Goal: Feedback & Contribution: Leave review/rating

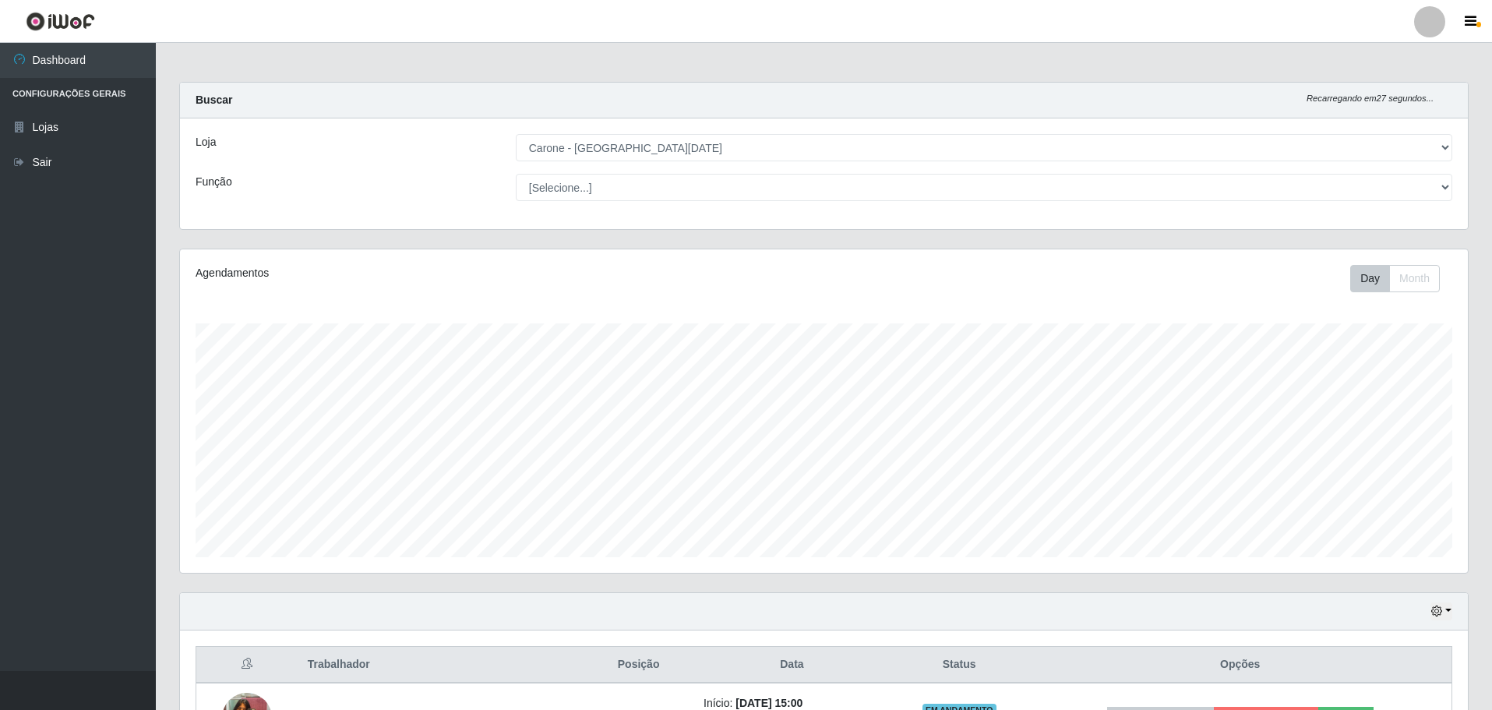
select select "527"
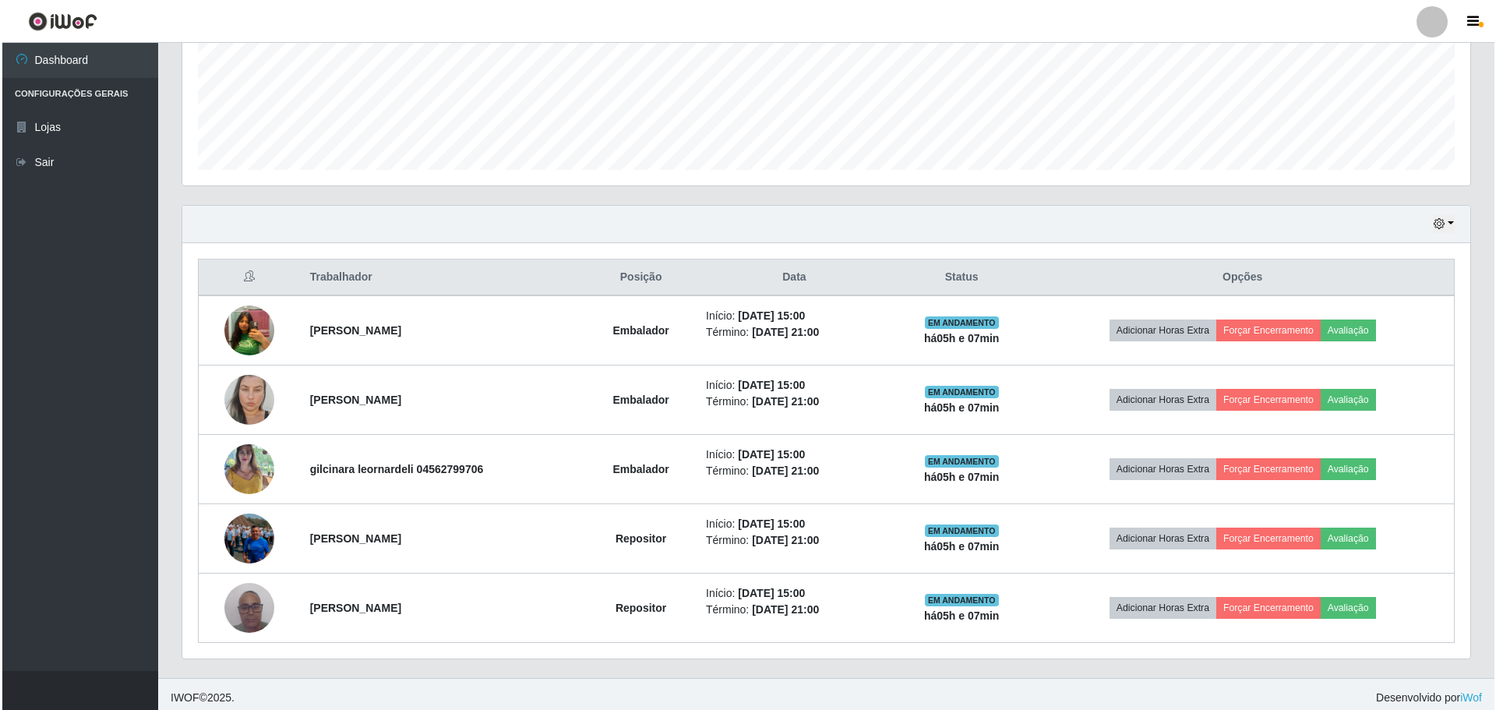
scroll to position [394, 0]
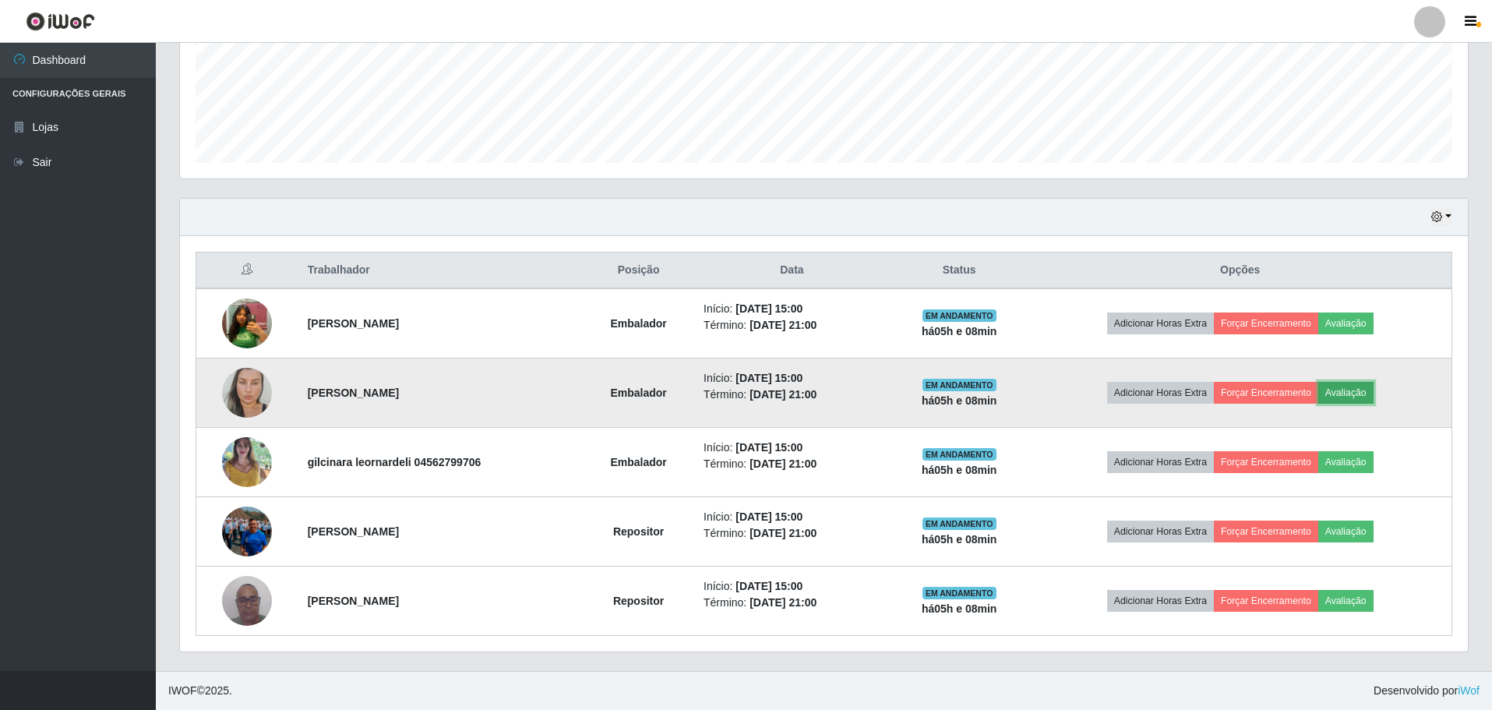
click at [1358, 394] on button "Avaliação" at bounding box center [1345, 393] width 55 height 22
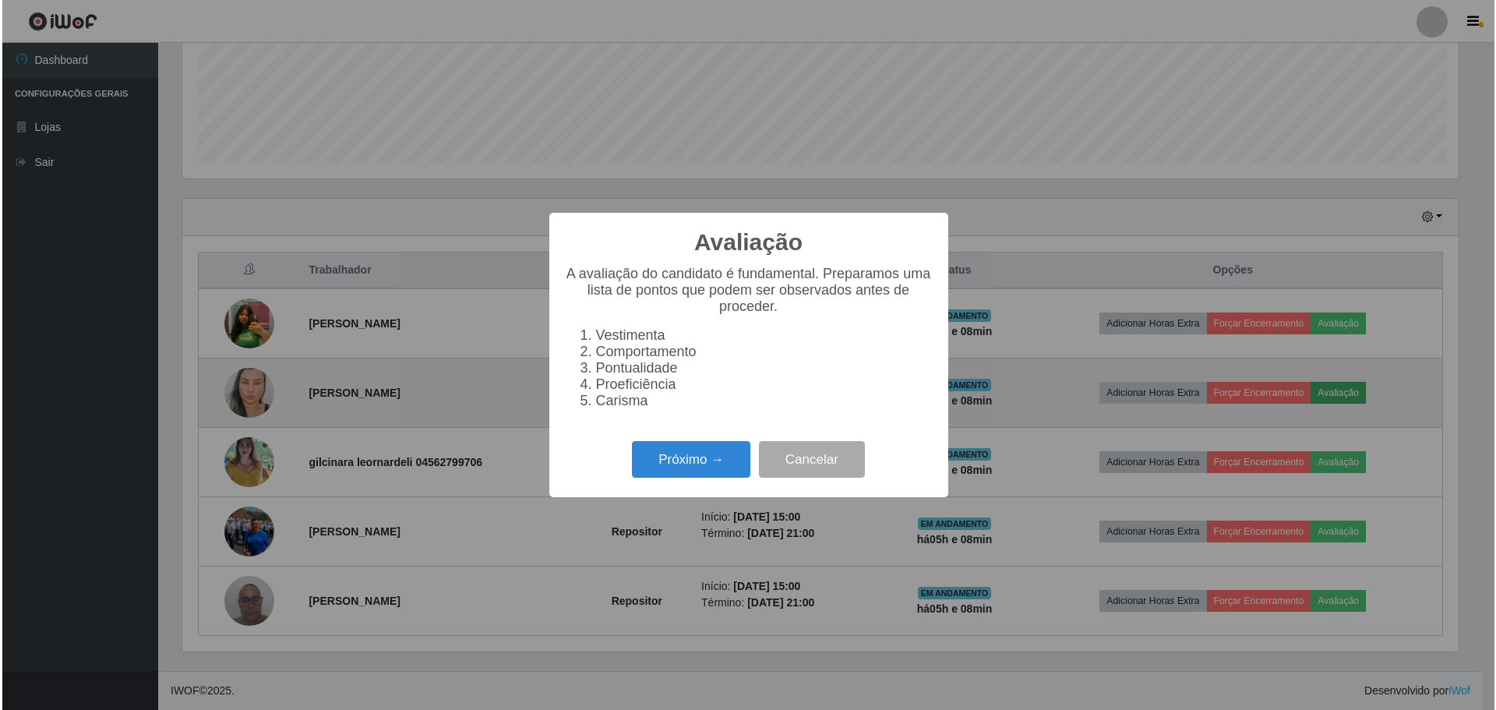
scroll to position [323, 1280]
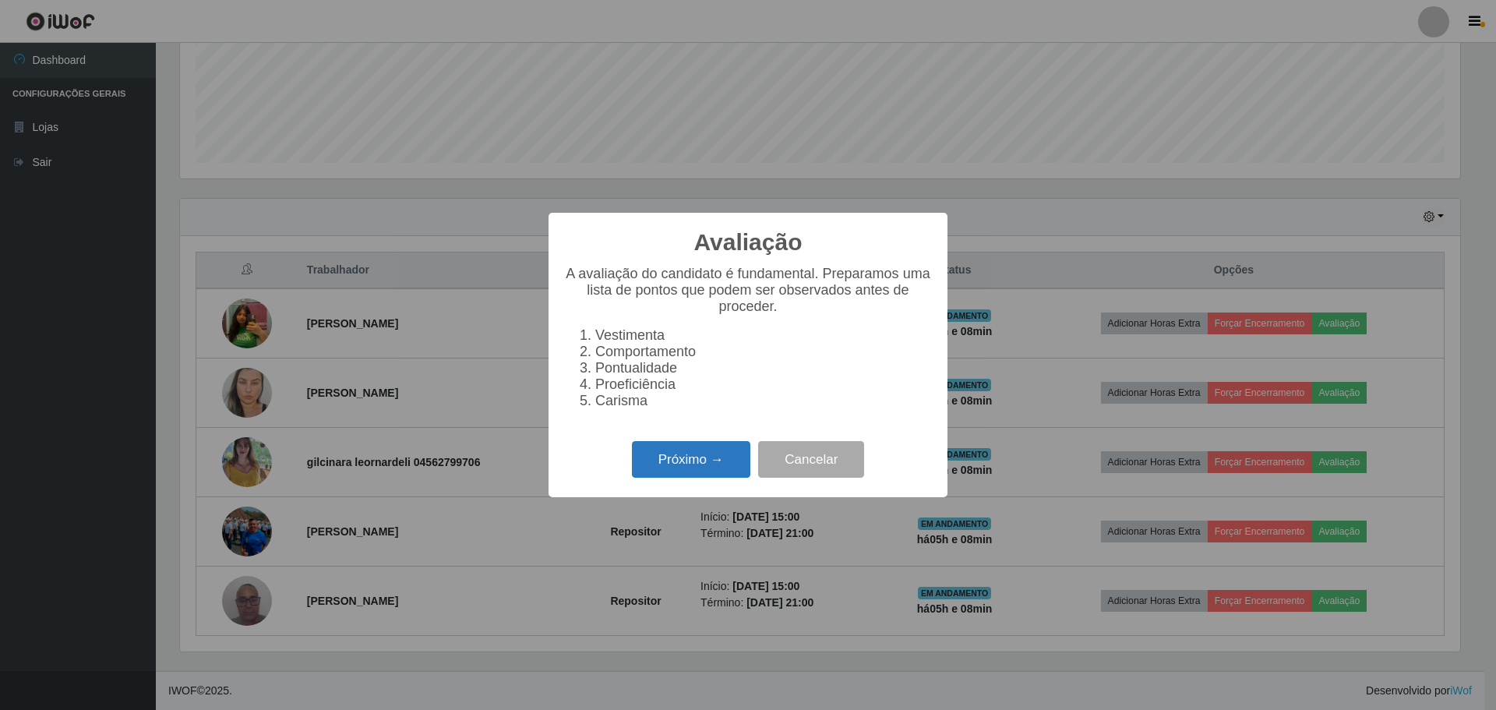
click at [689, 464] on button "Próximo →" at bounding box center [691, 459] width 118 height 37
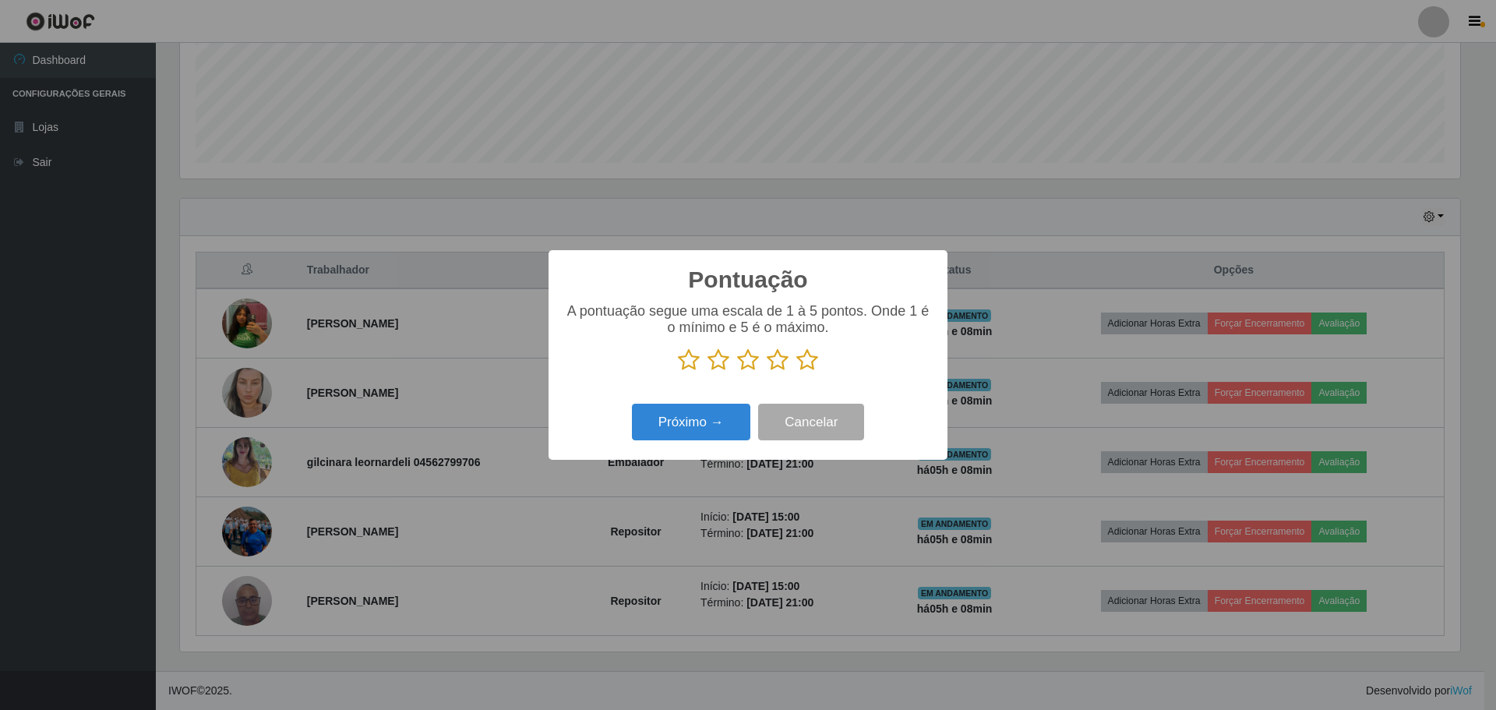
click at [743, 362] on icon at bounding box center [748, 359] width 22 height 23
click at [737, 372] on input "radio" at bounding box center [737, 372] width 0 height 0
click at [678, 425] on button "Próximo →" at bounding box center [691, 422] width 118 height 37
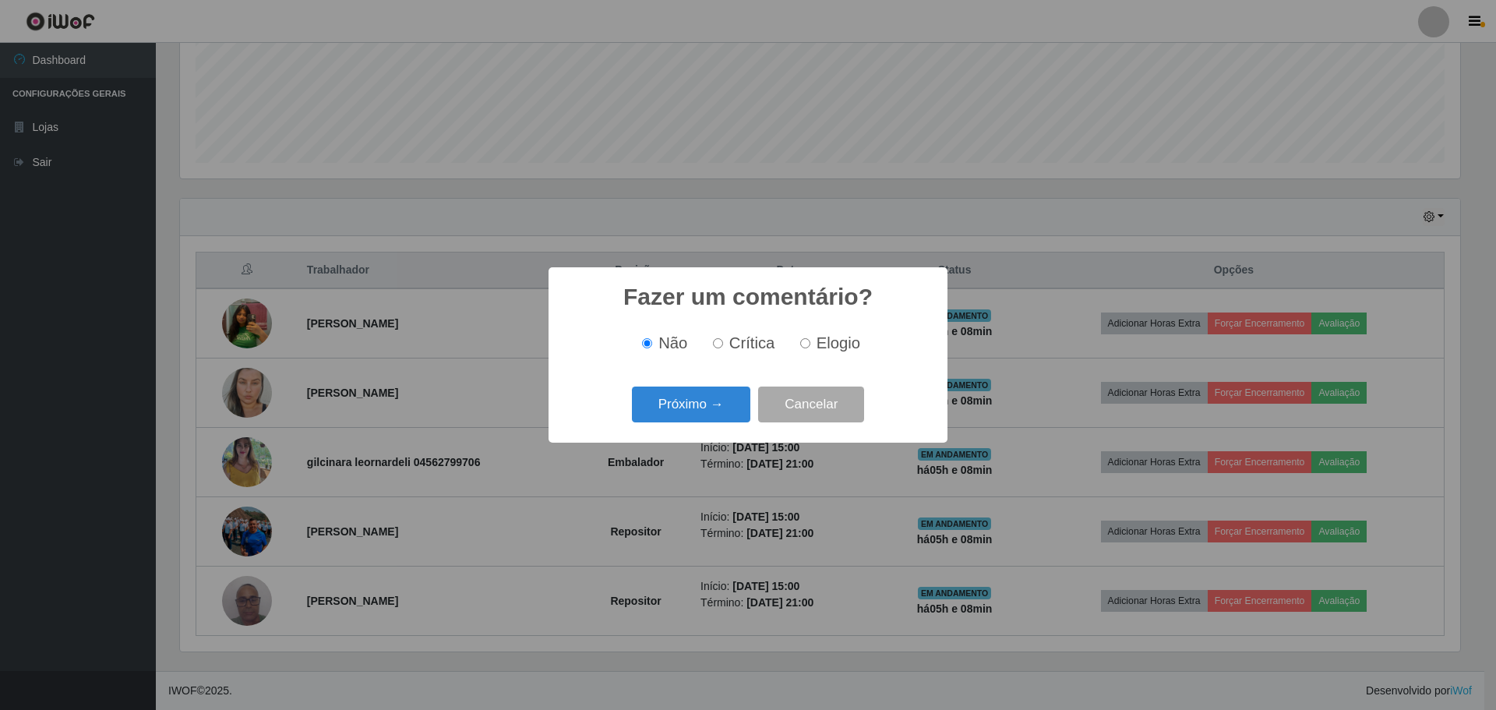
click at [803, 345] on input "Elogio" at bounding box center [805, 343] width 10 height 10
radio input "true"
click at [705, 405] on button "Próximo →" at bounding box center [691, 404] width 118 height 37
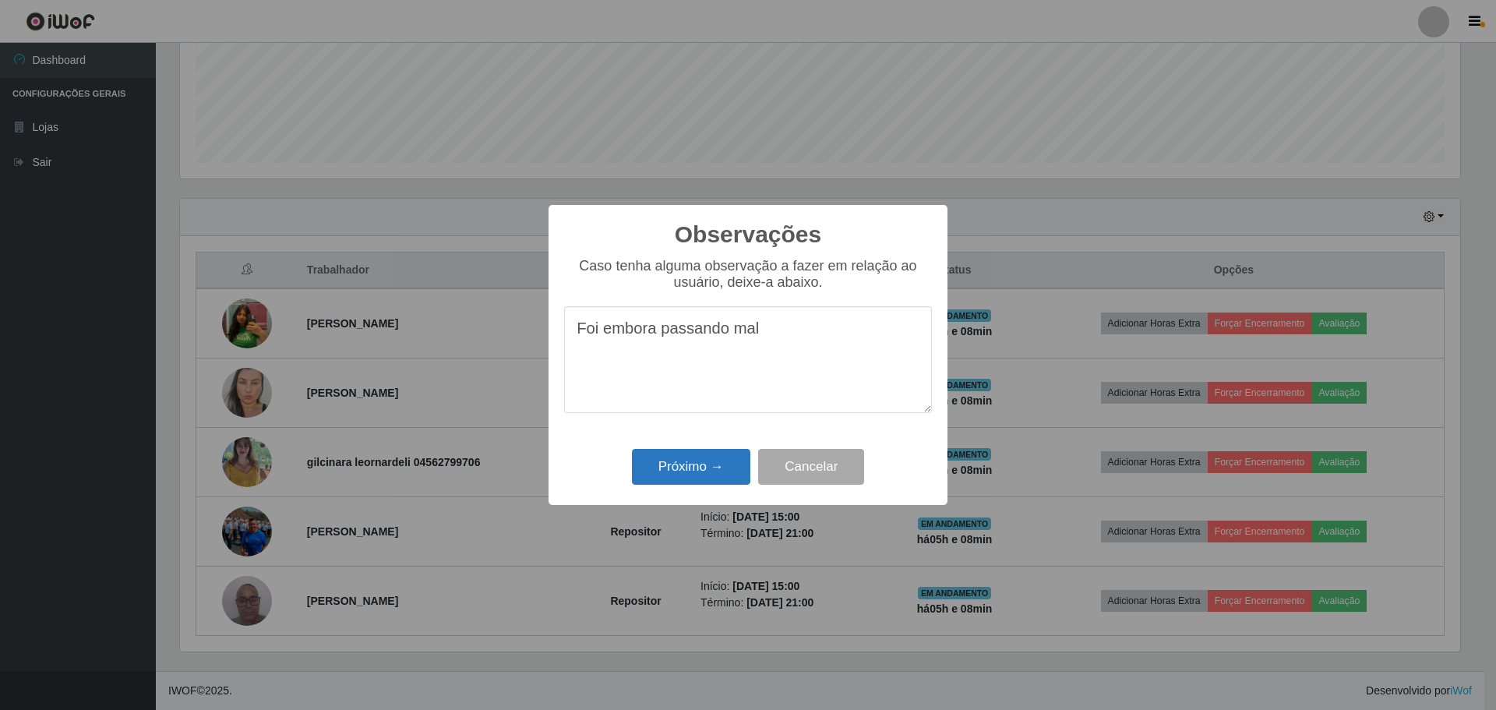
type textarea "Foi embora passando mal"
click at [664, 464] on button "Próximo →" at bounding box center [691, 467] width 118 height 37
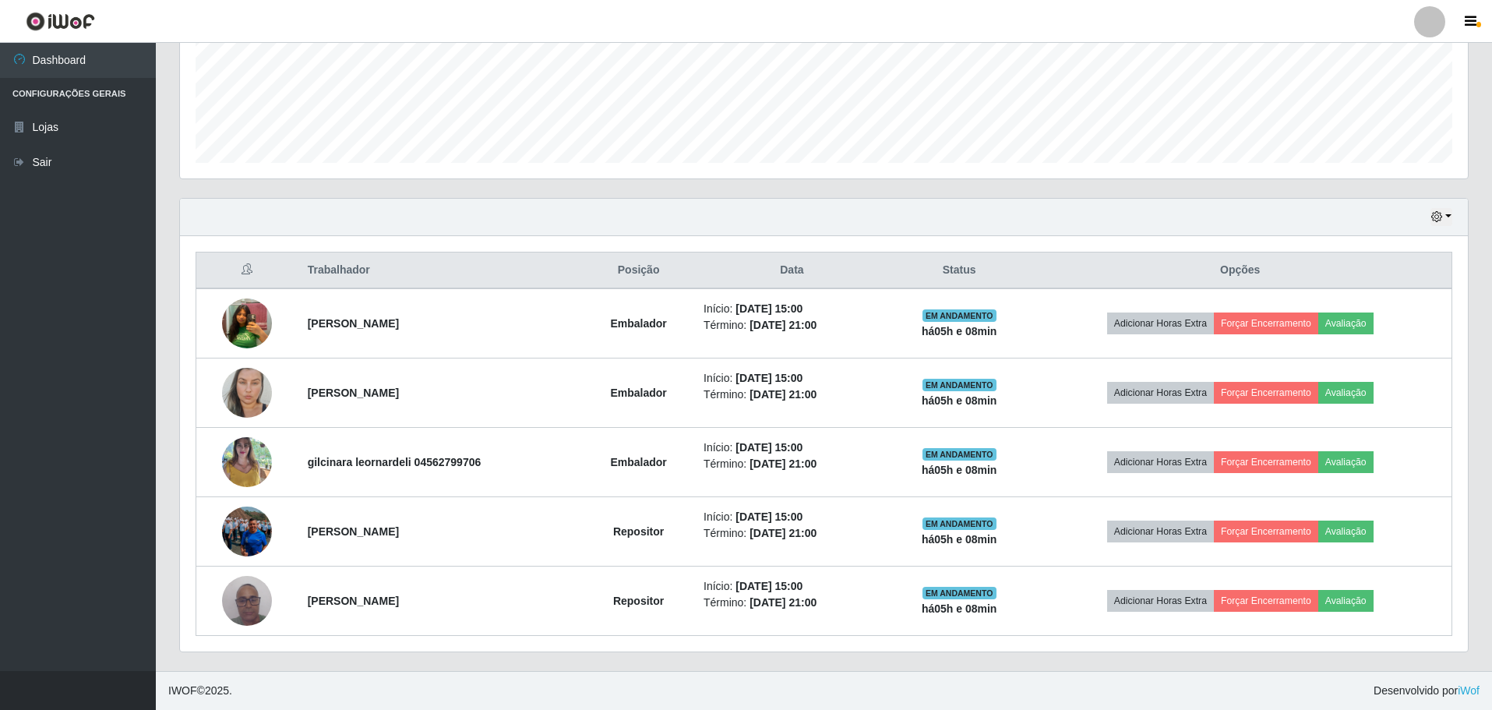
scroll to position [323, 1288]
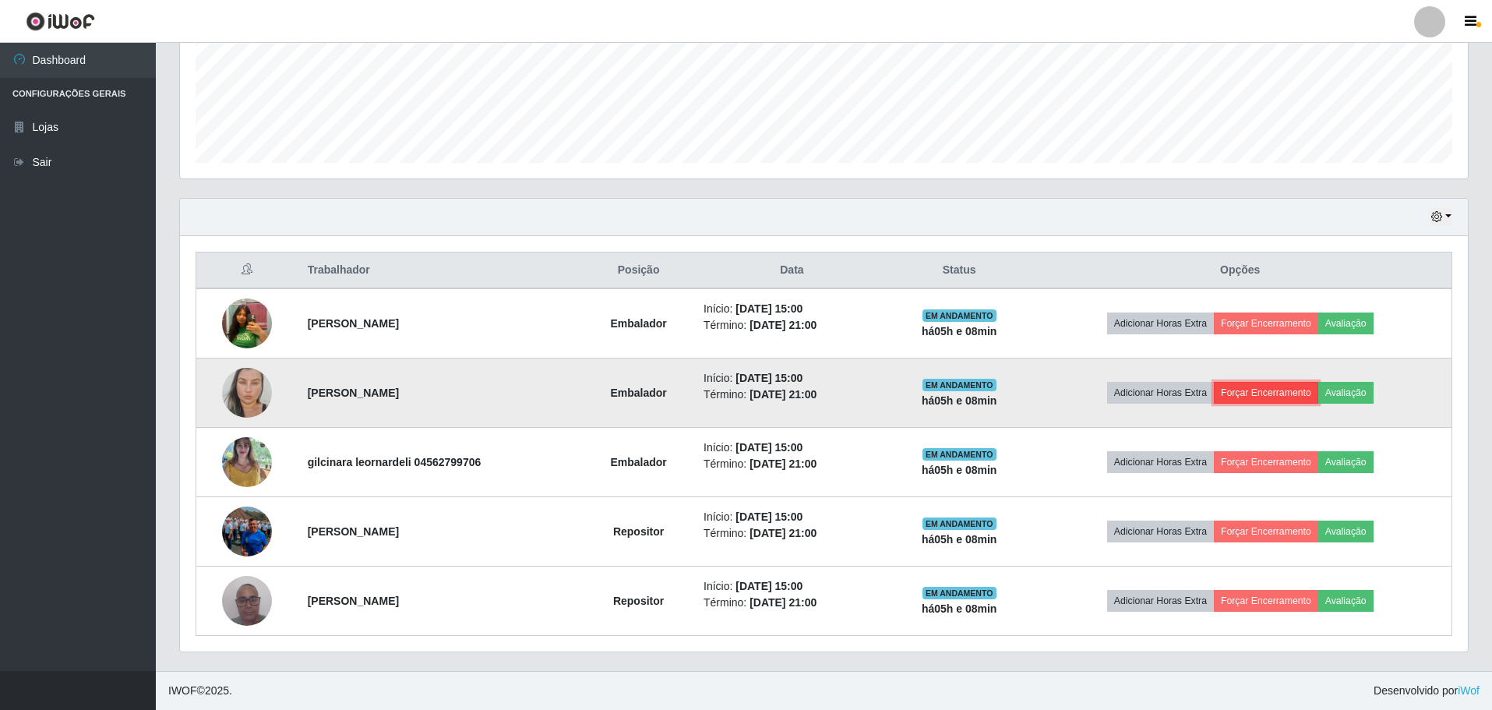
click at [1265, 387] on button "Forçar Encerramento" at bounding box center [1266, 393] width 104 height 22
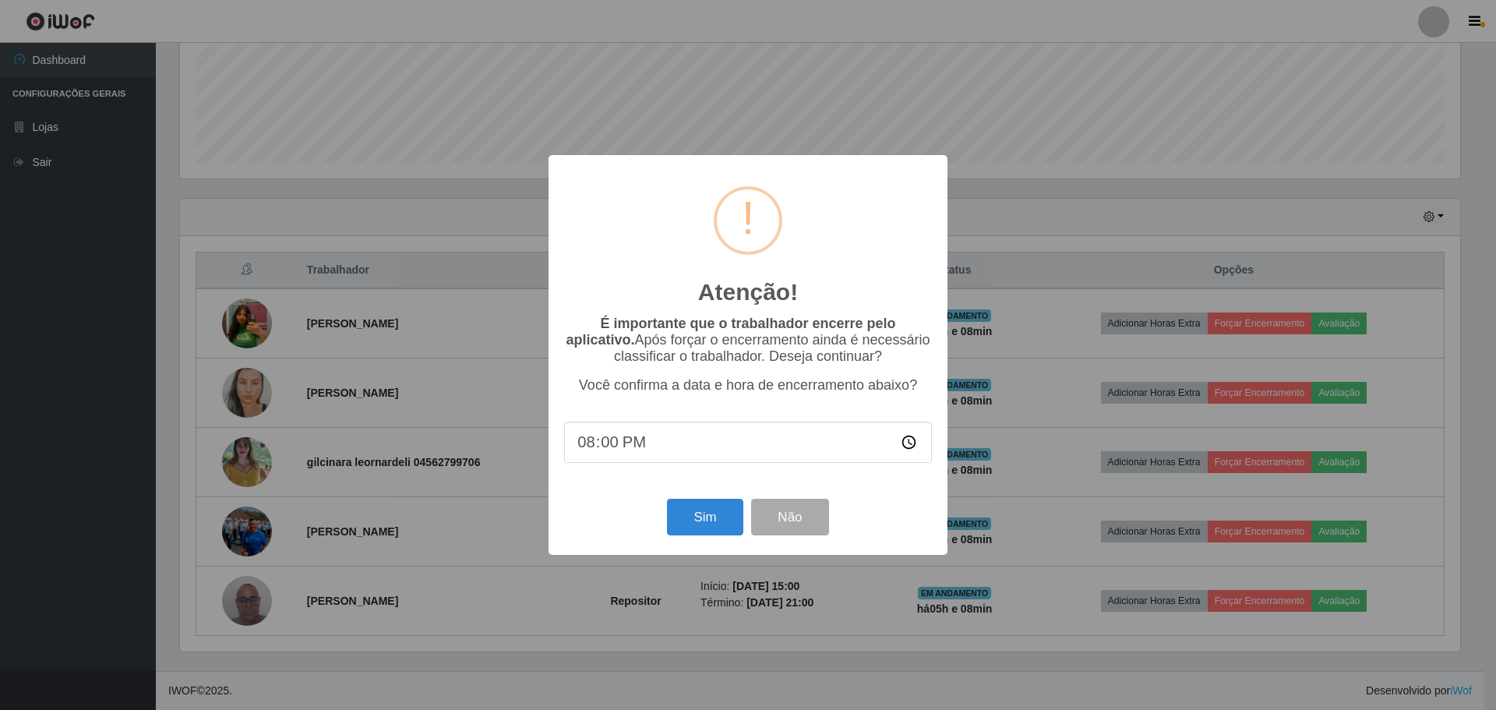
type input "20:08"
click at [693, 521] on button "Sim" at bounding box center [705, 517] width 76 height 37
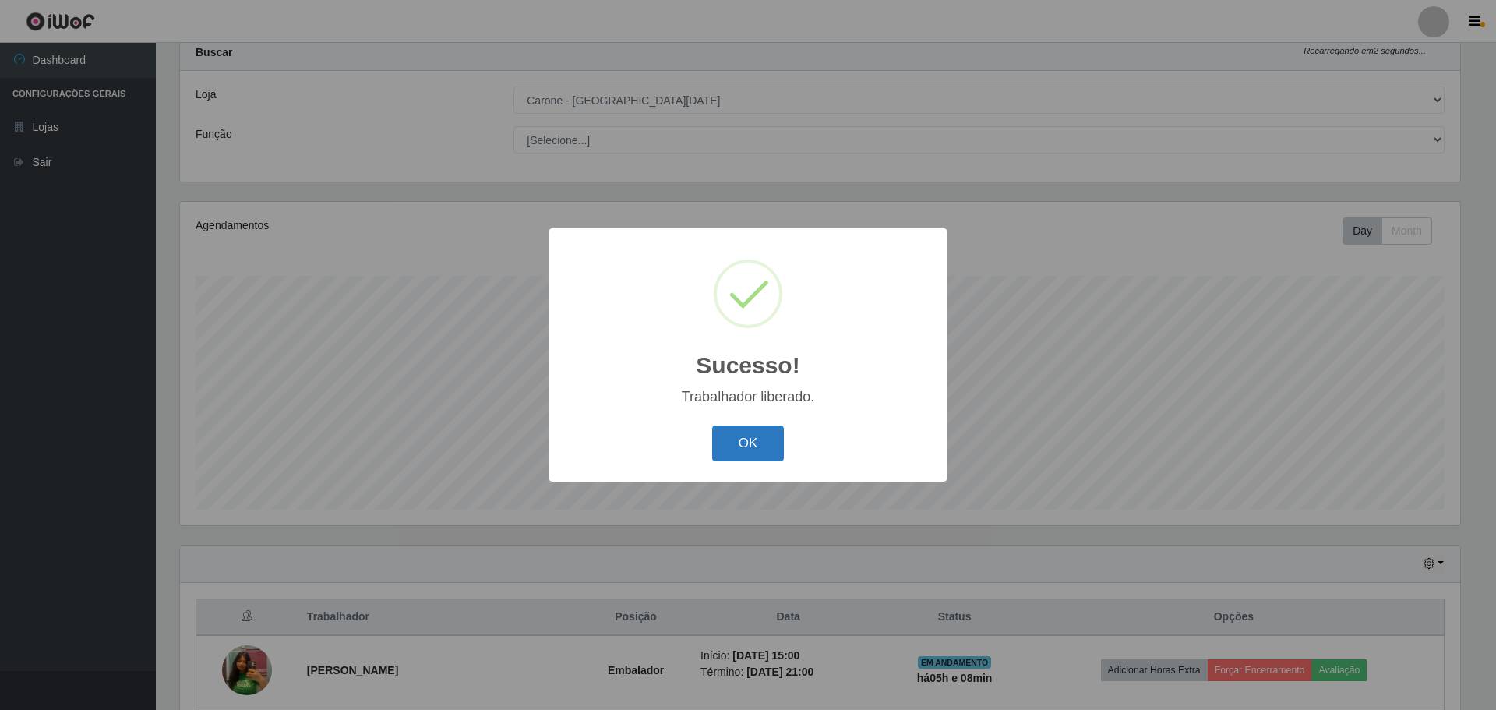
click at [744, 449] on button "OK" at bounding box center [748, 443] width 72 height 37
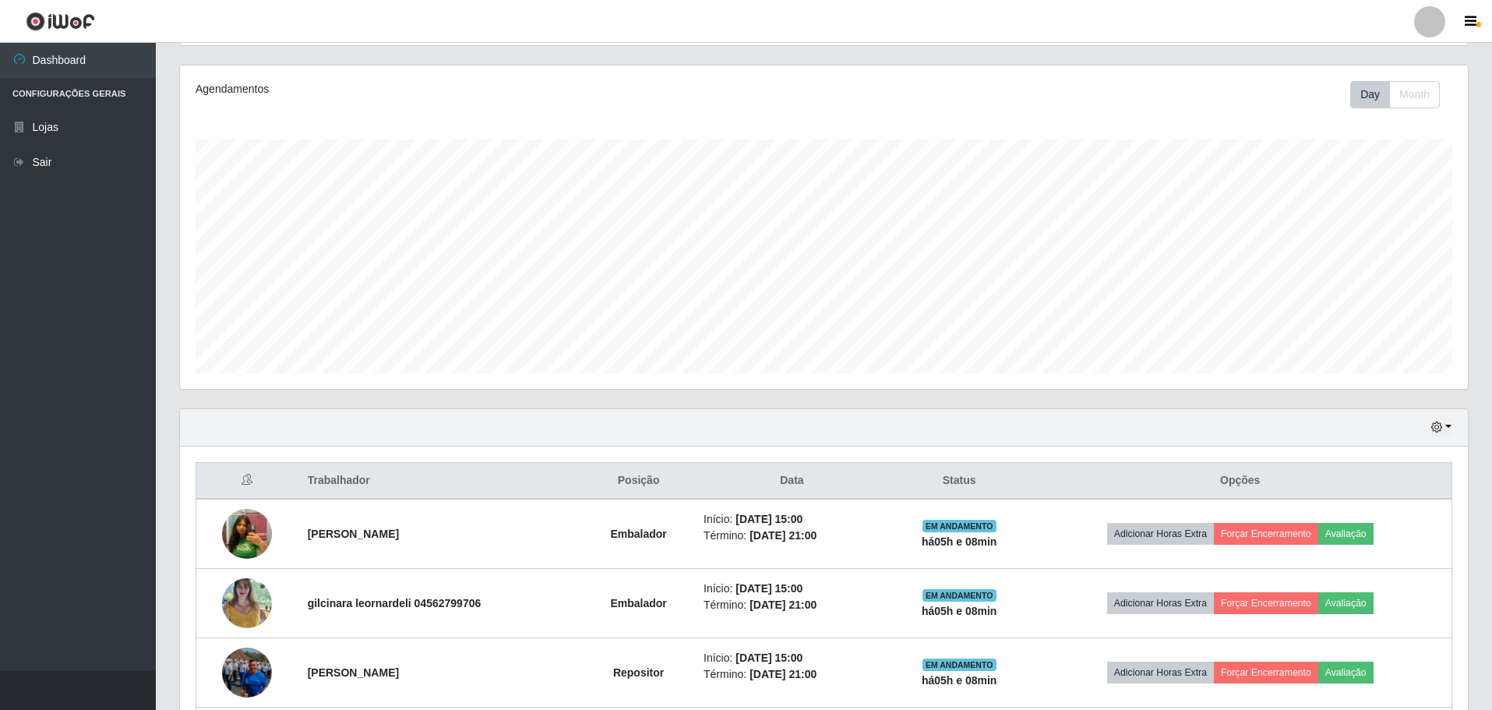
scroll to position [203, 0]
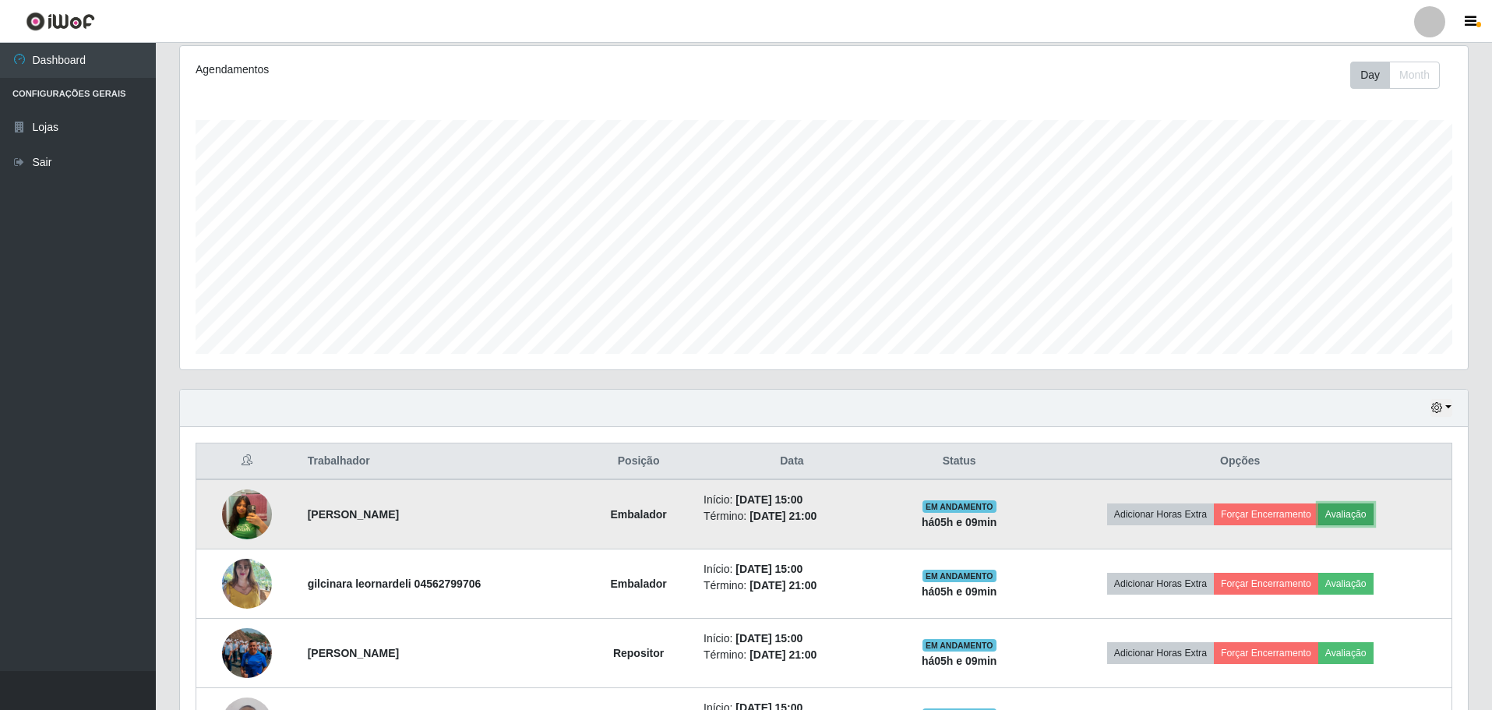
click at [1347, 512] on button "Avaliação" at bounding box center [1345, 514] width 55 height 22
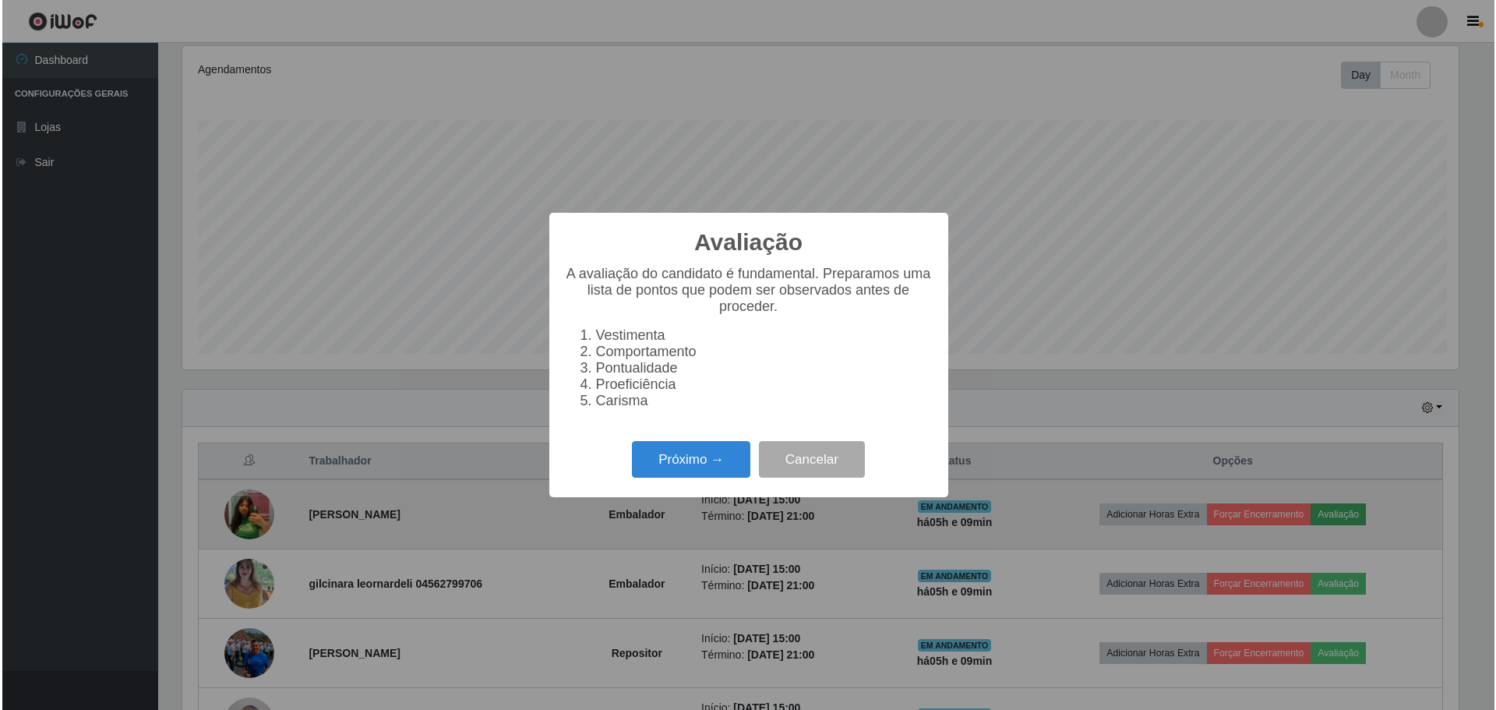
scroll to position [323, 1280]
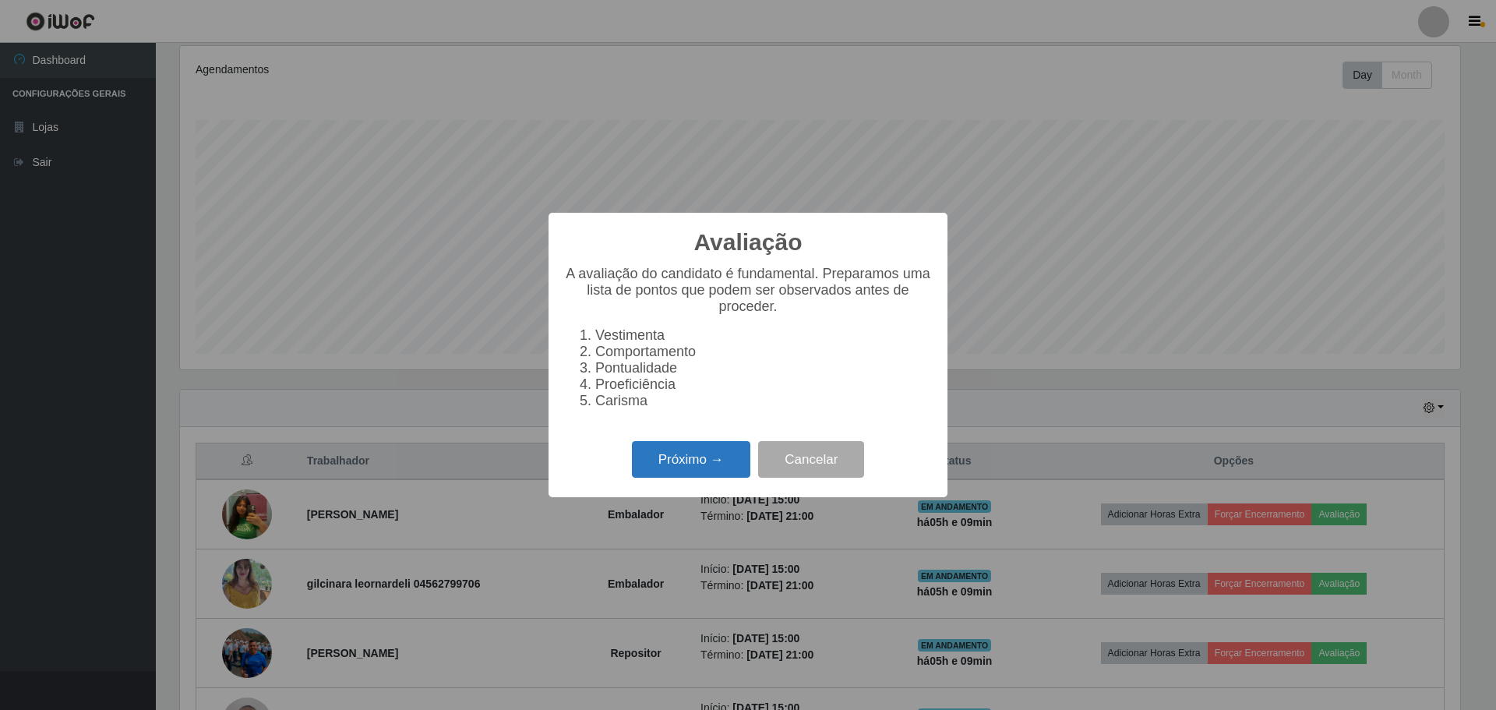
click at [679, 467] on button "Próximo →" at bounding box center [691, 459] width 118 height 37
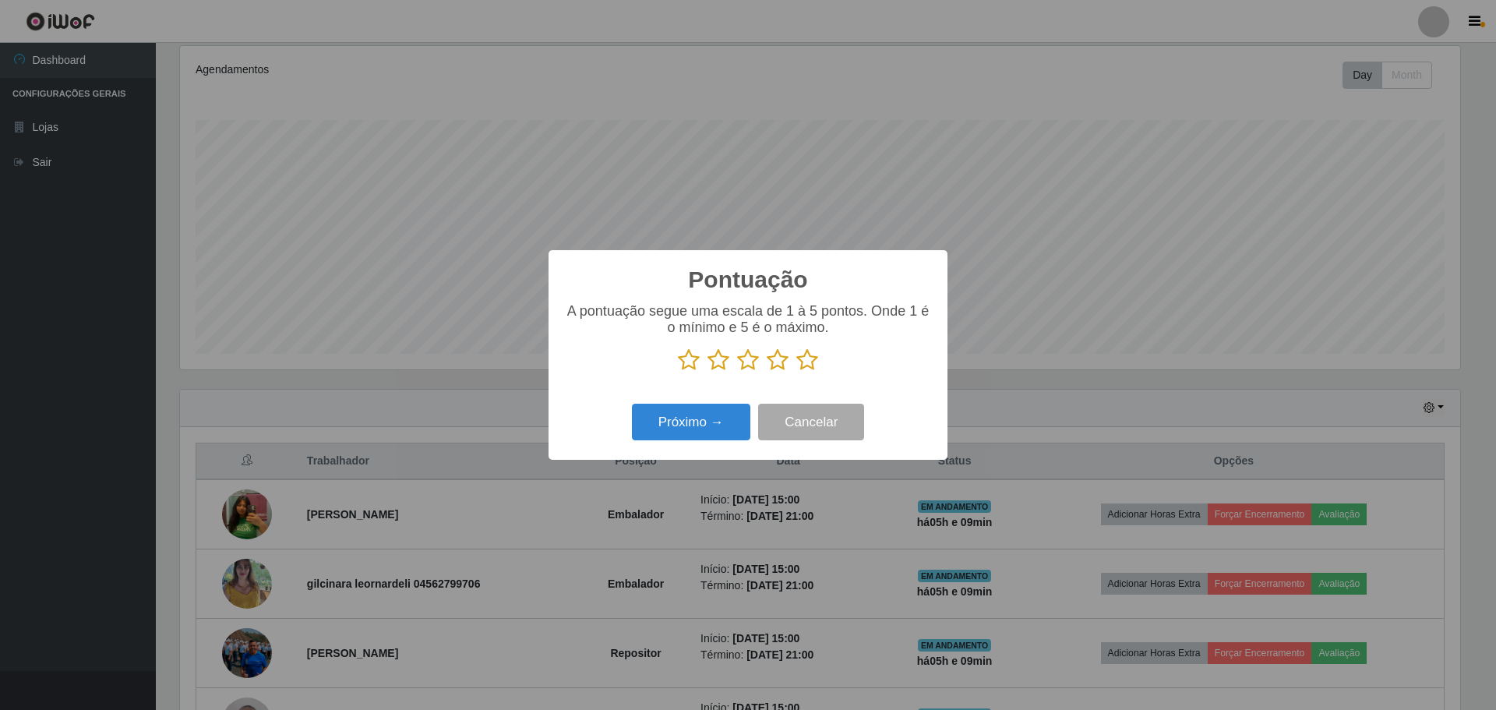
click at [715, 362] on icon at bounding box center [718, 359] width 22 height 23
click at [707, 372] on input "radio" at bounding box center [707, 372] width 0 height 0
click at [686, 425] on button "Próximo →" at bounding box center [691, 422] width 118 height 37
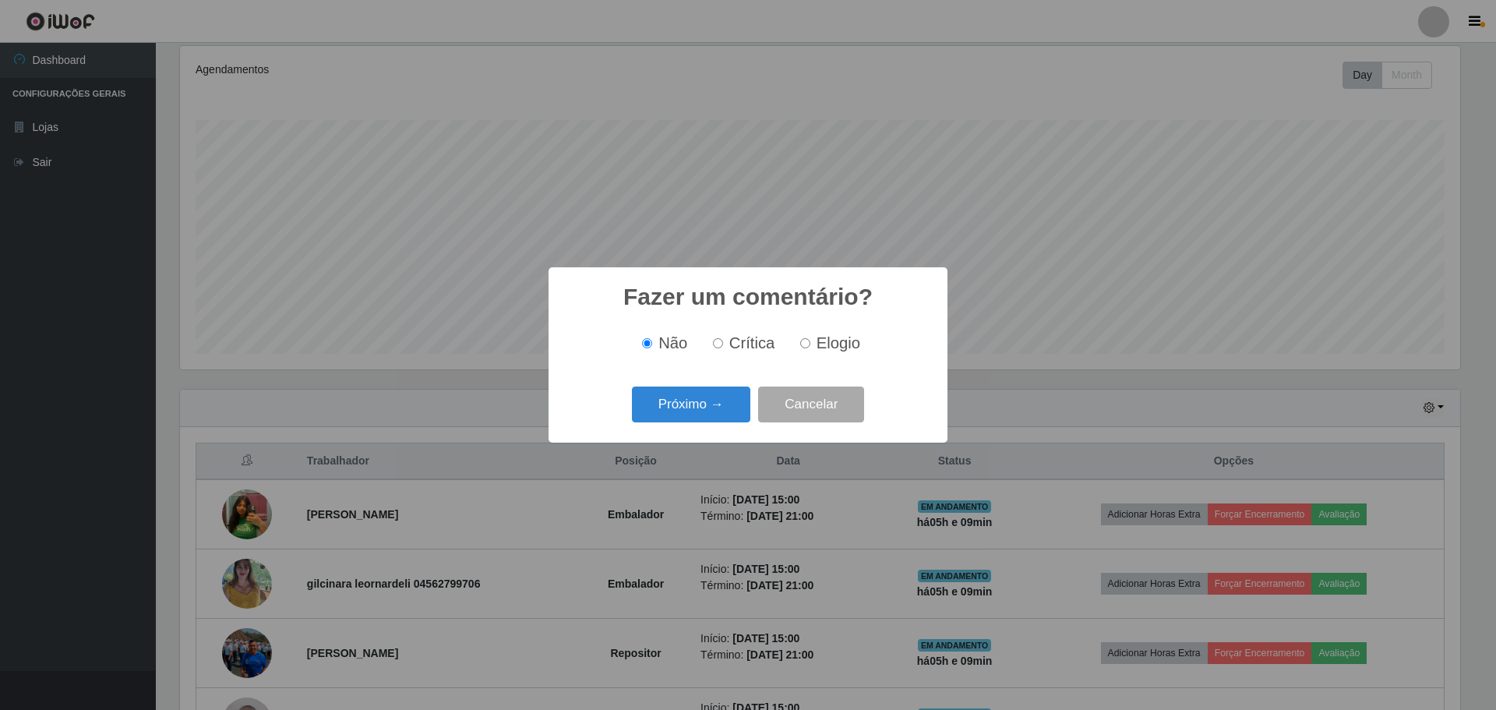
click at [715, 342] on input "Crítica" at bounding box center [718, 343] width 10 height 10
radio input "true"
click at [668, 406] on button "Próximo →" at bounding box center [691, 404] width 118 height 37
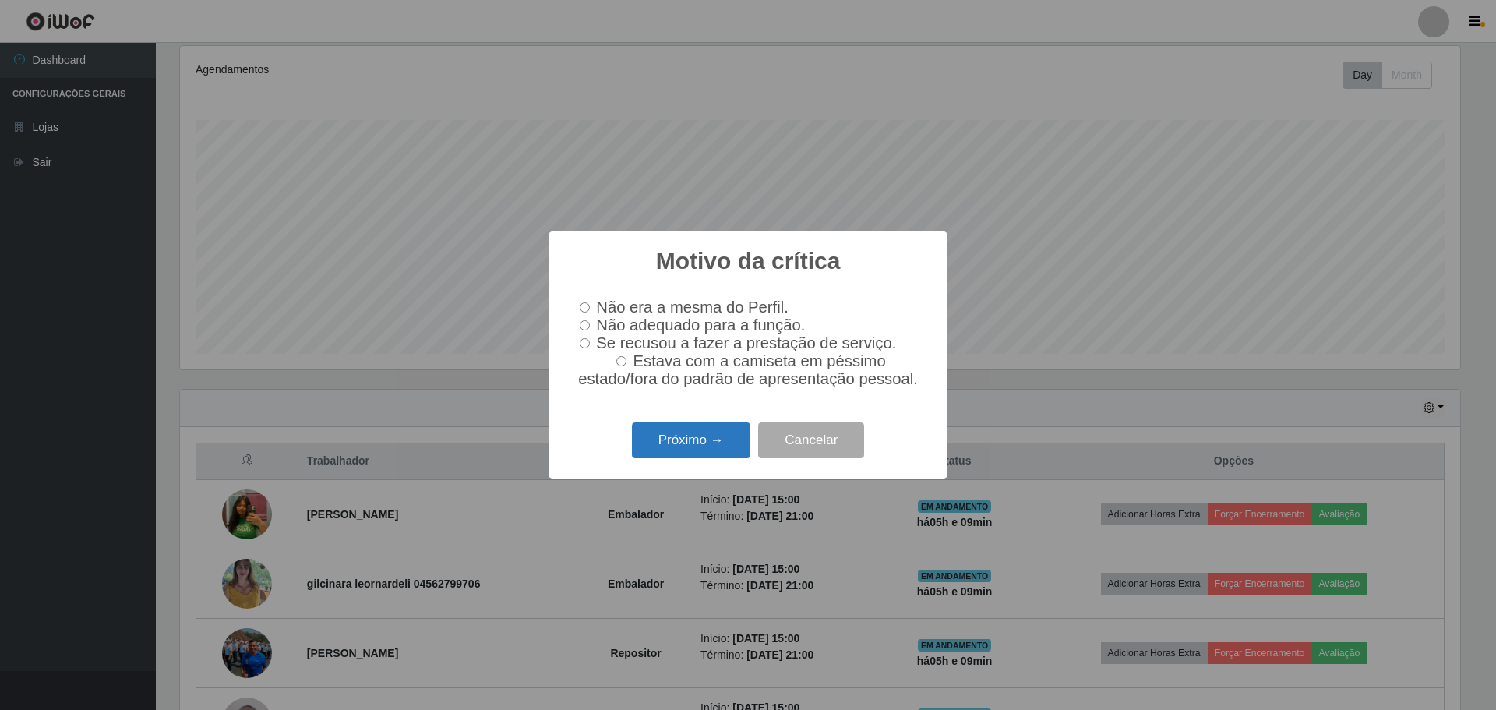
click at [675, 446] on button "Próximo →" at bounding box center [691, 440] width 118 height 37
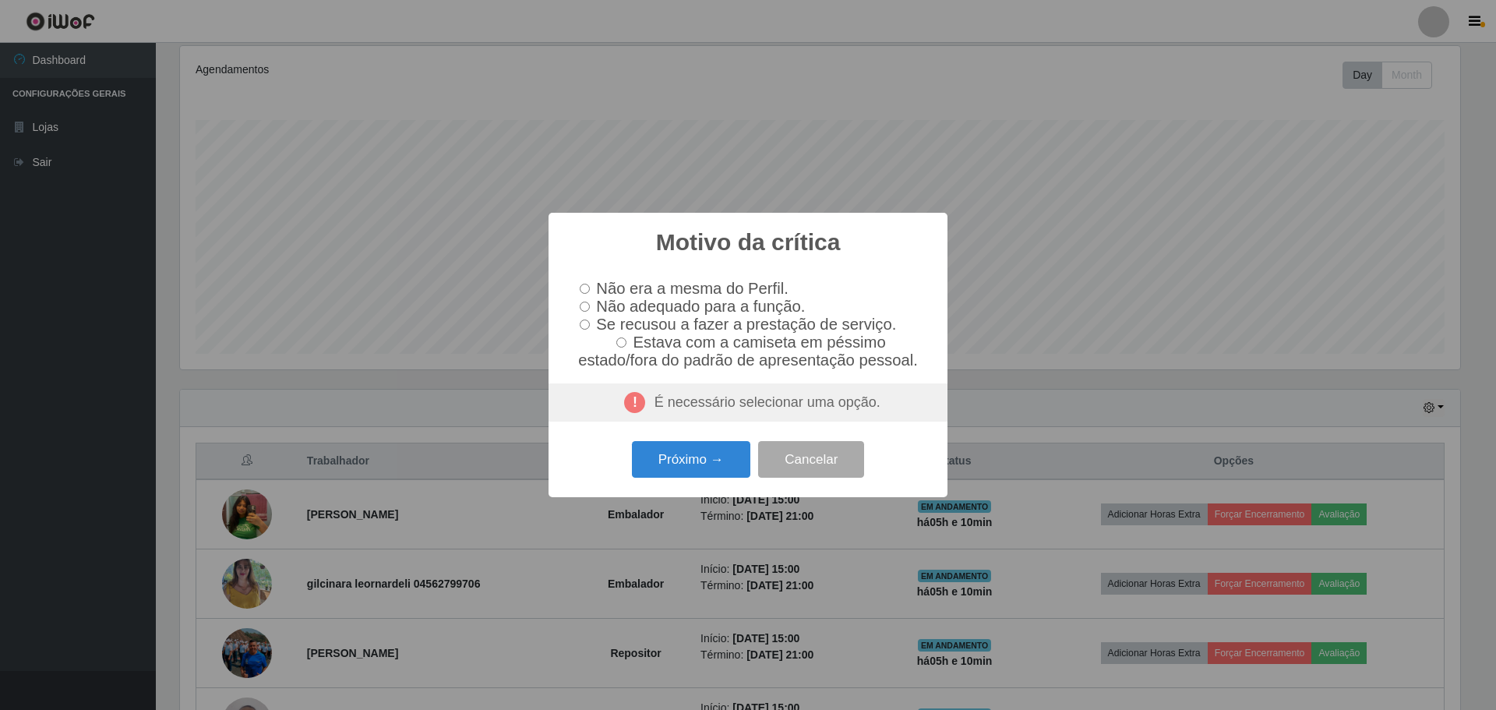
click at [584, 305] on input "Não adequado para a função." at bounding box center [585, 306] width 10 height 10
radio input "true"
click at [671, 460] on button "Próximo →" at bounding box center [691, 459] width 118 height 37
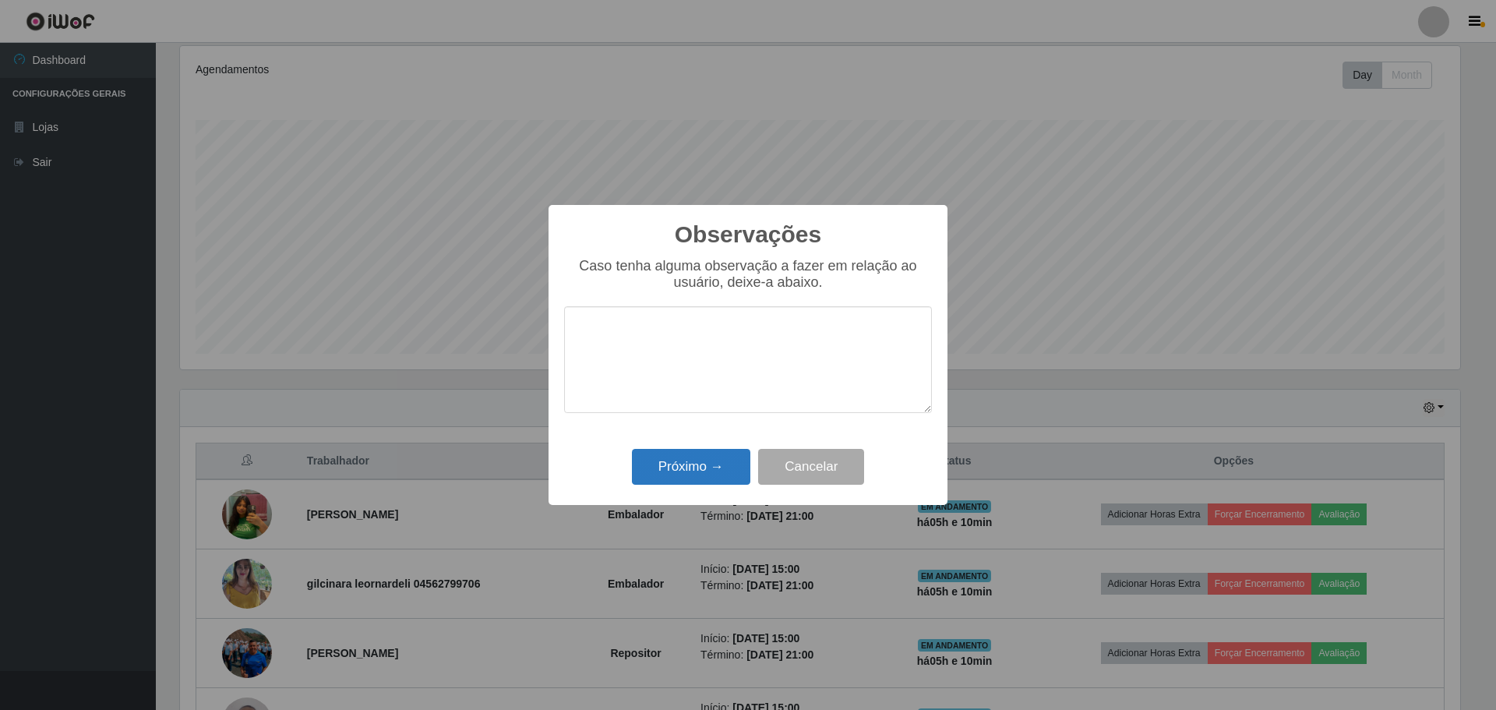
type textarea "a"
type textarea "A"
type textarea "Foi embora antes do encerramento do dia"
click at [664, 461] on button "Próximo →" at bounding box center [691, 467] width 118 height 37
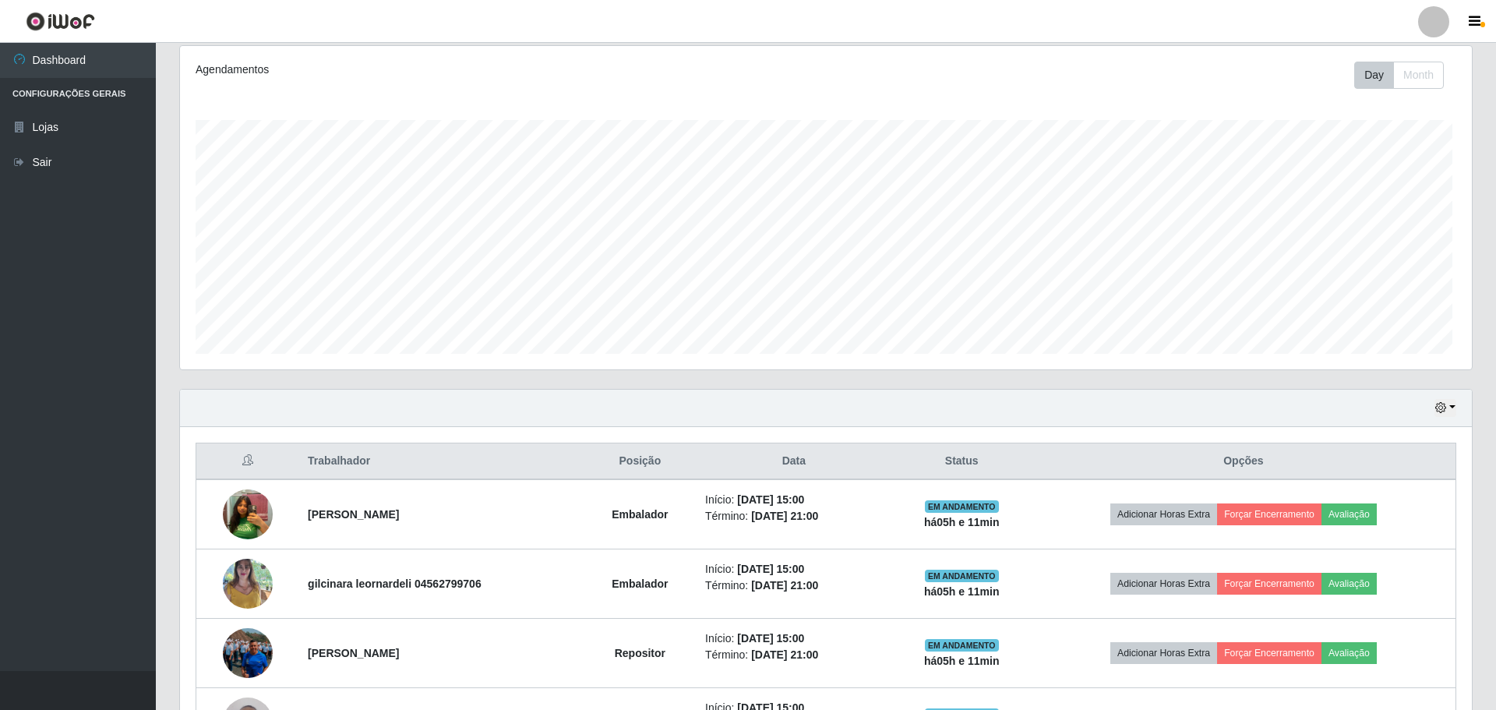
scroll to position [323, 1288]
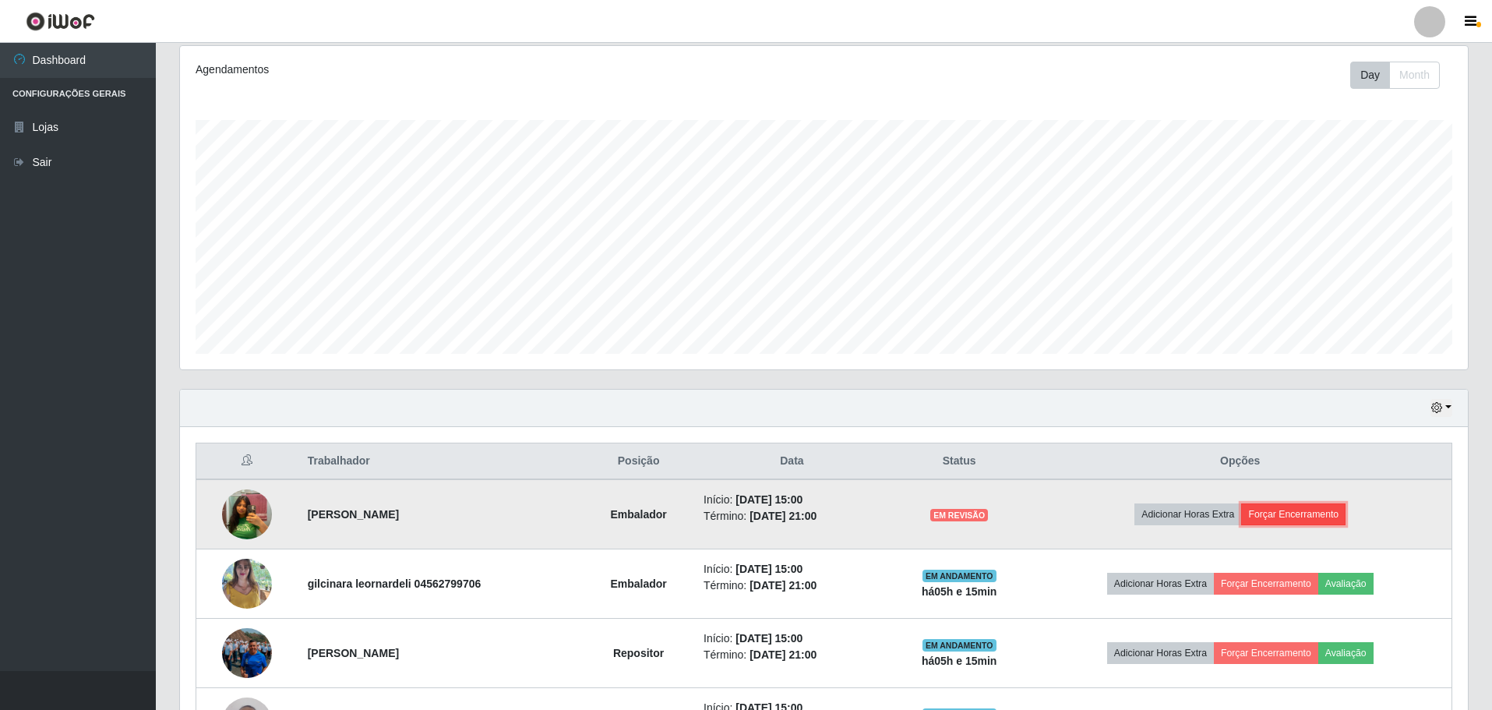
click at [1286, 510] on button "Forçar Encerramento" at bounding box center [1293, 514] width 104 height 22
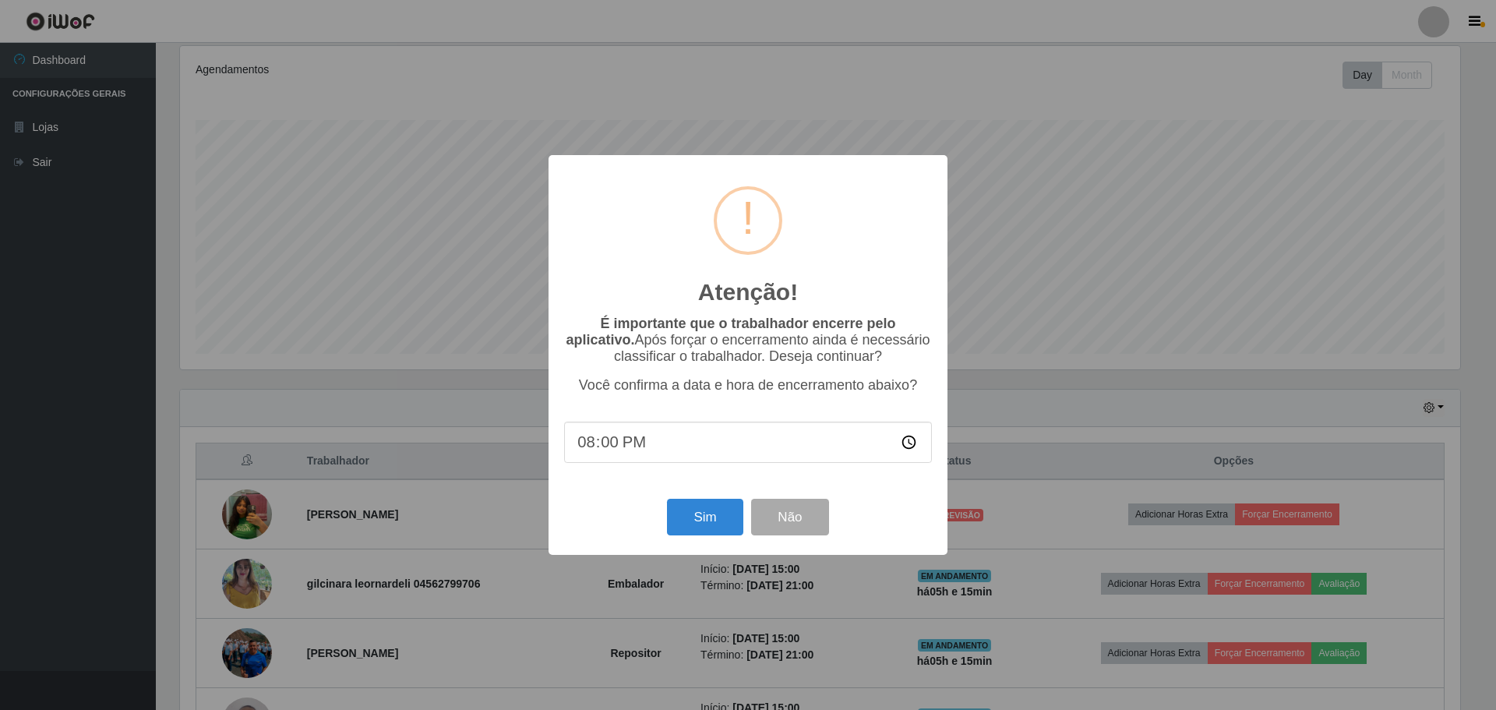
type input "20:08"
click at [708, 523] on button "Sim" at bounding box center [705, 517] width 76 height 37
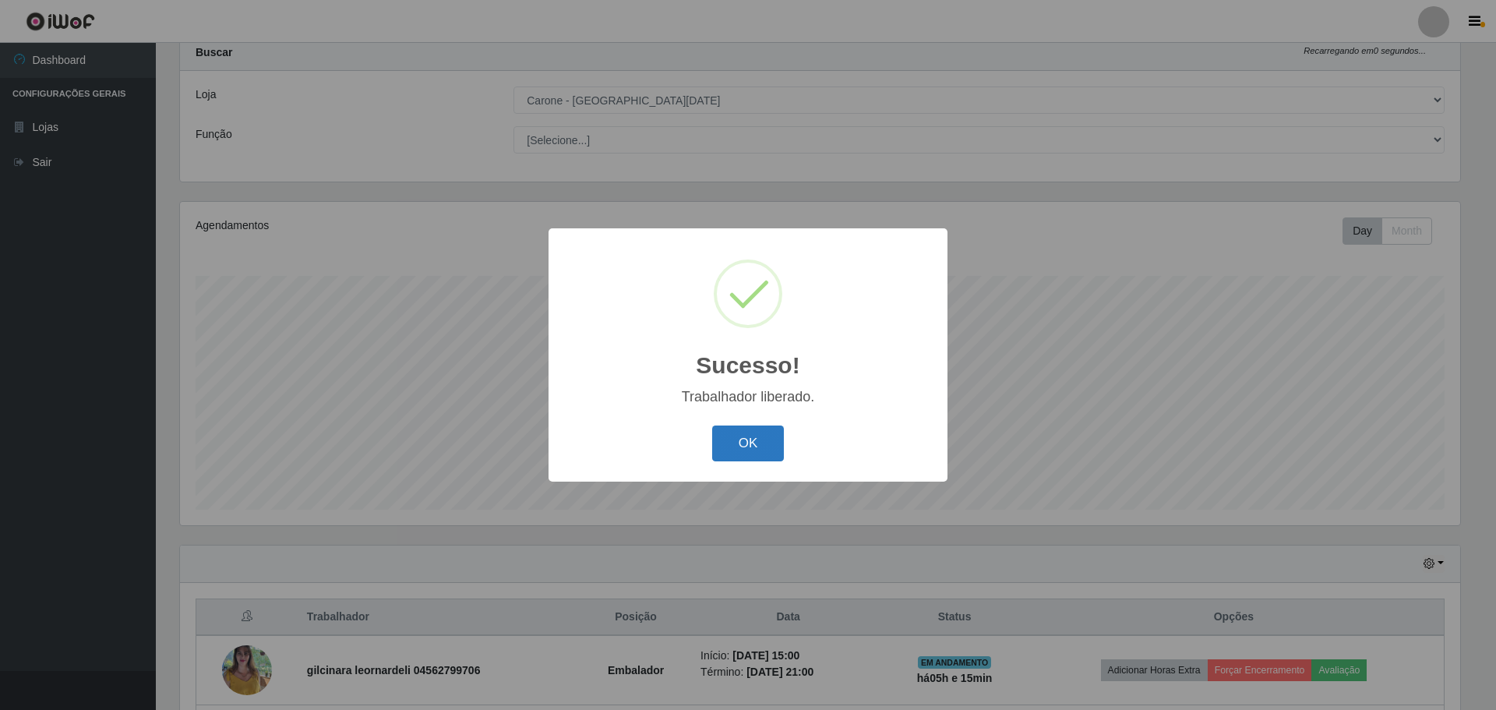
click at [736, 442] on button "OK" at bounding box center [748, 443] width 72 height 37
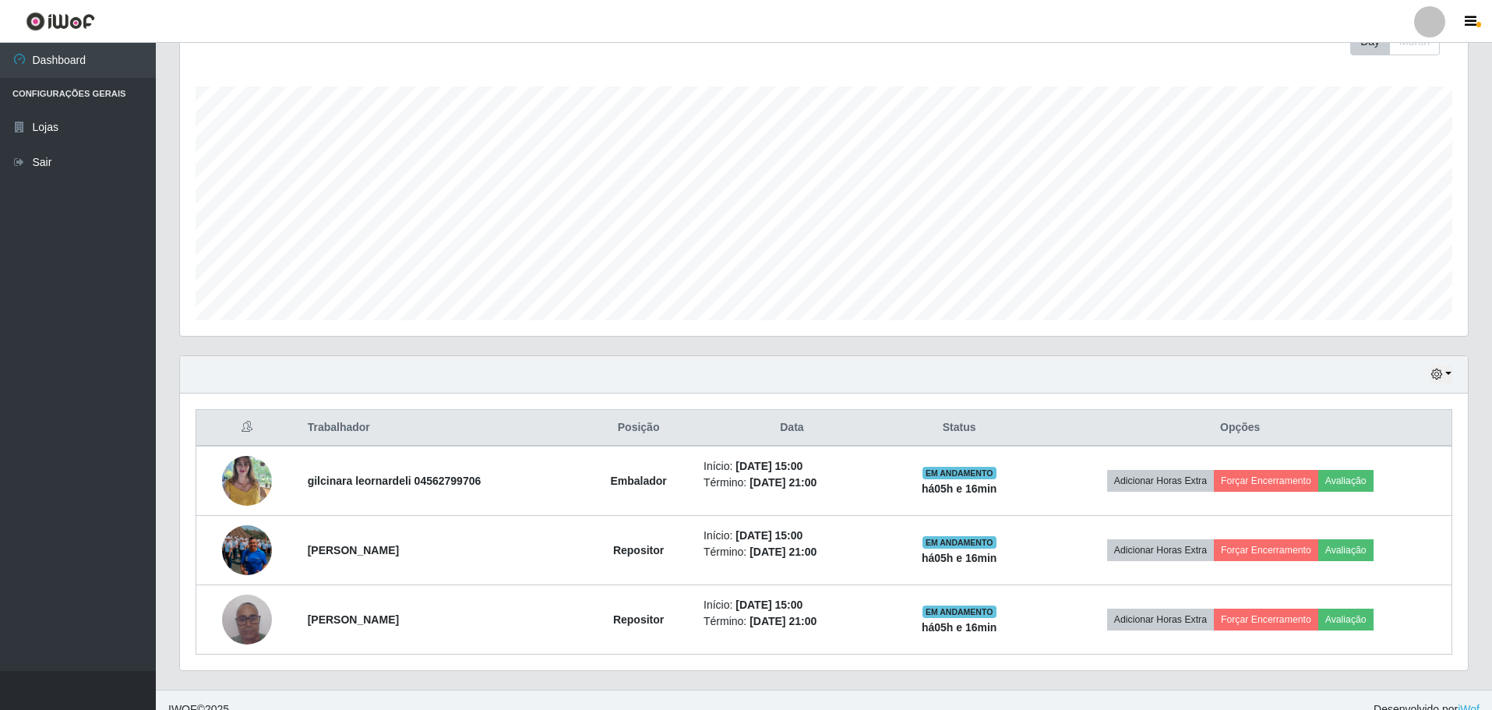
scroll to position [256, 0]
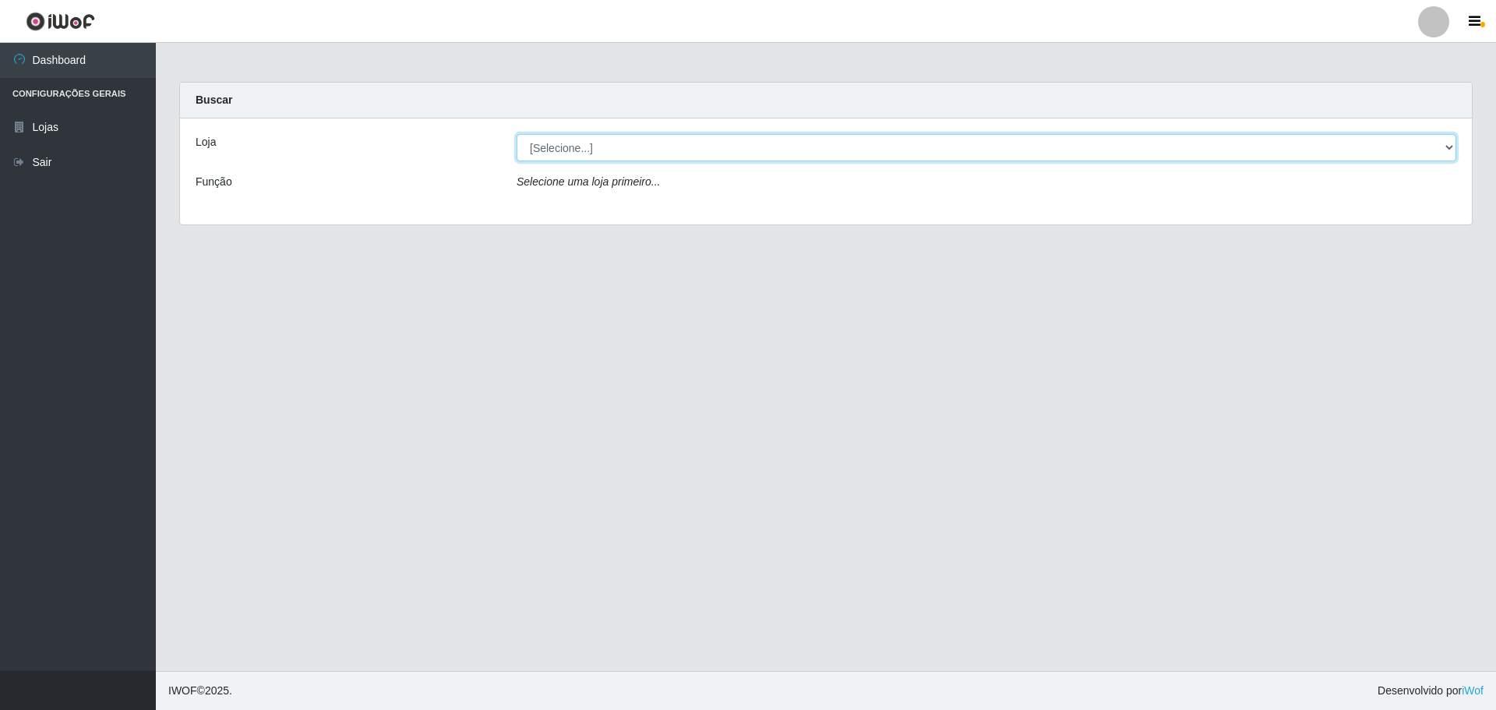
click at [652, 149] on select "[Selecione...] [GEOGRAPHIC_DATA] - [GEOGRAPHIC_DATA][DATE]" at bounding box center [985, 147] width 939 height 27
select select "527"
click at [516, 134] on select "[Selecione...] [GEOGRAPHIC_DATA] - [GEOGRAPHIC_DATA][DATE]" at bounding box center [985, 147] width 939 height 27
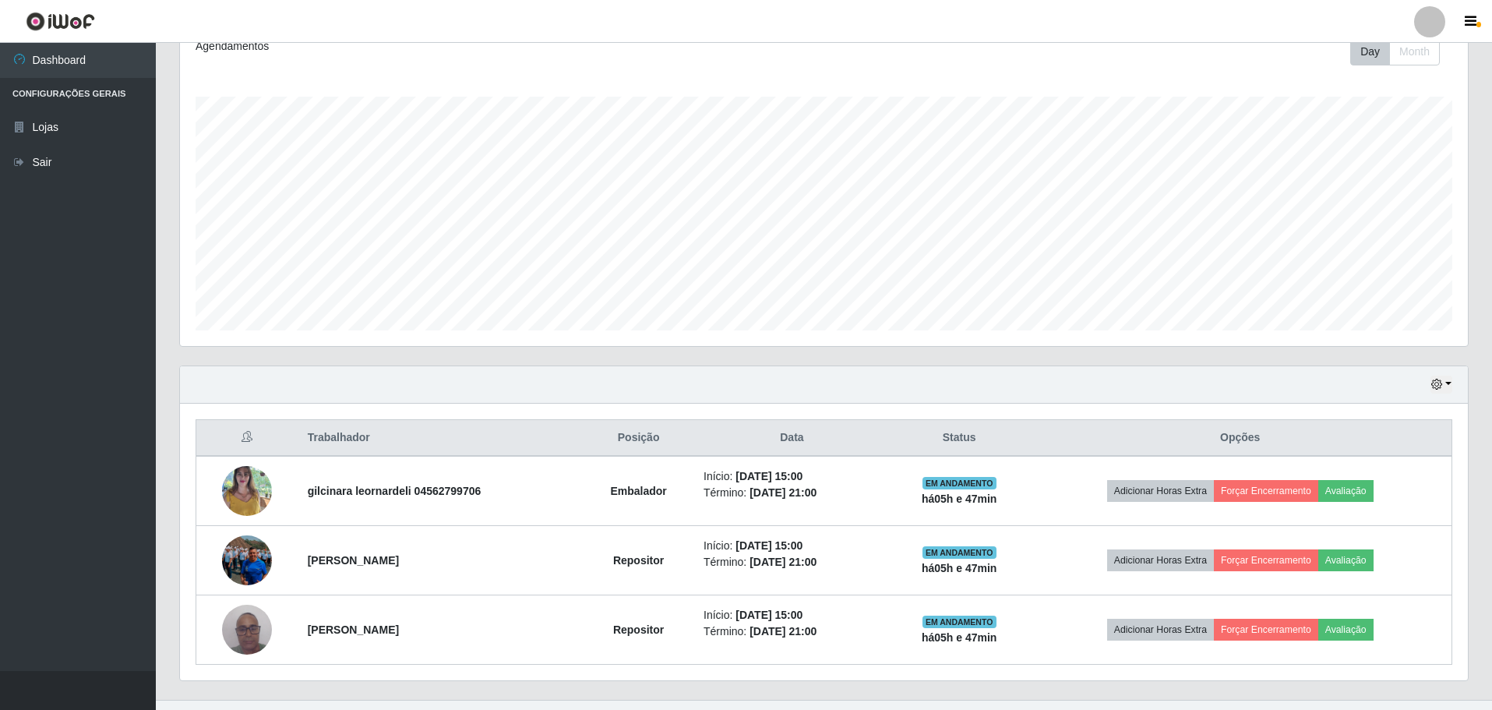
scroll to position [256, 0]
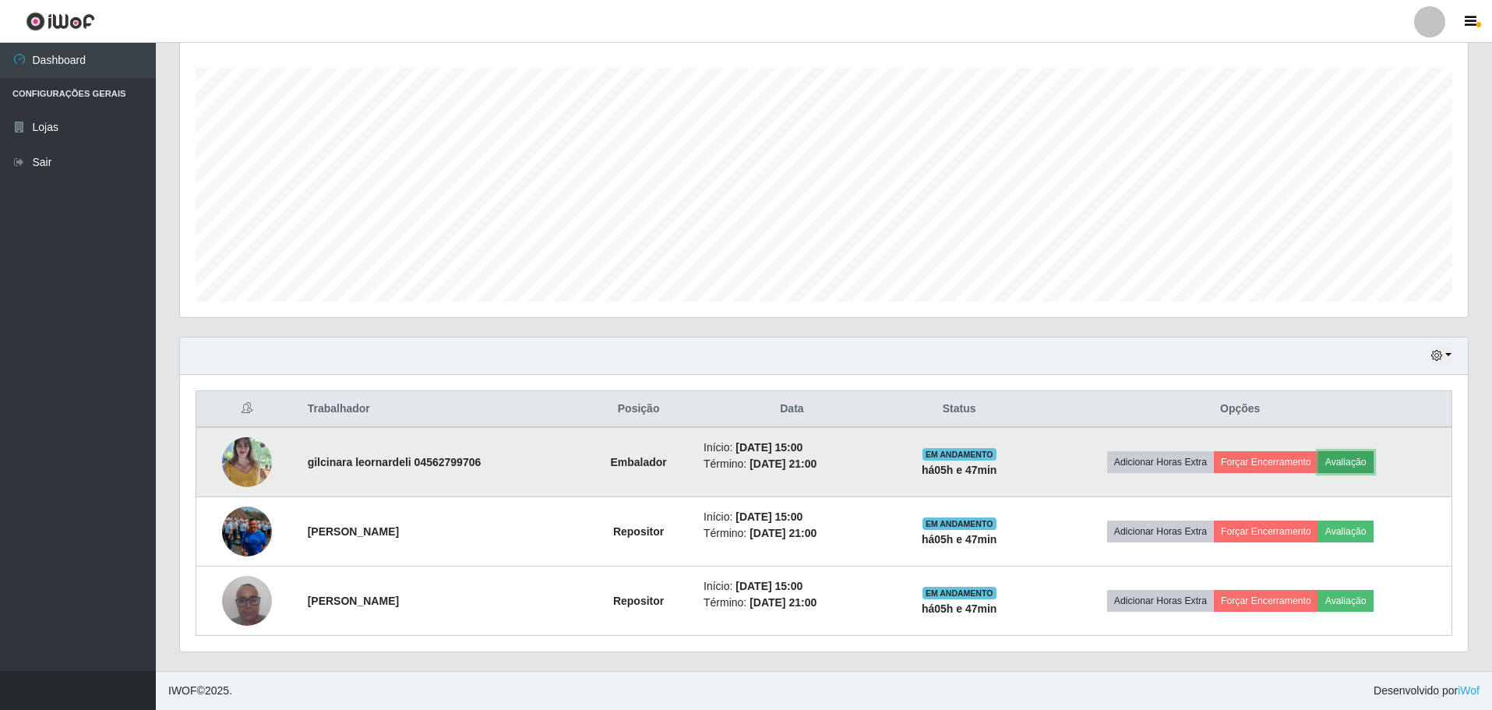
click at [1348, 457] on button "Avaliação" at bounding box center [1345, 462] width 55 height 22
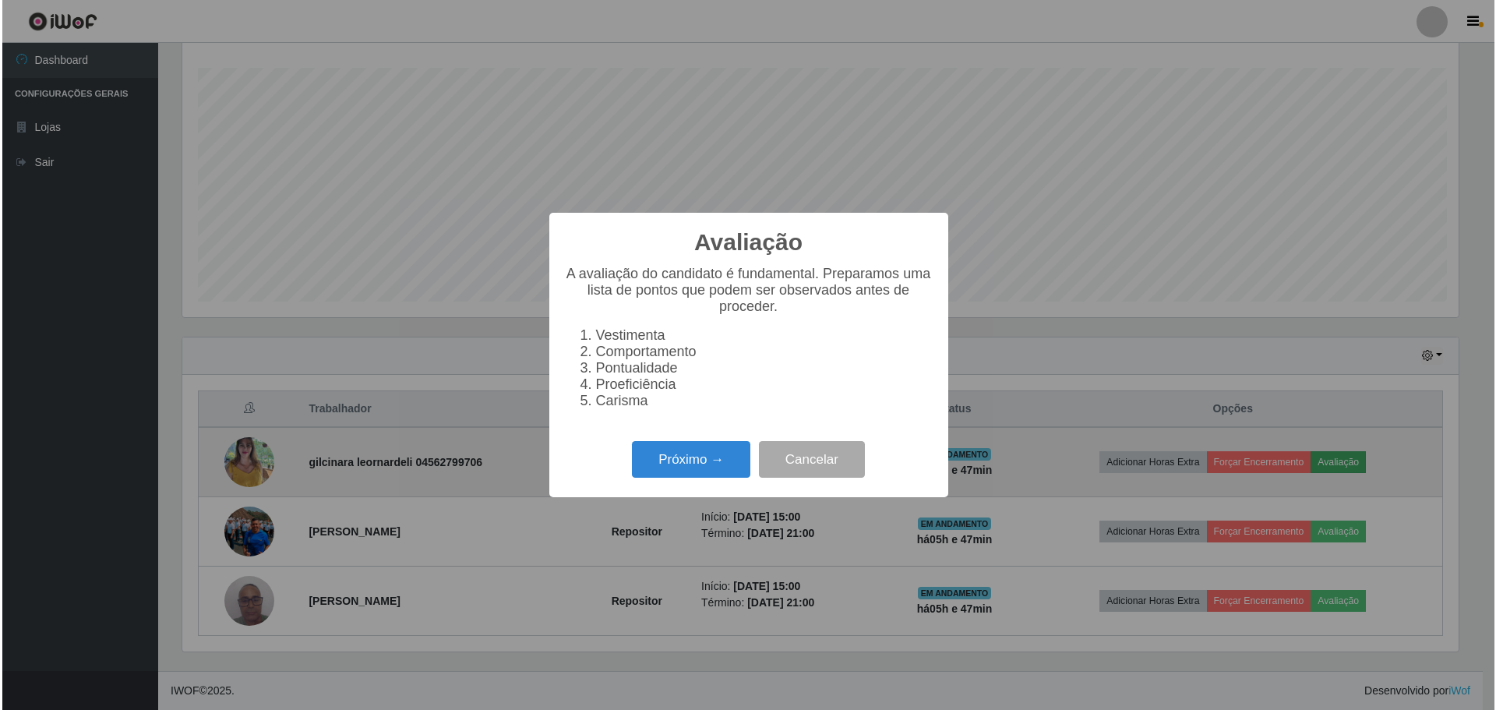
scroll to position [323, 1280]
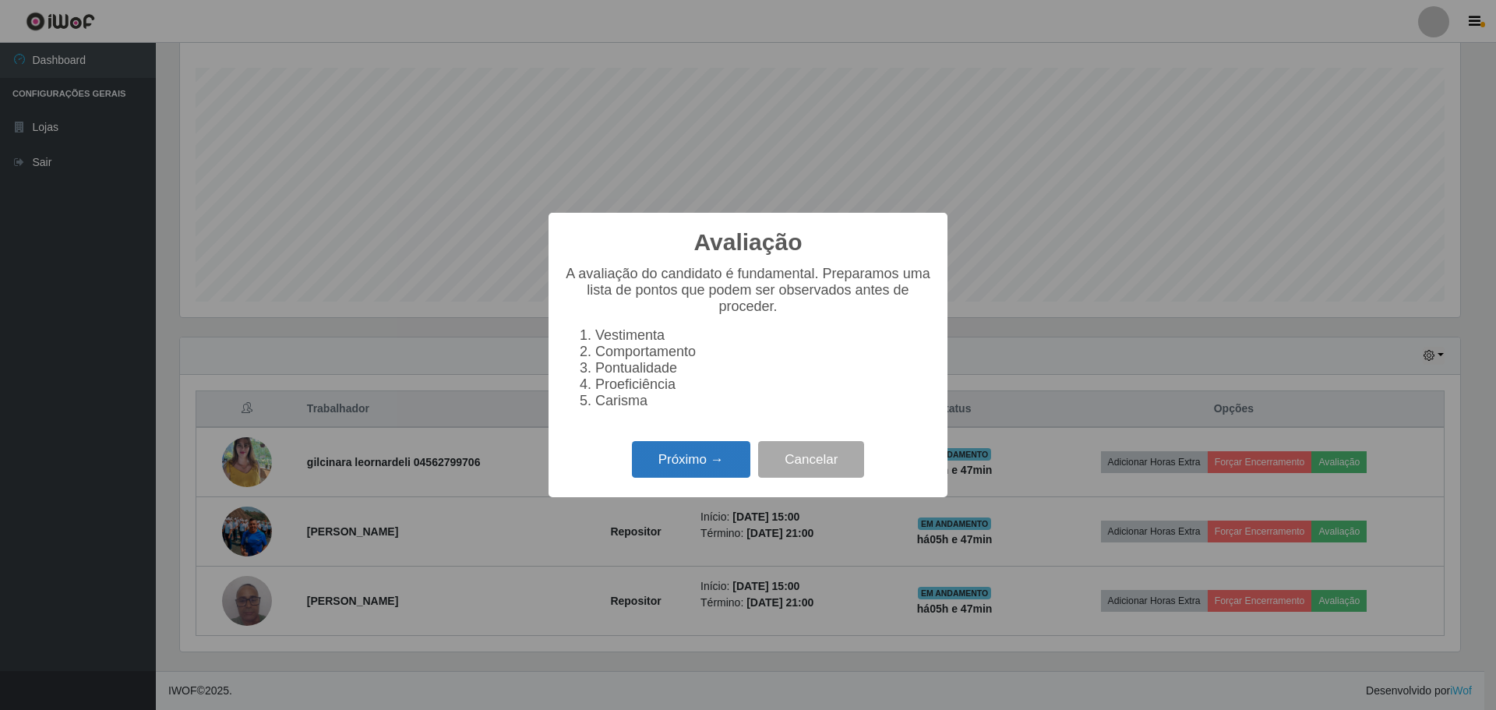
click at [700, 467] on button "Próximo →" at bounding box center [691, 459] width 118 height 37
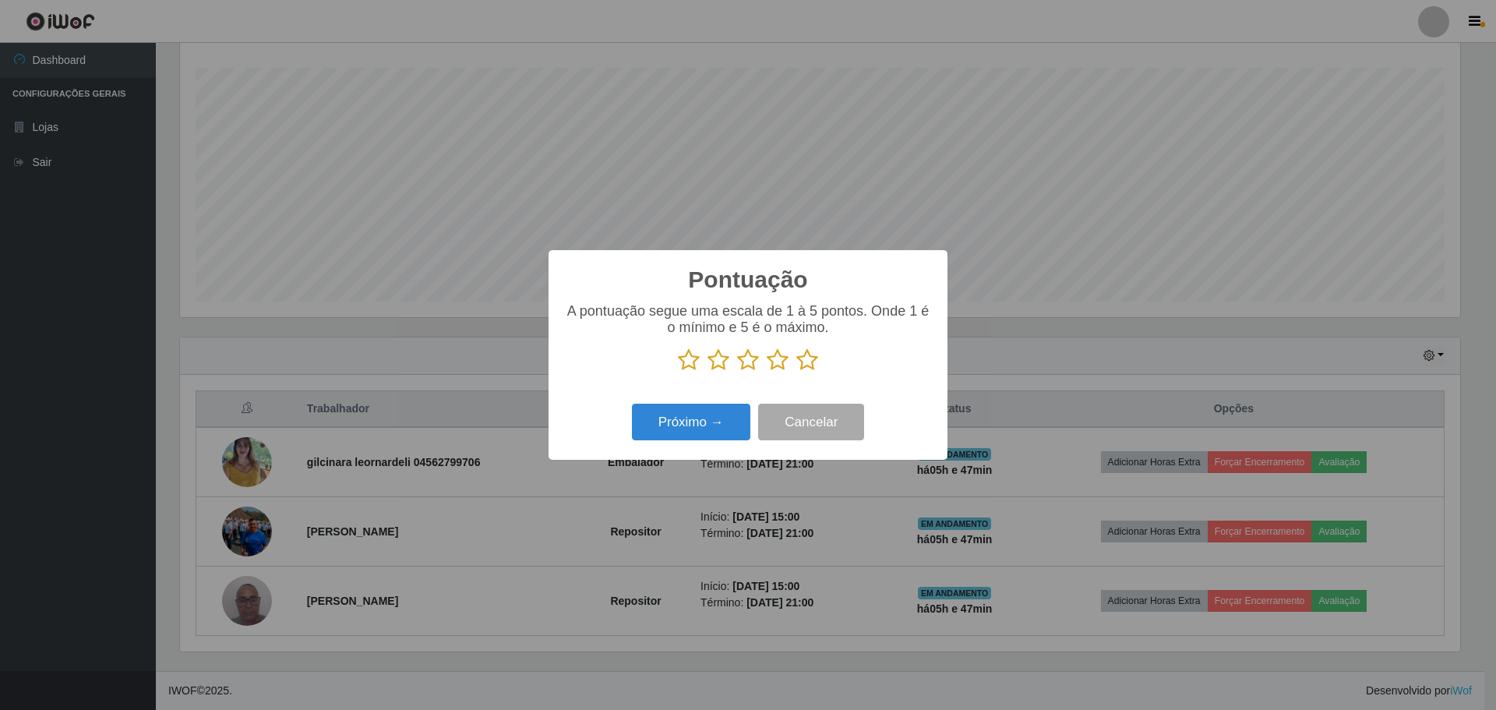
click at [810, 364] on icon at bounding box center [807, 359] width 22 height 23
click at [796, 372] on input "radio" at bounding box center [796, 372] width 0 height 0
click at [672, 430] on button "Próximo →" at bounding box center [691, 422] width 118 height 37
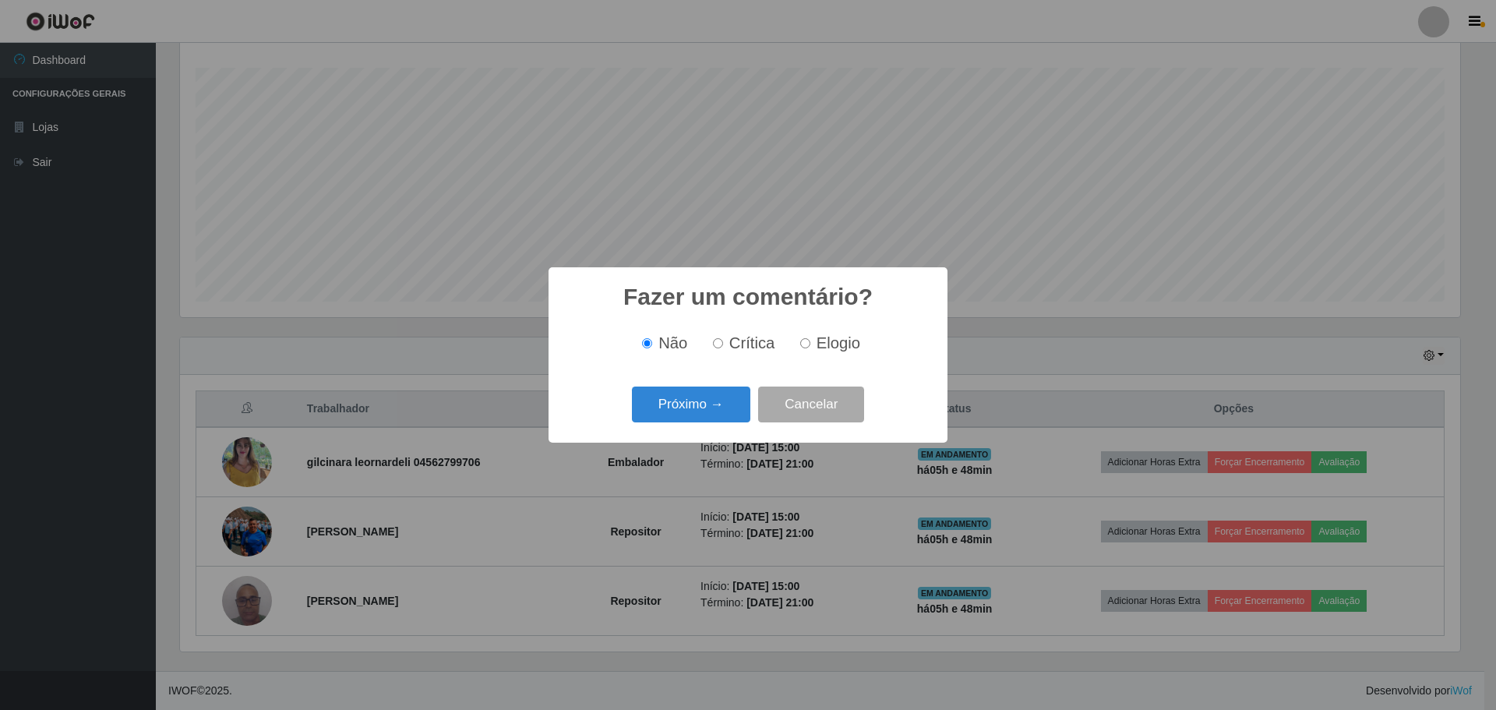
click at [809, 348] on label "Elogio" at bounding box center [827, 343] width 66 height 18
click at [809, 348] on input "Elogio" at bounding box center [805, 343] width 10 height 10
radio input "true"
click at [696, 411] on button "Próximo →" at bounding box center [691, 404] width 118 height 37
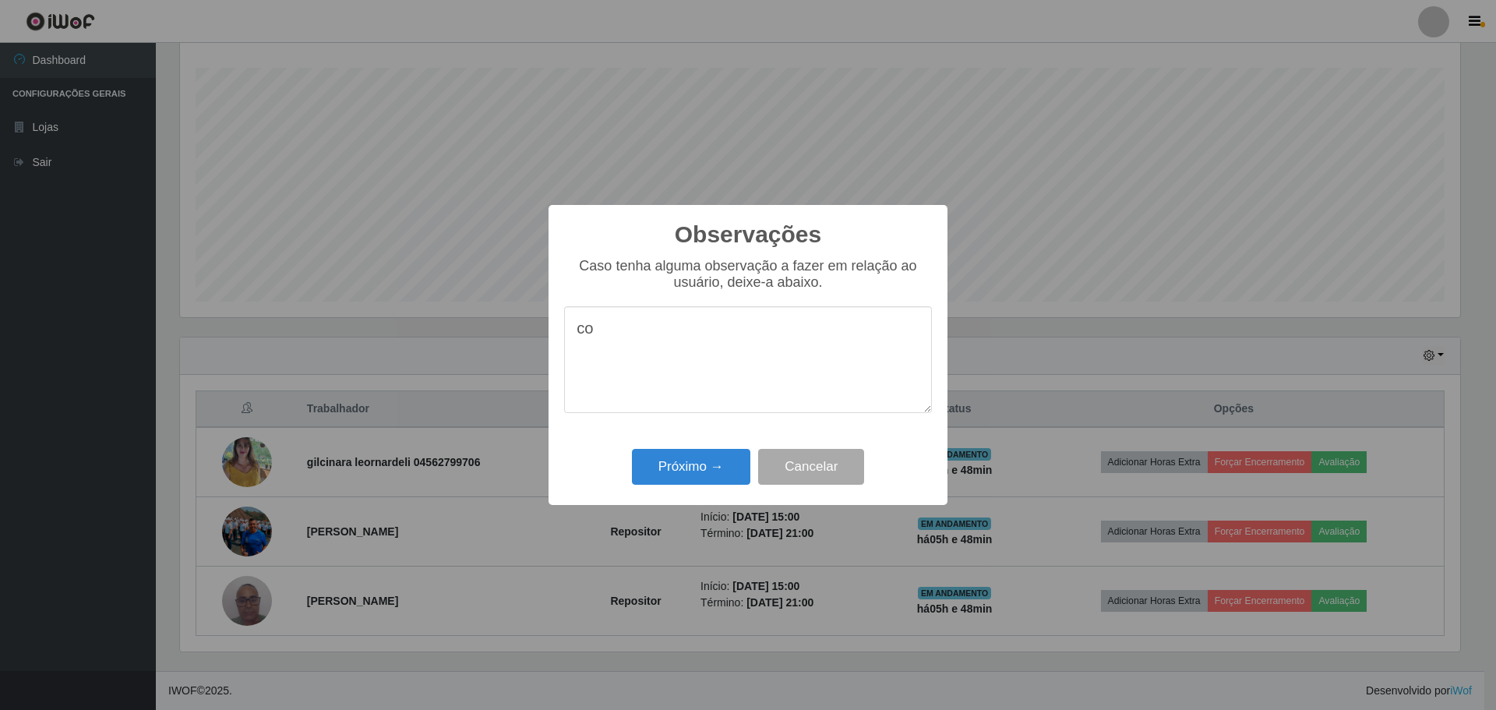
type textarea "c"
click at [848, 342] on textarea "Colaborador pontual, apresentou um otimo rendimento no trabalho" at bounding box center [748, 359] width 368 height 107
click at [764, 361] on textarea "Colaborador pontual, apresentou um ótimo rendimento no trabalho" at bounding box center [748, 359] width 368 height 107
type textarea "Colaborador pontual, apresentou um ótimo rendimento no trabalho, ágil, eficient…"
click at [679, 467] on button "Próximo →" at bounding box center [691, 467] width 118 height 37
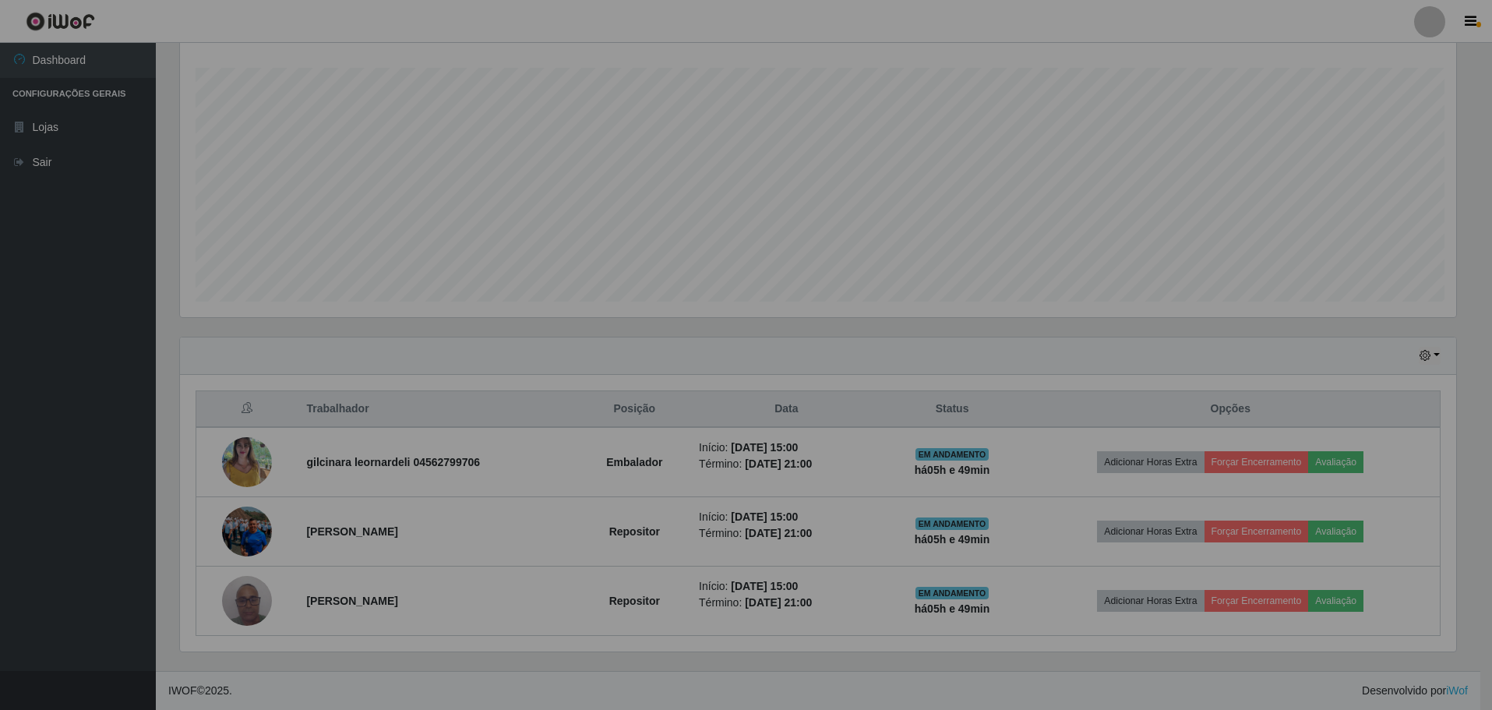
scroll to position [323, 1288]
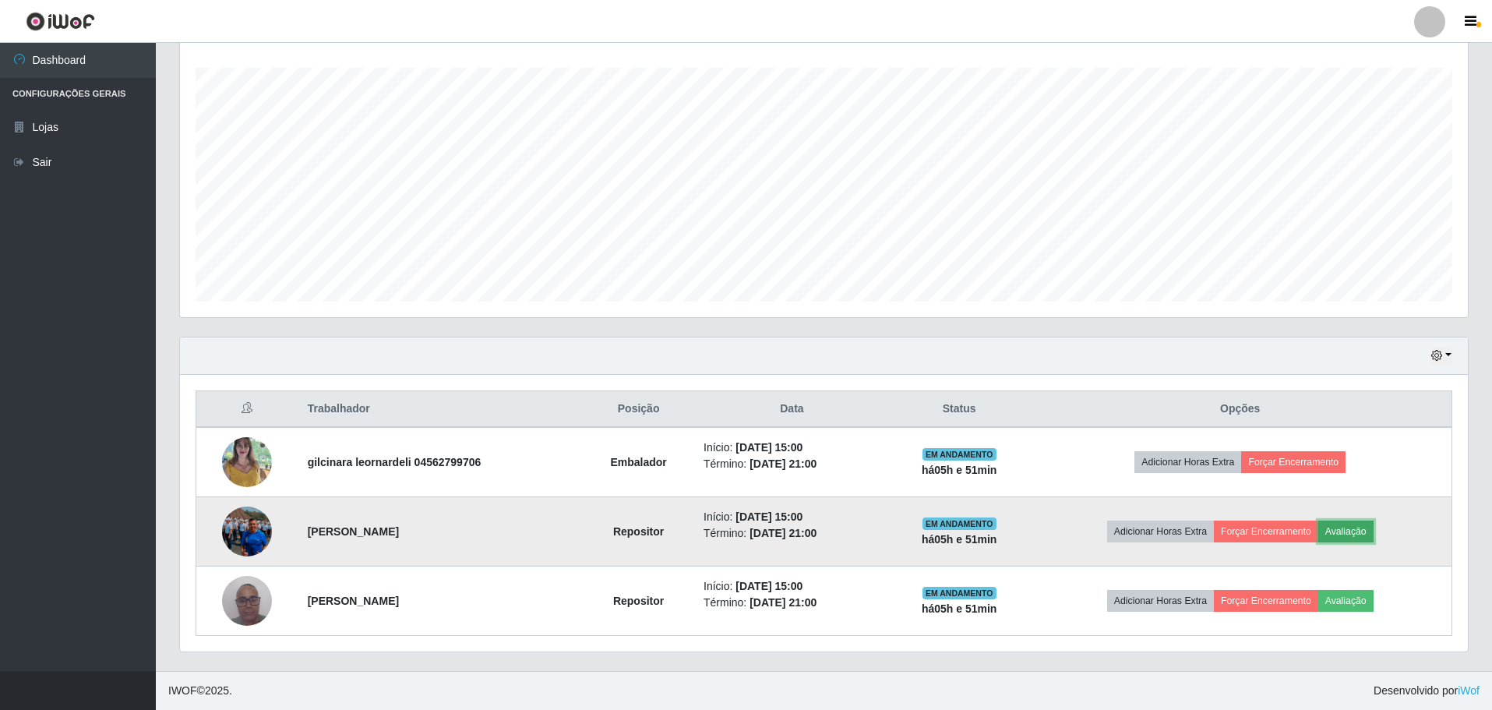
click at [1367, 534] on button "Avaliação" at bounding box center [1345, 531] width 55 height 22
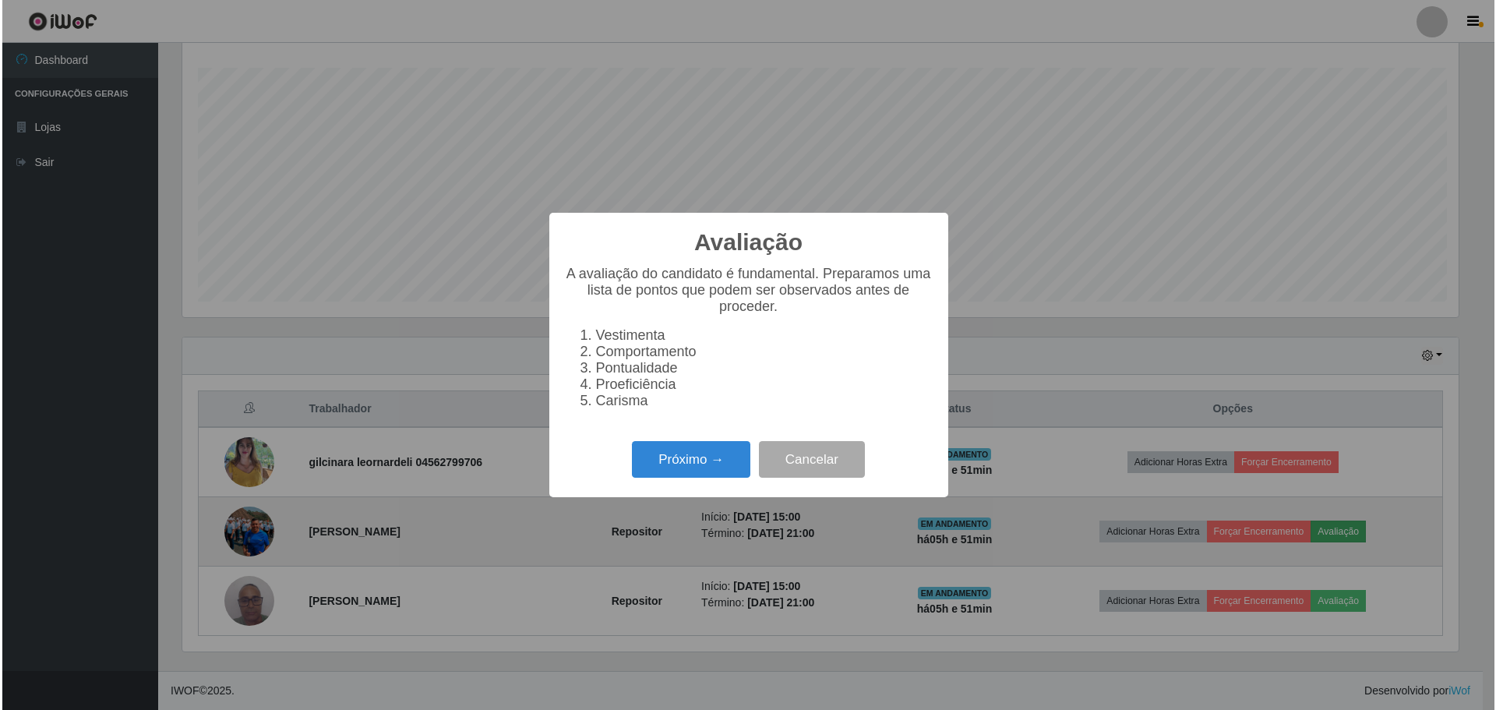
scroll to position [323, 1280]
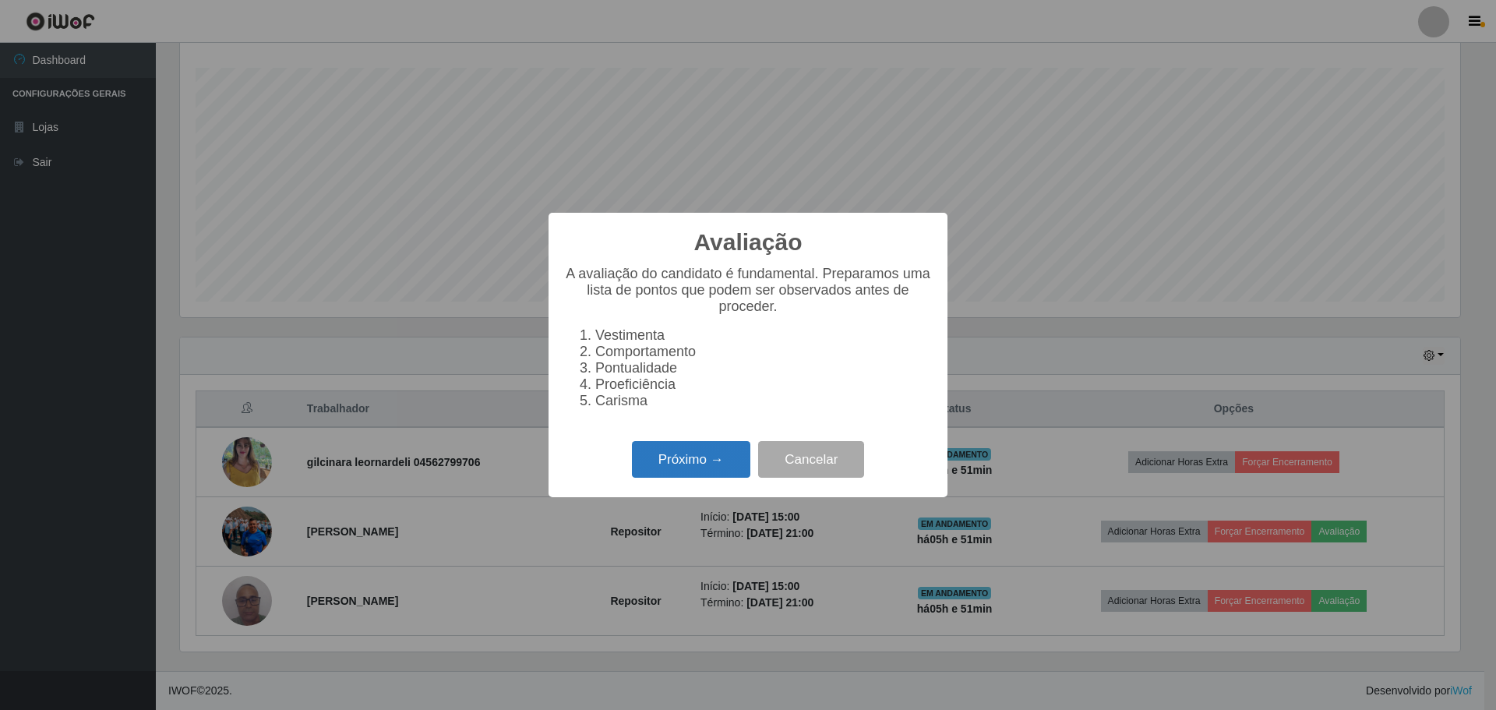
click at [693, 473] on button "Próximo →" at bounding box center [691, 459] width 118 height 37
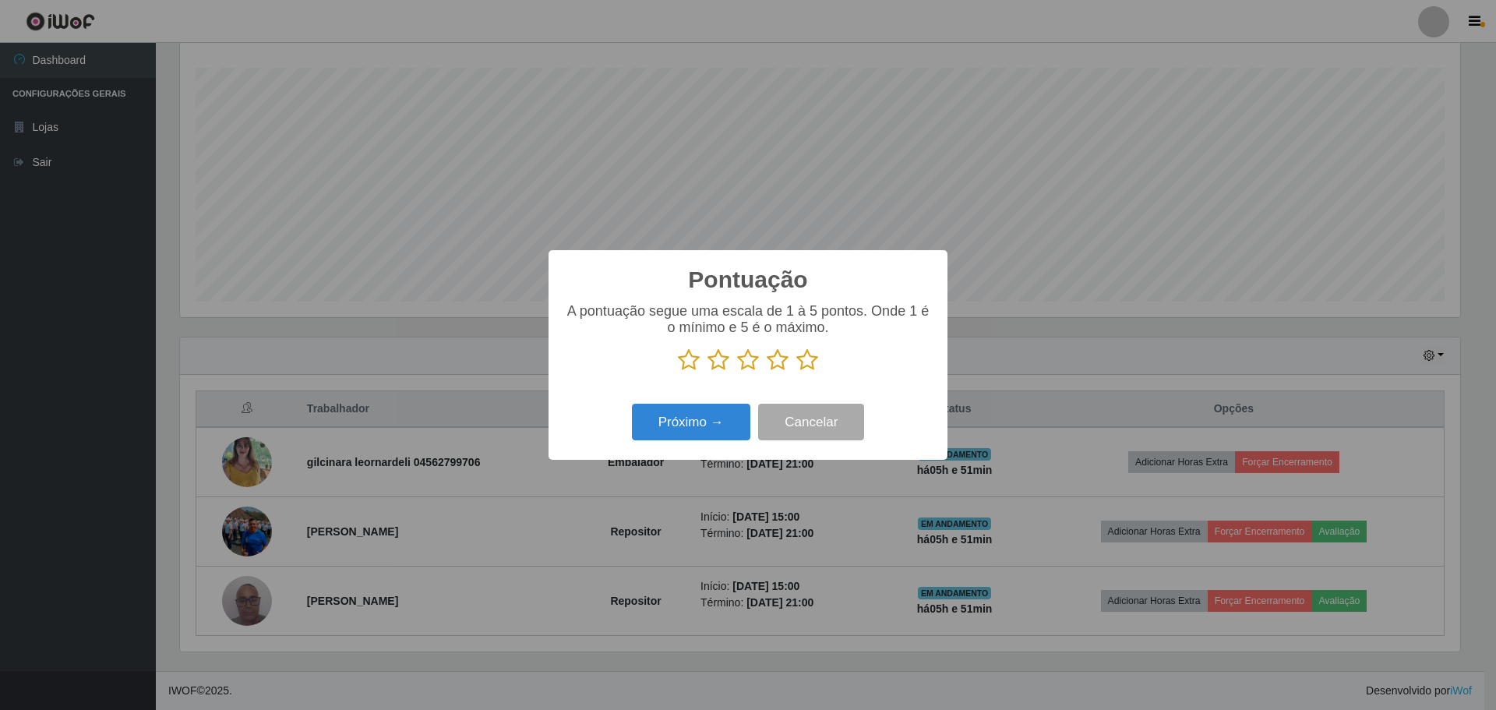
click at [805, 360] on icon at bounding box center [807, 359] width 22 height 23
click at [796, 372] on input "radio" at bounding box center [796, 372] width 0 height 0
click at [703, 427] on button "Próximo →" at bounding box center [691, 422] width 118 height 37
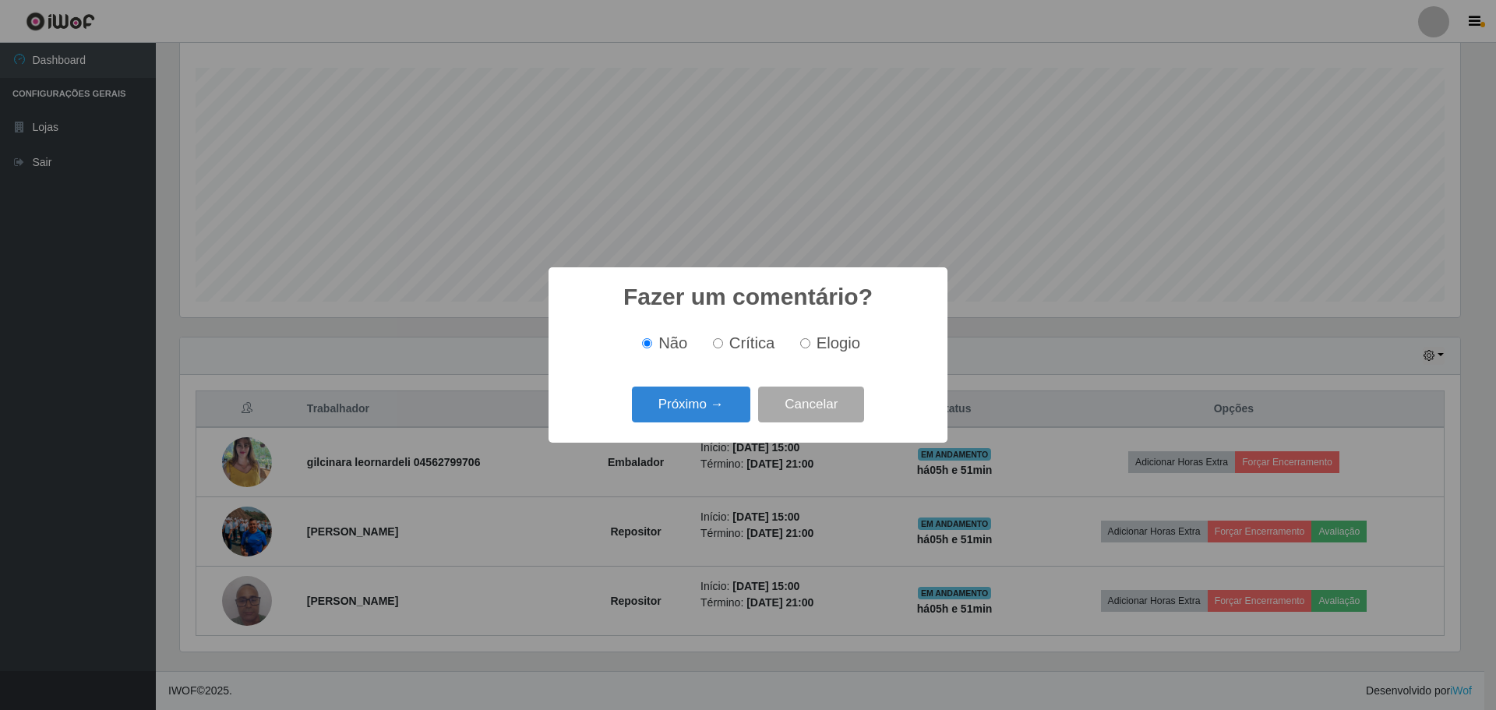
click at [806, 346] on input "Elogio" at bounding box center [805, 343] width 10 height 10
radio input "true"
click at [729, 404] on button "Próximo →" at bounding box center [691, 404] width 118 height 37
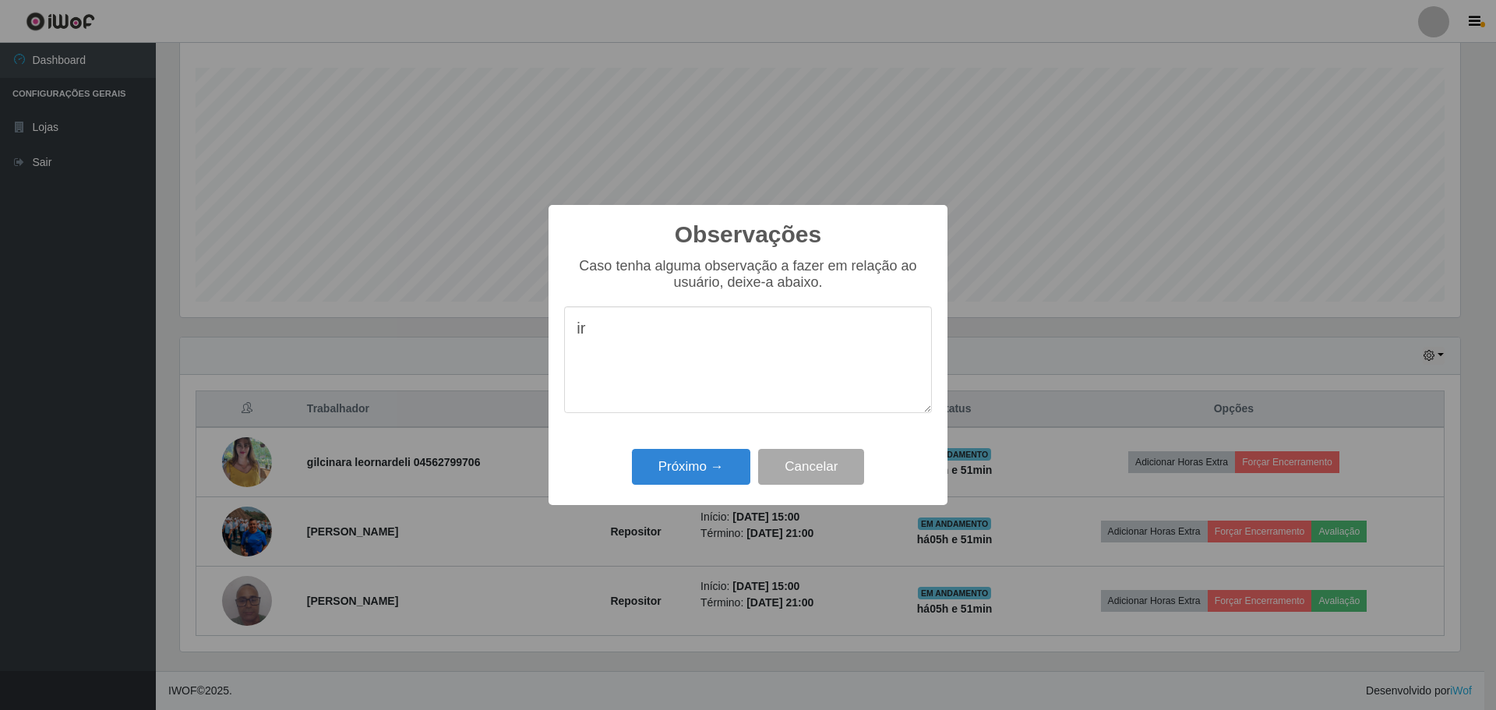
type textarea "i"
click at [722, 335] on textarea "ótimo profissionais" at bounding box center [748, 359] width 368 height 107
drag, startPoint x: 870, startPoint y: 336, endPoint x: 592, endPoint y: 325, distance: 278.3
click at [562, 316] on div "Observações × Caso tenha alguma observação a fazer em relação ao usuário, deixe…" at bounding box center [747, 355] width 399 height 300
type textarea "ótimo profissionais, fez um bom trabalho!"
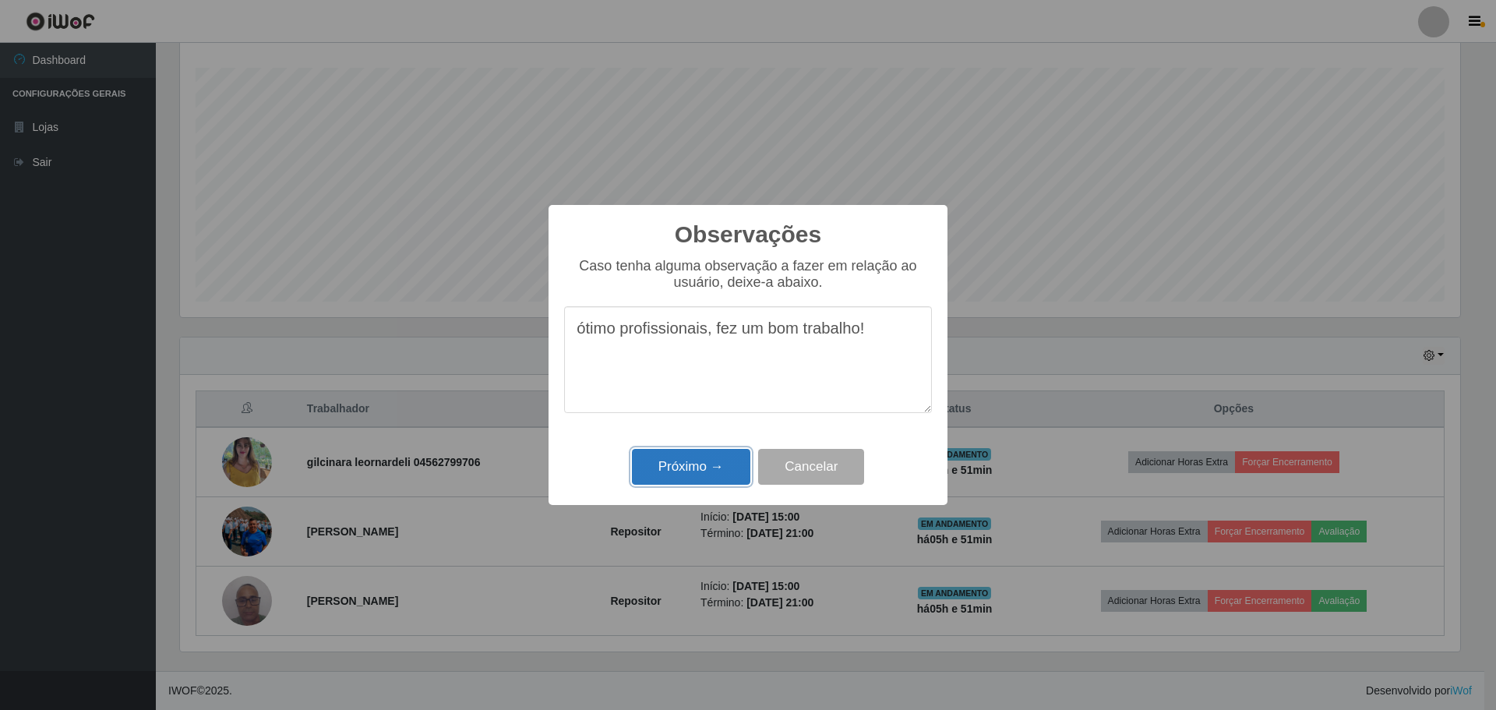
click at [707, 465] on button "Próximo →" at bounding box center [691, 467] width 118 height 37
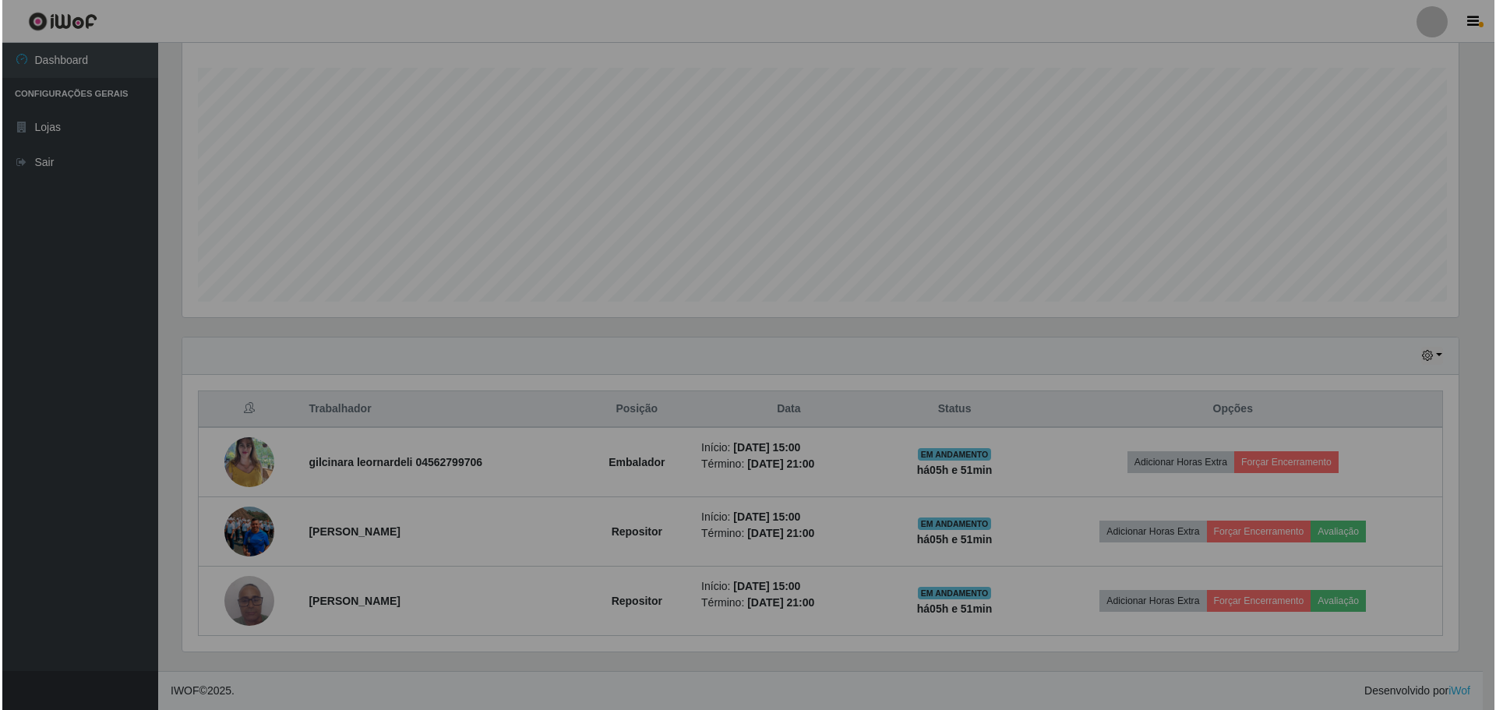
scroll to position [323, 1288]
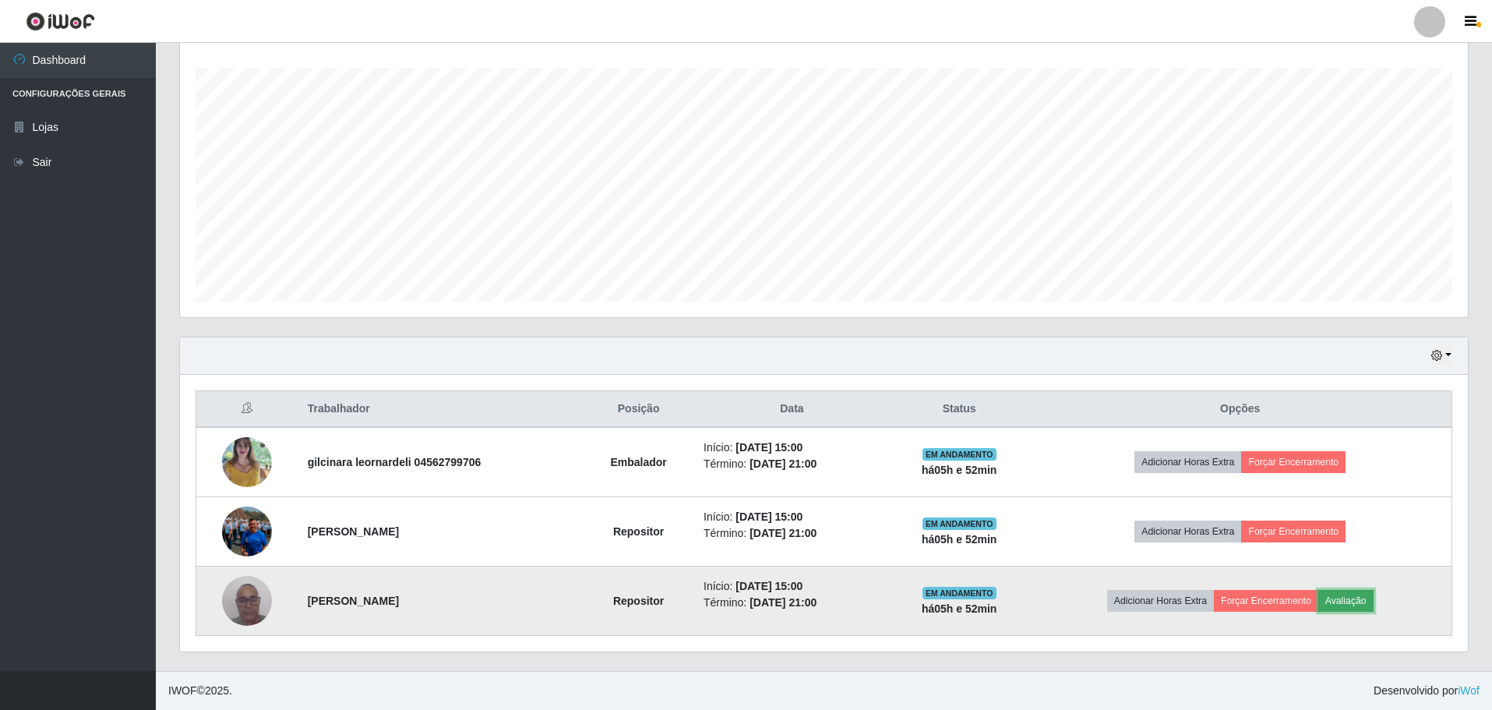
click at [1353, 603] on button "Avaliação" at bounding box center [1345, 601] width 55 height 22
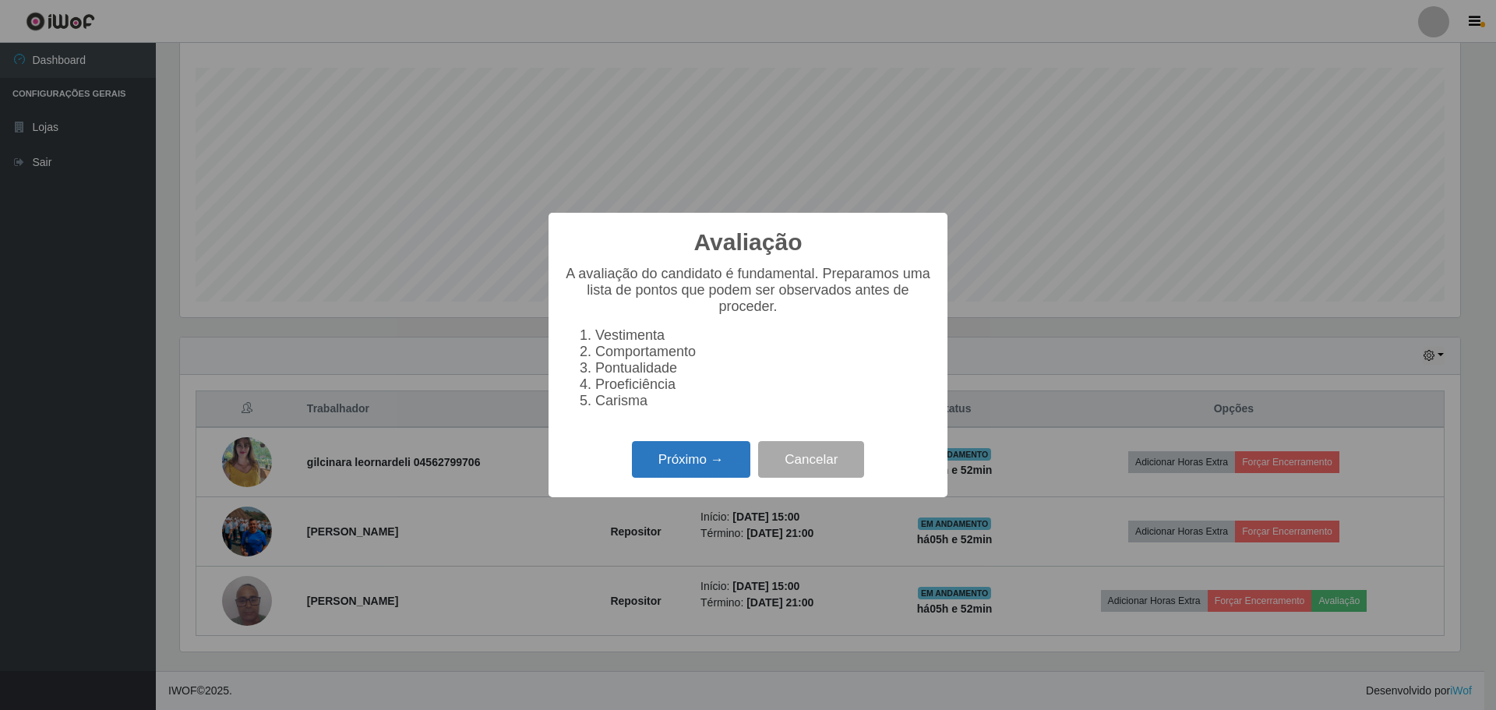
click at [677, 464] on button "Próximo →" at bounding box center [691, 459] width 118 height 37
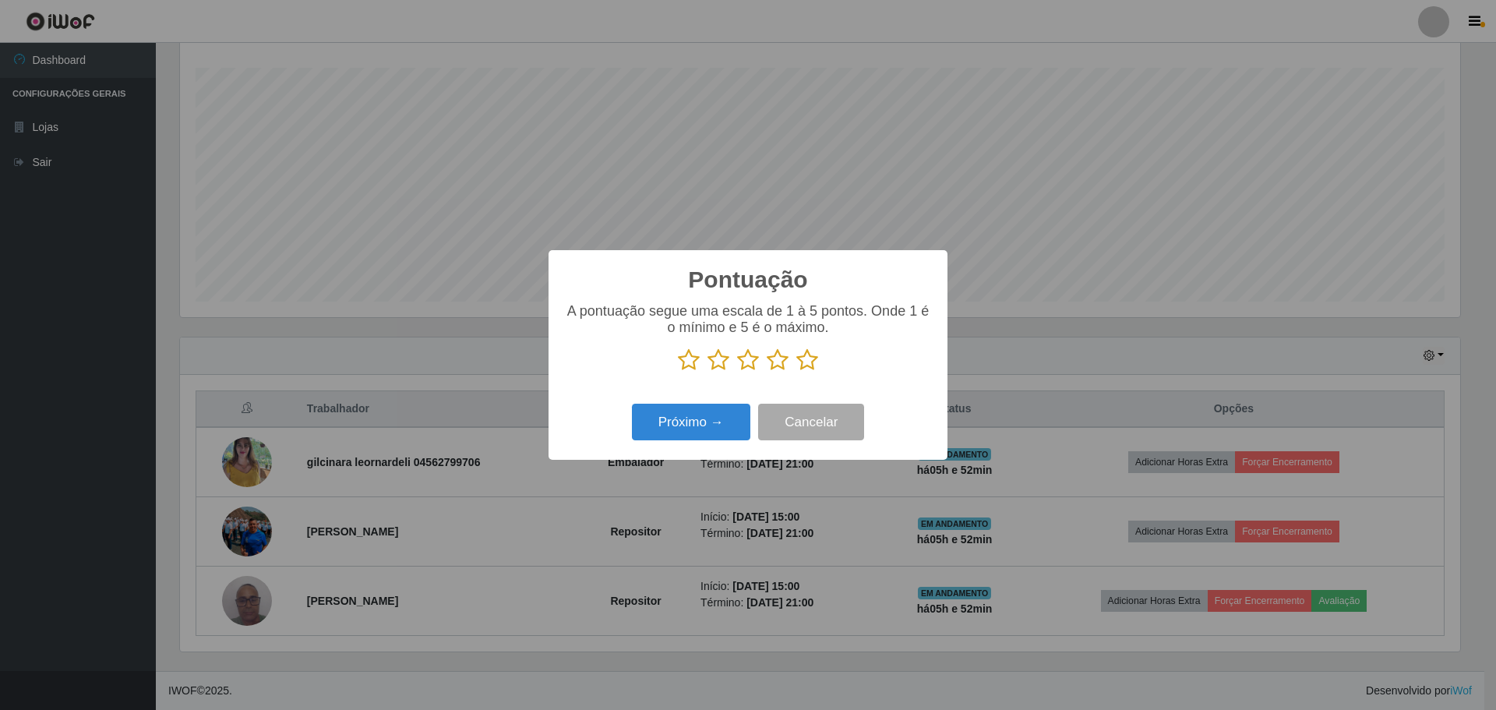
scroll to position [778671, 777714]
click at [803, 365] on icon at bounding box center [807, 359] width 22 height 23
click at [796, 372] on input "radio" at bounding box center [796, 372] width 0 height 0
click at [727, 427] on button "Próximo →" at bounding box center [691, 422] width 118 height 37
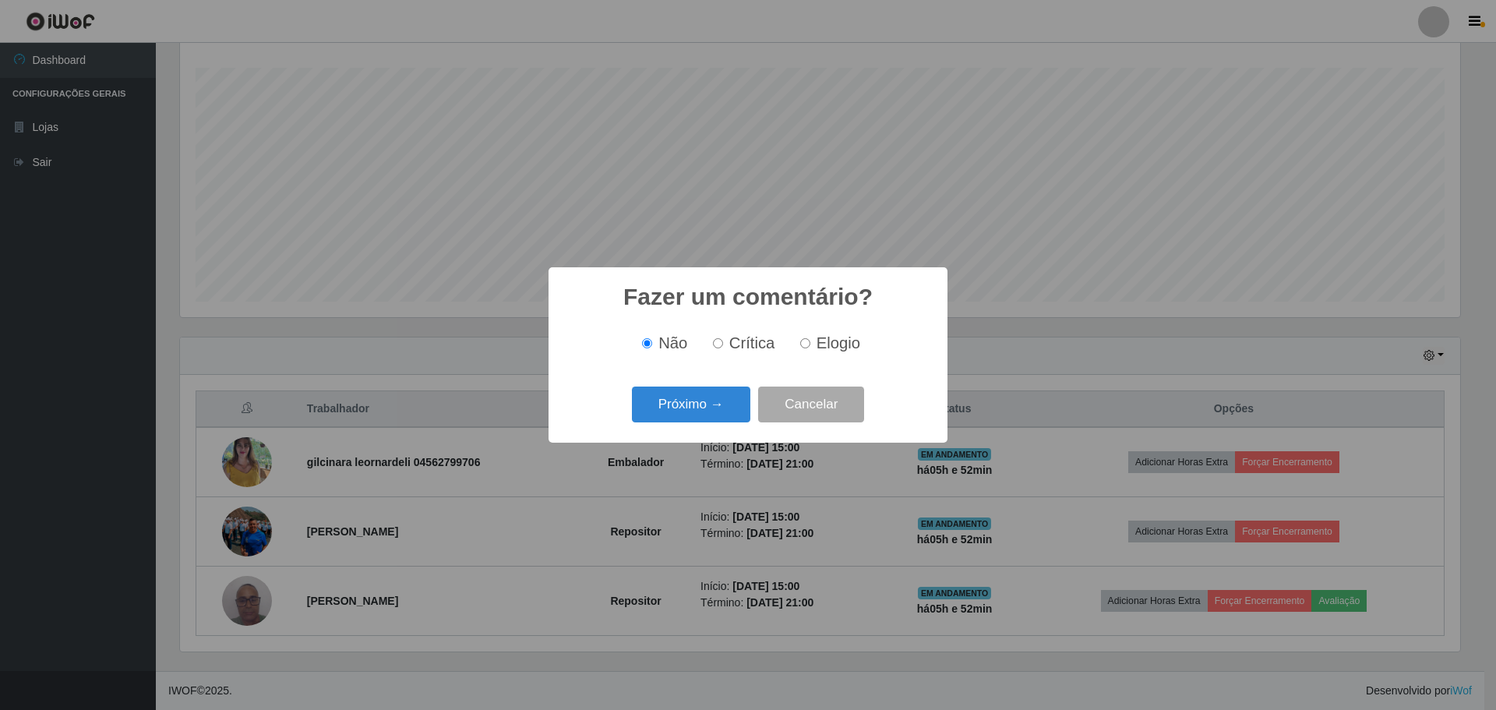
click at [800, 343] on input "Elogio" at bounding box center [805, 343] width 10 height 10
radio input "true"
click at [735, 402] on button "Próximo →" at bounding box center [691, 404] width 118 height 37
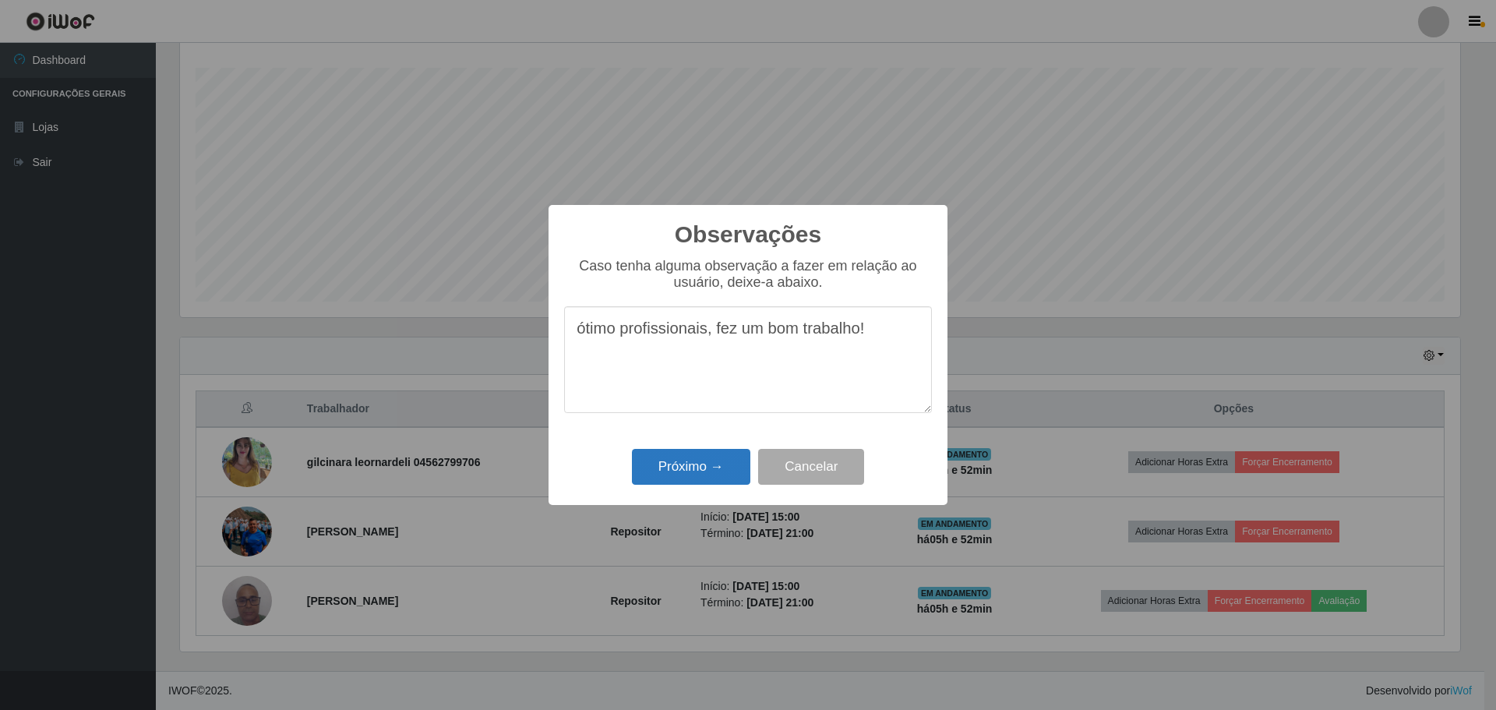
type textarea "ótimo profissionais, fez um bom trabalho!"
click at [700, 471] on button "Próximo →" at bounding box center [691, 467] width 118 height 37
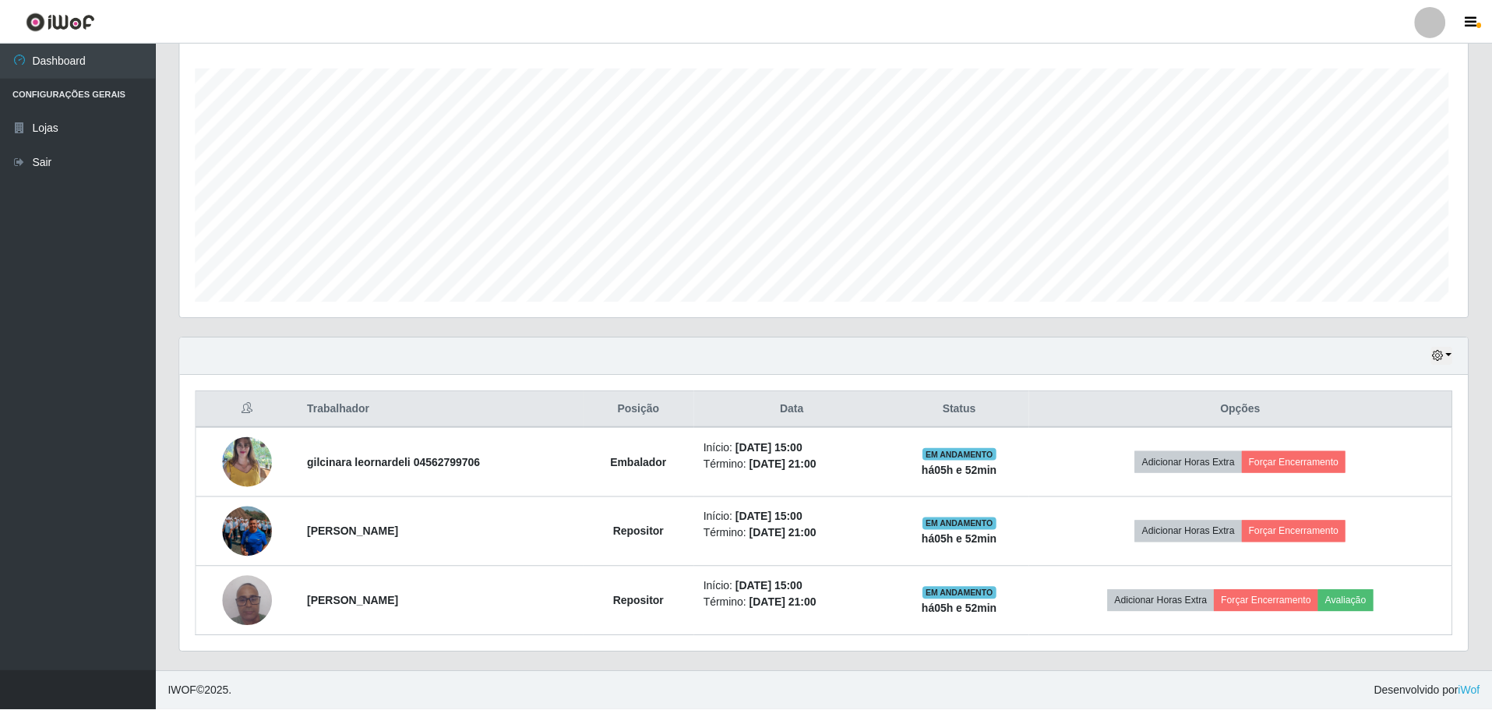
scroll to position [323, 1288]
click at [1357, 650] on div "Trabalhador Posição Data Status Opções gilcinara leornardeli 04562799706 Embala…" at bounding box center [824, 513] width 1288 height 277
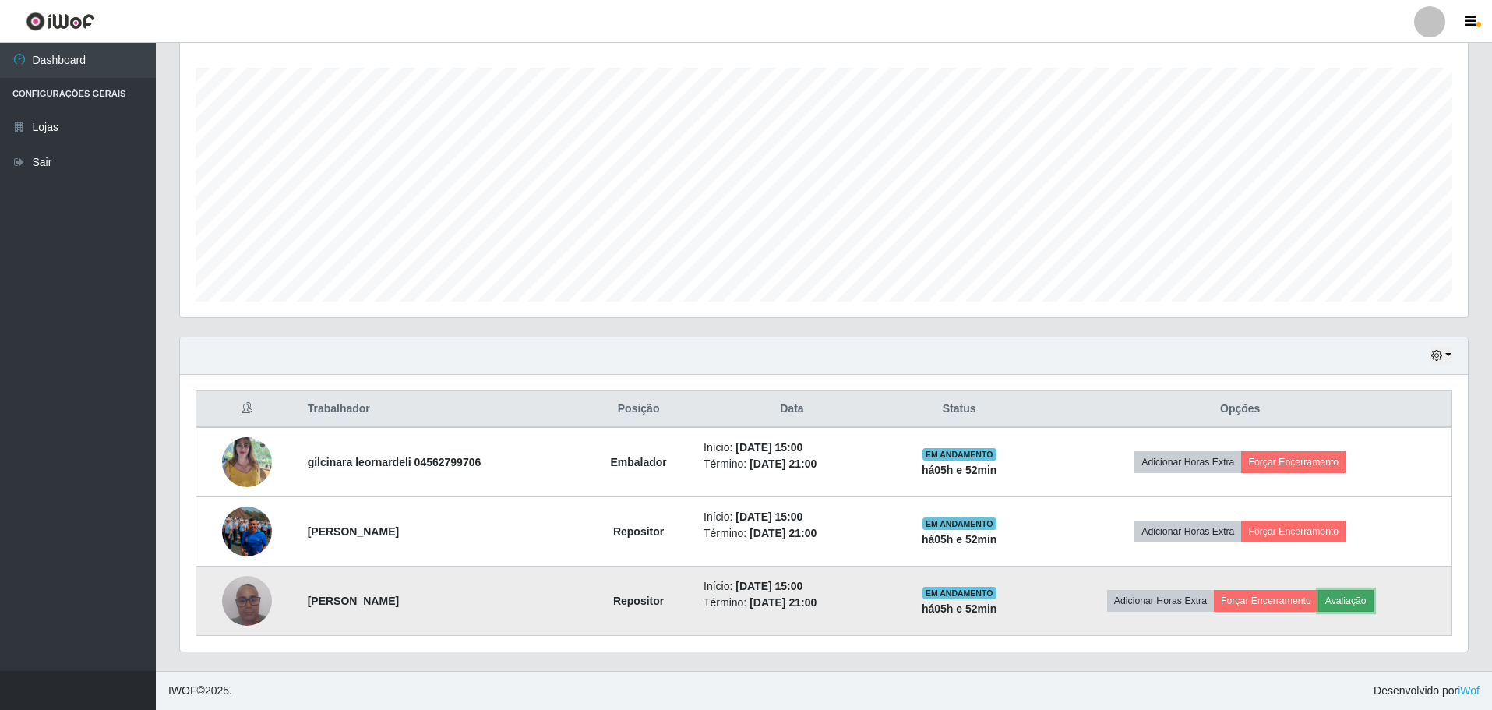
click at [1354, 603] on button "Avaliação" at bounding box center [1345, 601] width 55 height 22
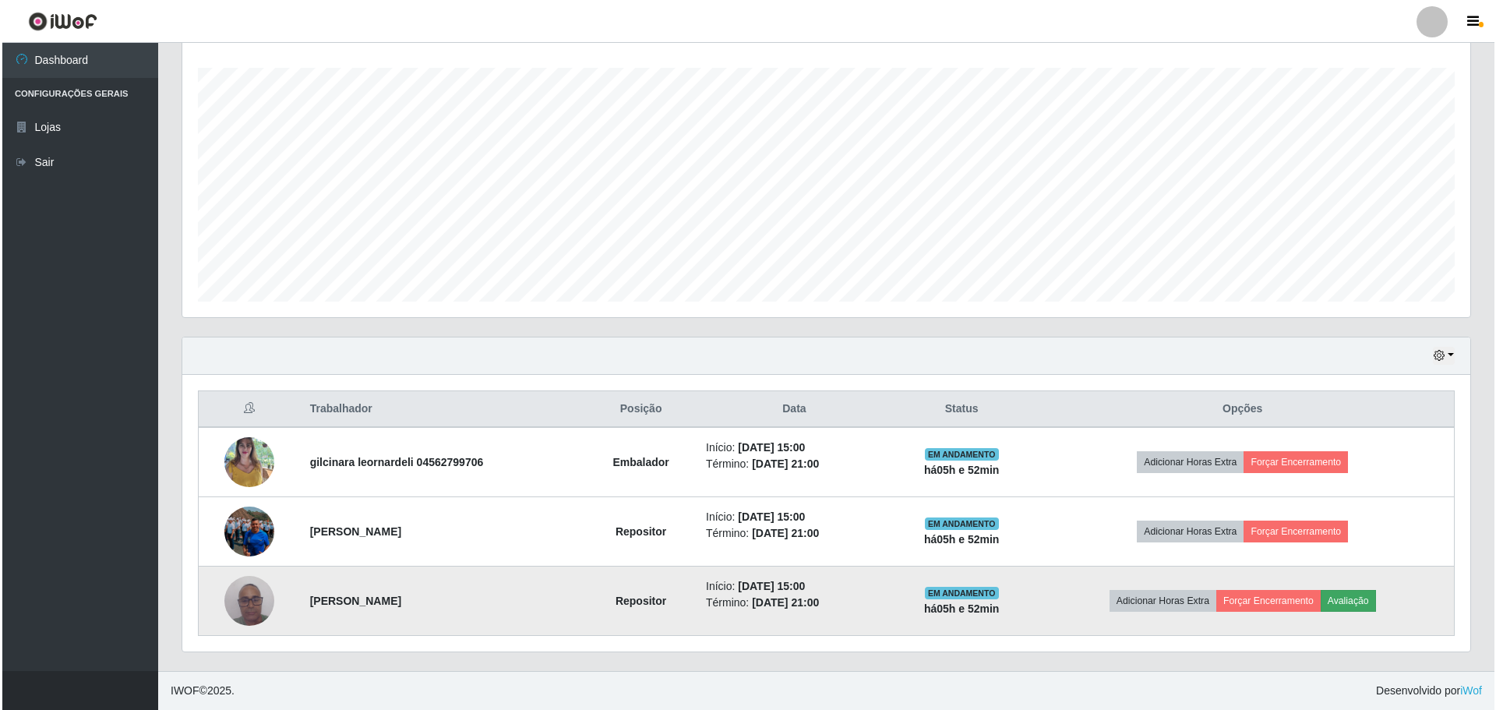
scroll to position [323, 1280]
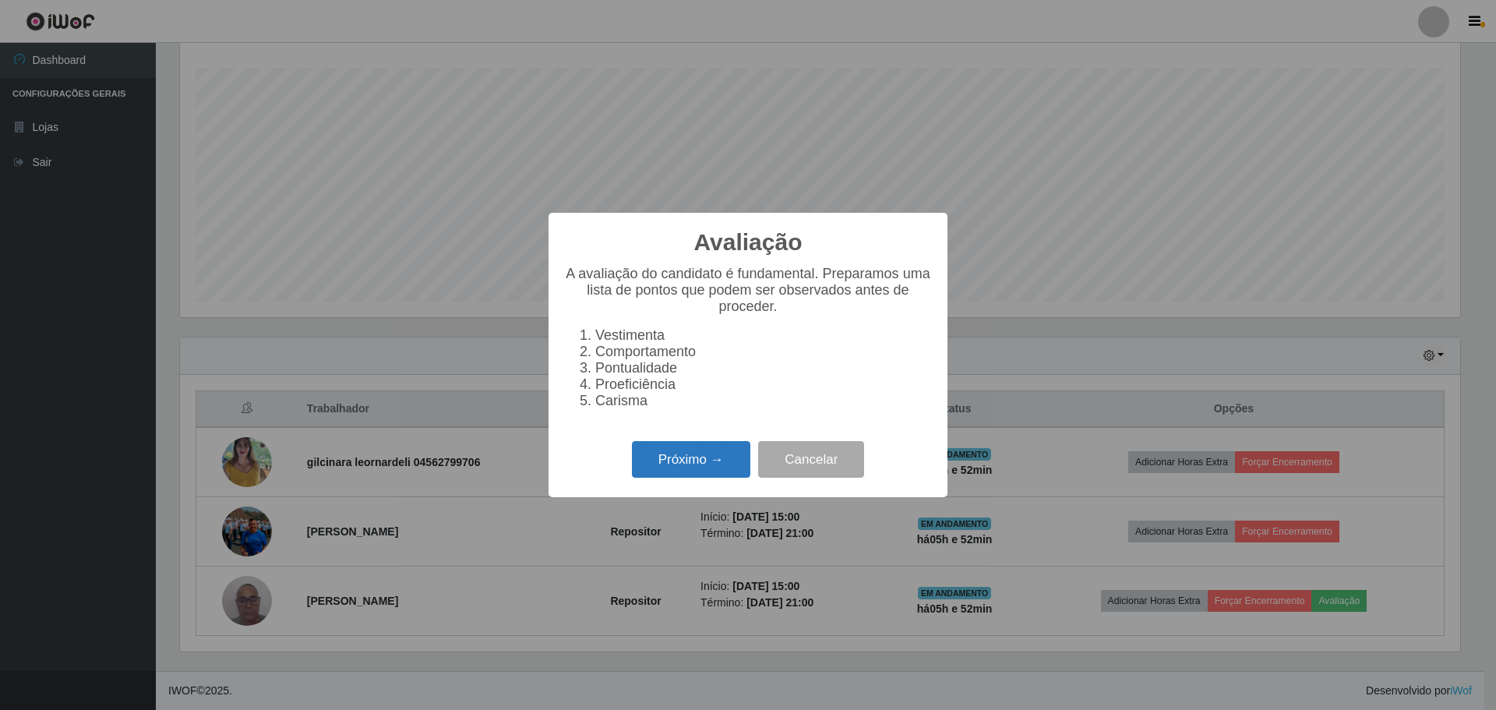
click at [689, 472] on button "Próximo →" at bounding box center [691, 459] width 118 height 37
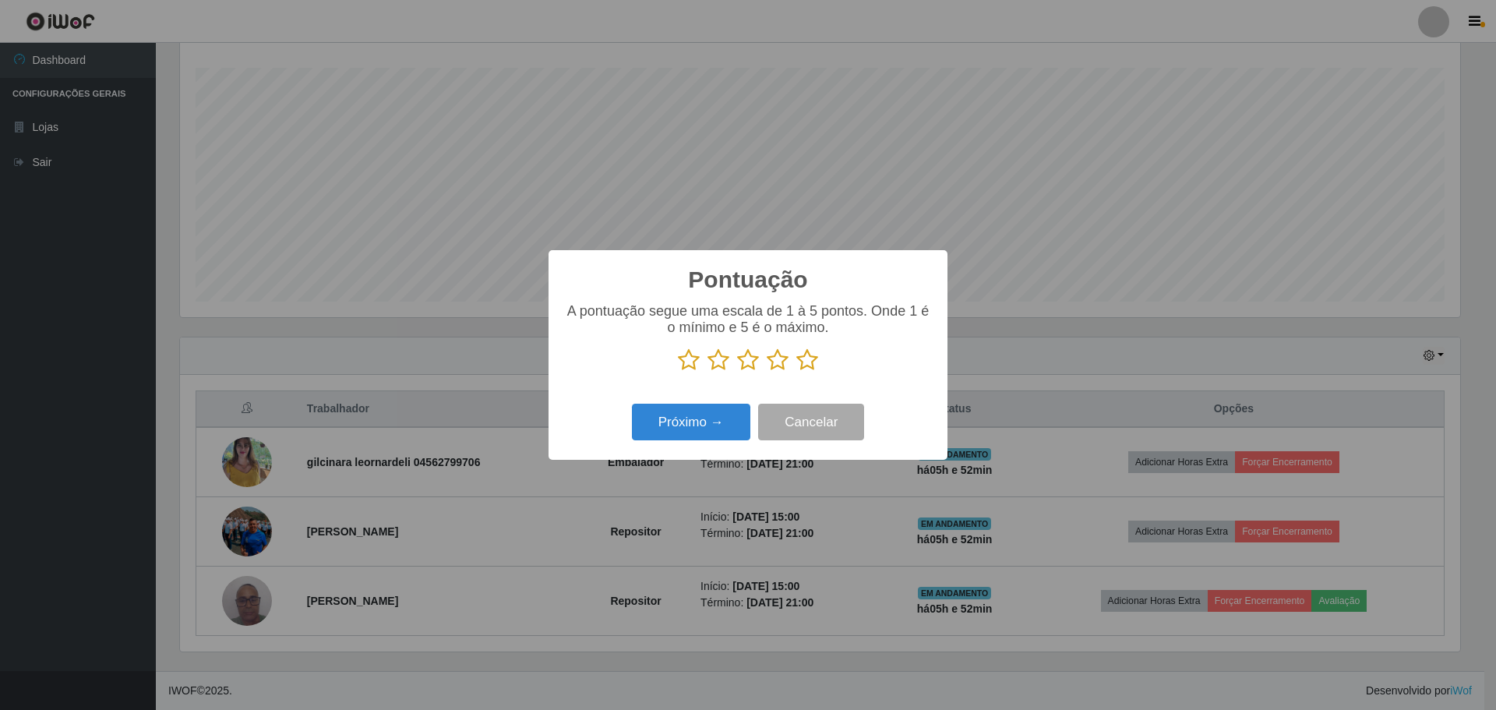
click at [809, 368] on icon at bounding box center [807, 359] width 22 height 23
click at [796, 372] on input "radio" at bounding box center [796, 372] width 0 height 0
click at [717, 425] on button "Próximo →" at bounding box center [691, 422] width 118 height 37
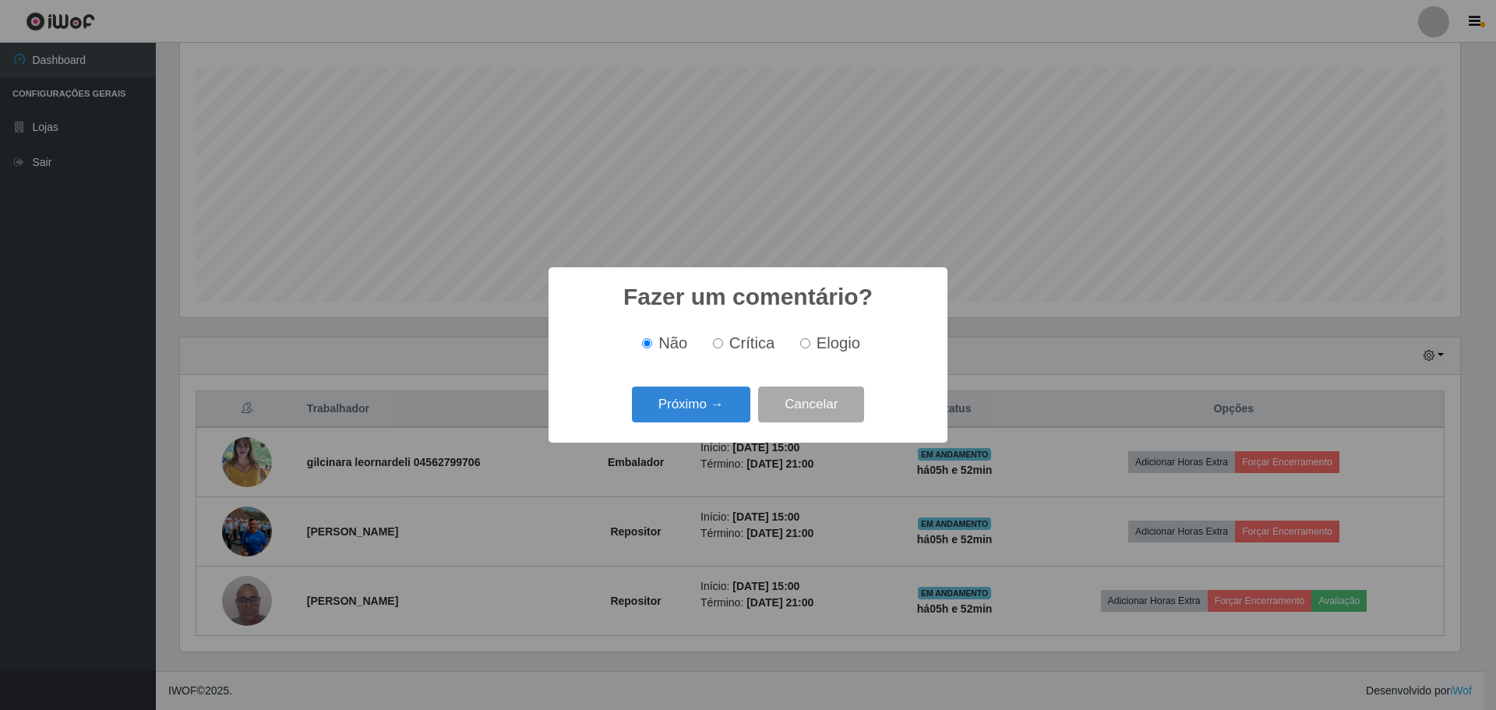
click at [805, 344] on input "Elogio" at bounding box center [805, 343] width 10 height 10
radio input "true"
click at [724, 404] on button "Próximo →" at bounding box center [691, 404] width 118 height 37
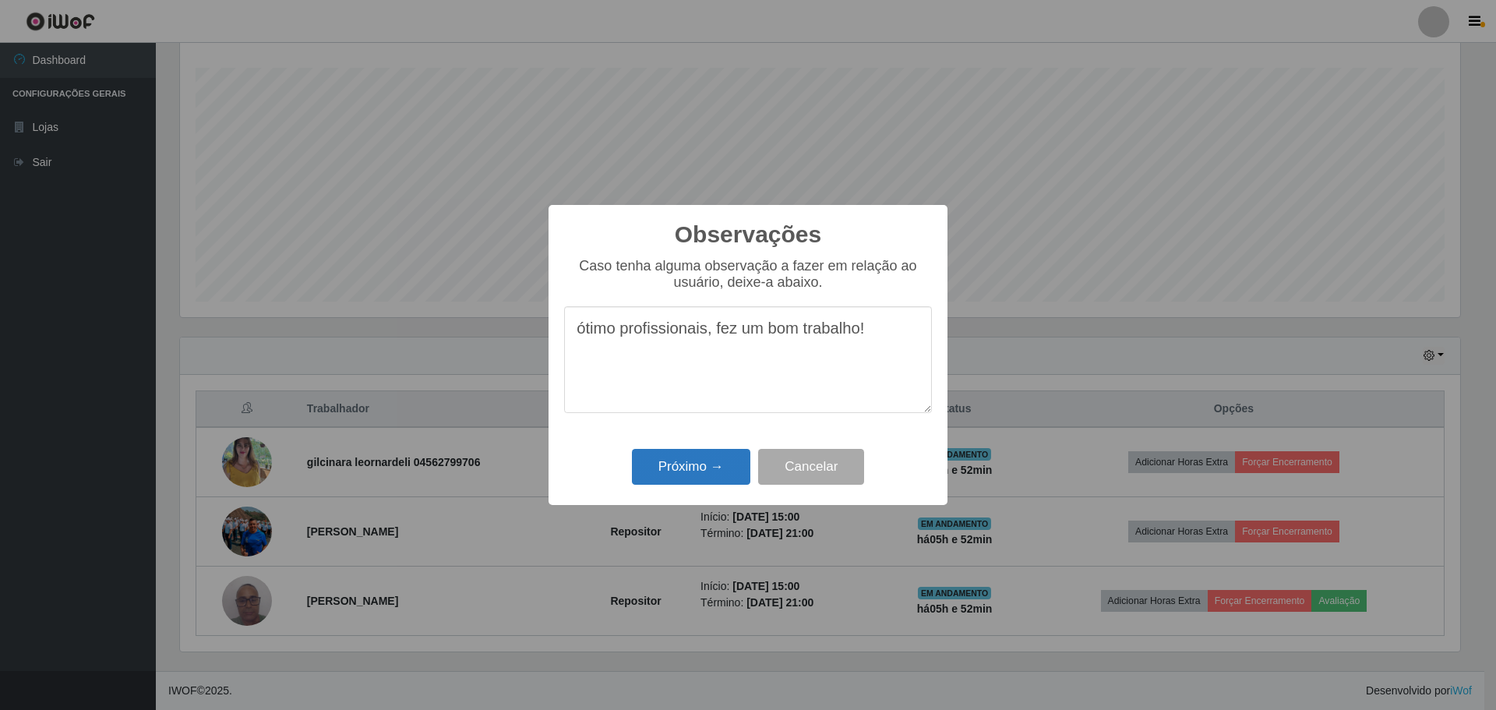
type textarea "ótimo profissionais, fez um bom trabalho!"
click at [708, 467] on button "Próximo →" at bounding box center [691, 467] width 118 height 37
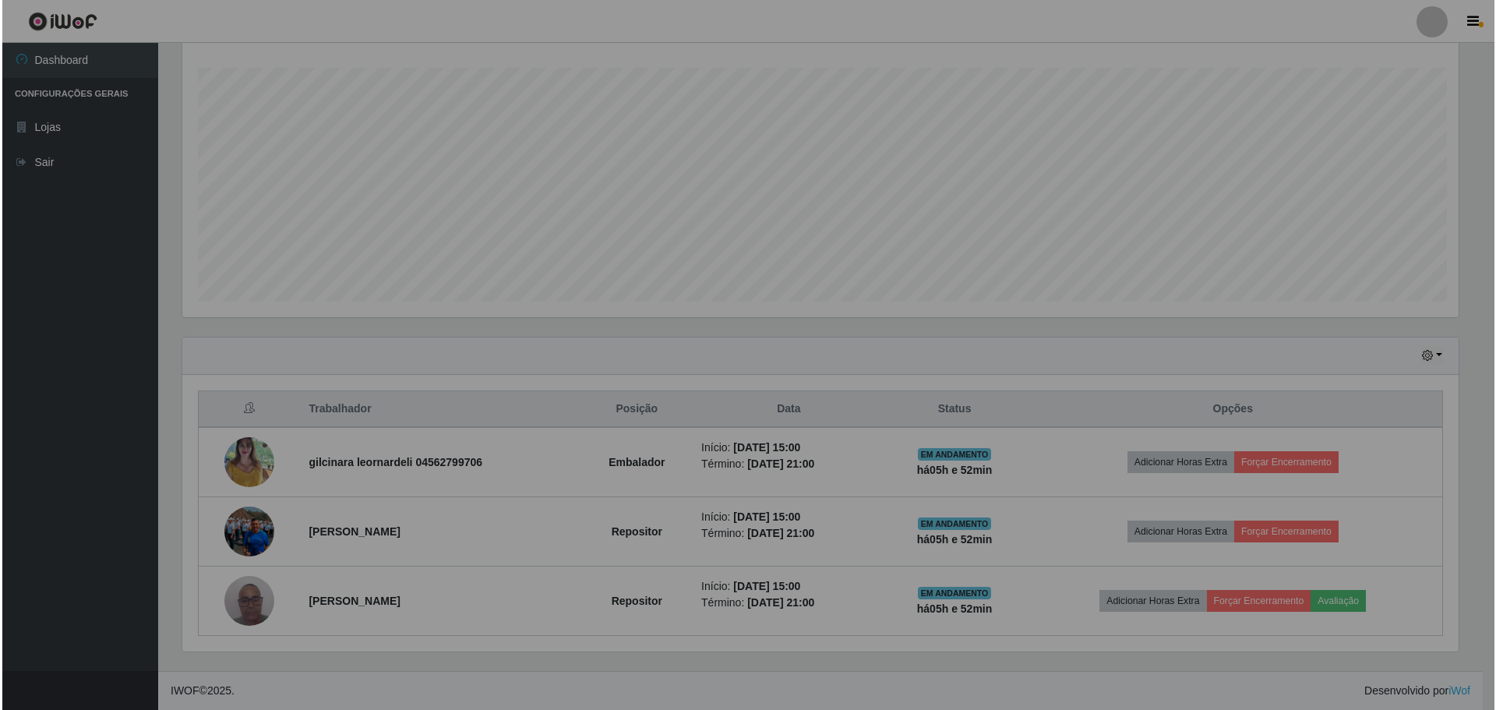
scroll to position [323, 1288]
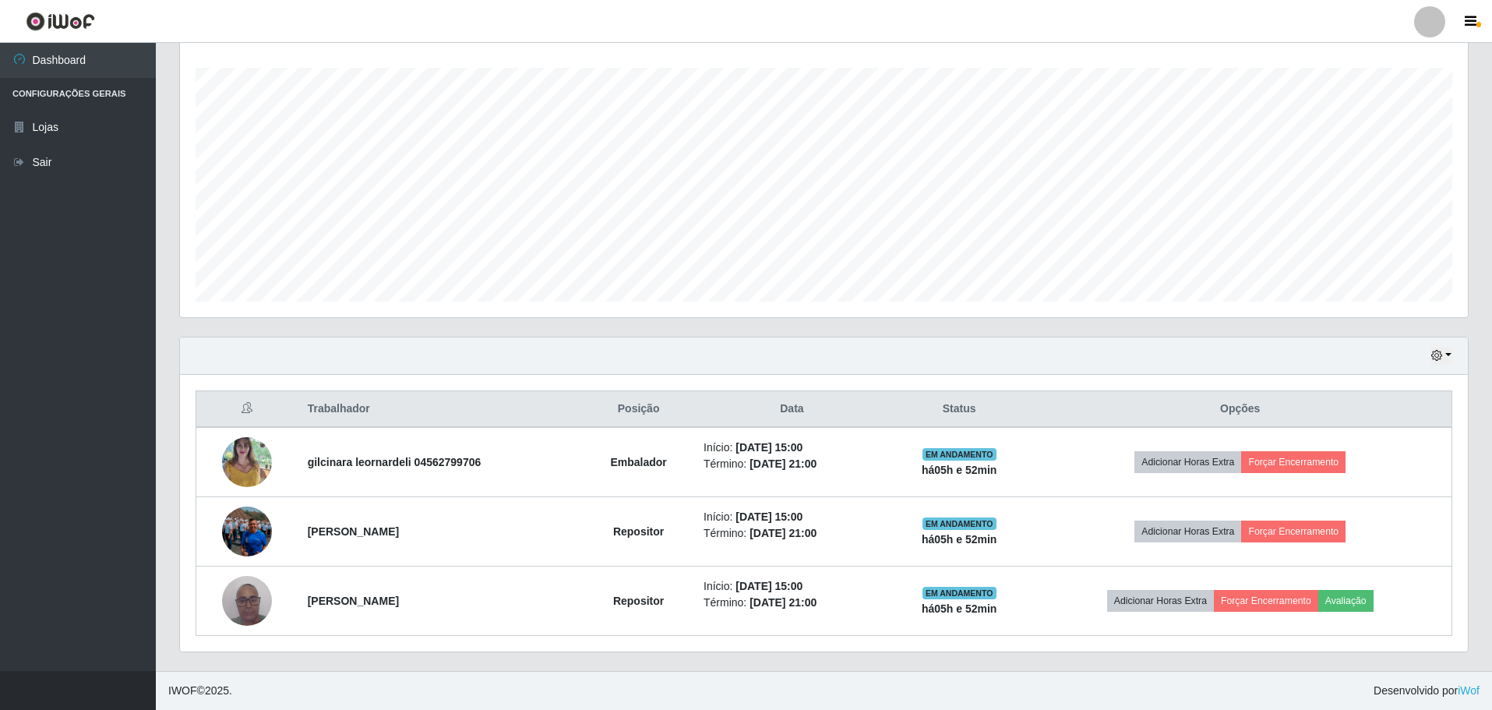
click at [520, 679] on footer "IWOF © 2025 . Desenvolvido por iWof" at bounding box center [824, 690] width 1336 height 39
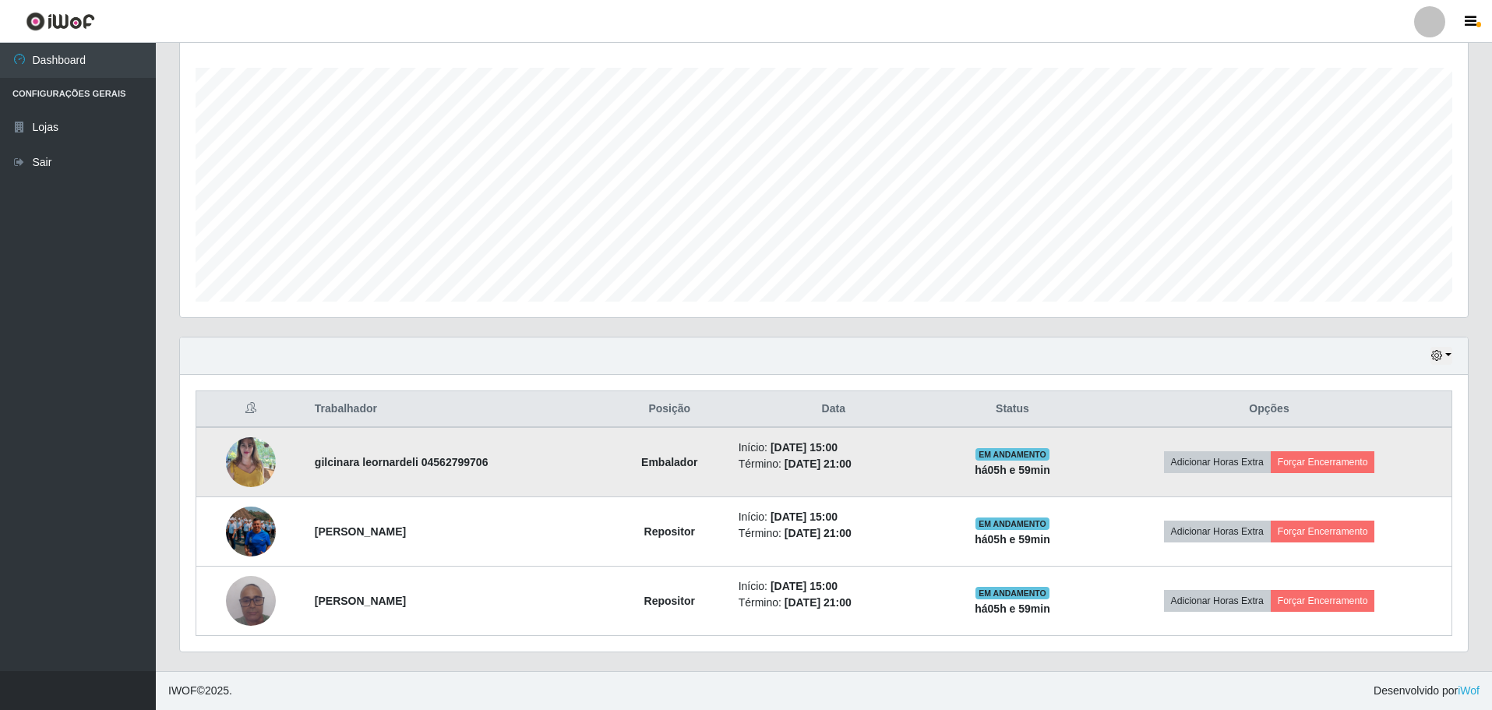
click at [1340, 449] on td "Adicionar Horas Extra Forçar Encerramento" at bounding box center [1269, 462] width 365 height 70
click at [1328, 463] on button "Forçar Encerramento" at bounding box center [1323, 462] width 104 height 22
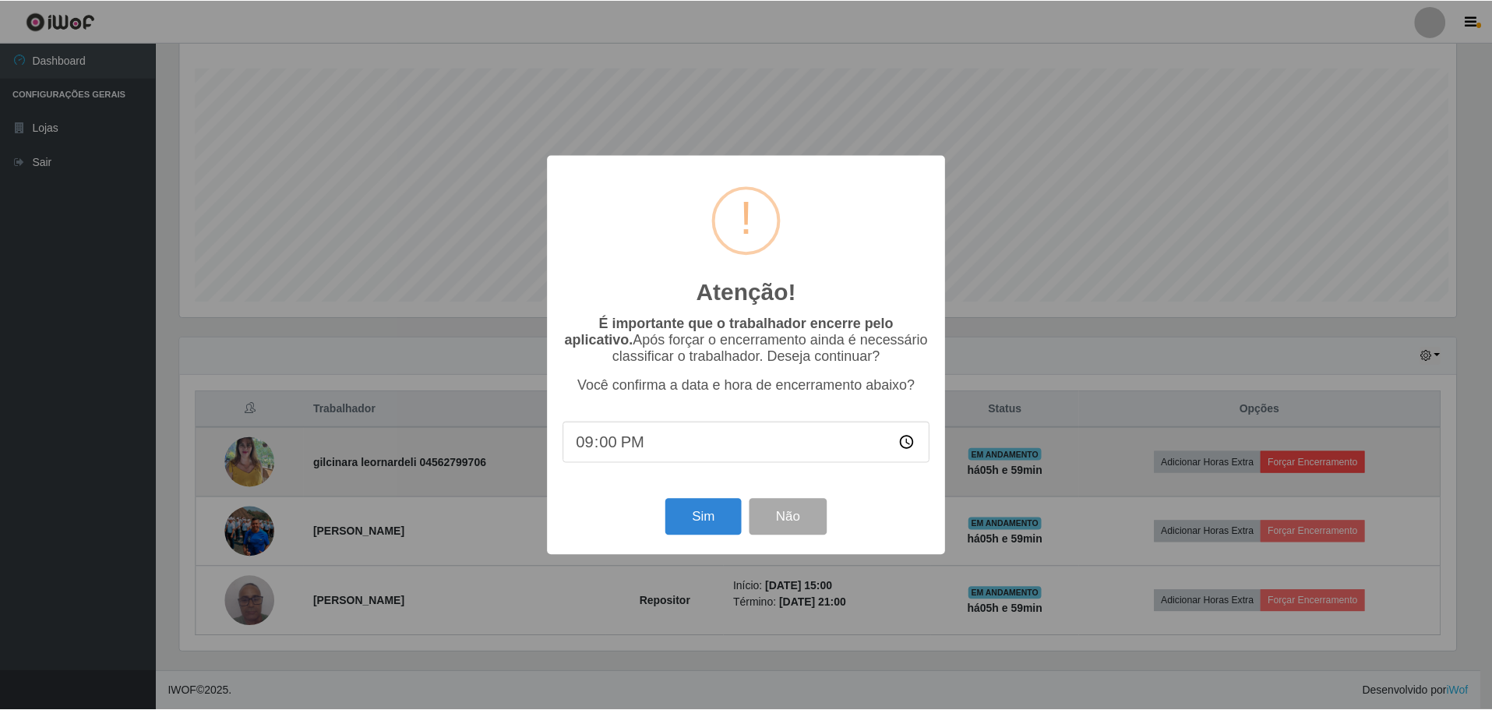
scroll to position [323, 1280]
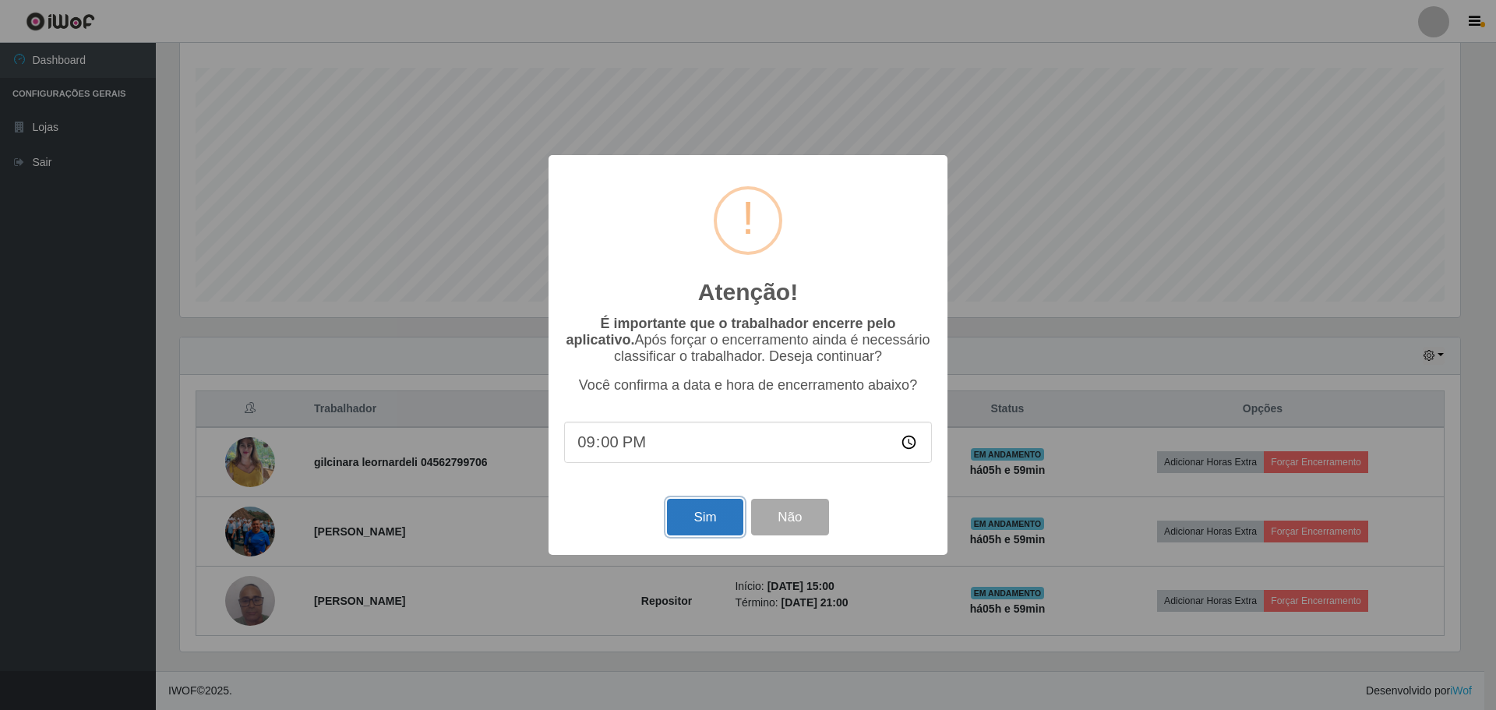
click at [704, 533] on button "Sim" at bounding box center [705, 517] width 76 height 37
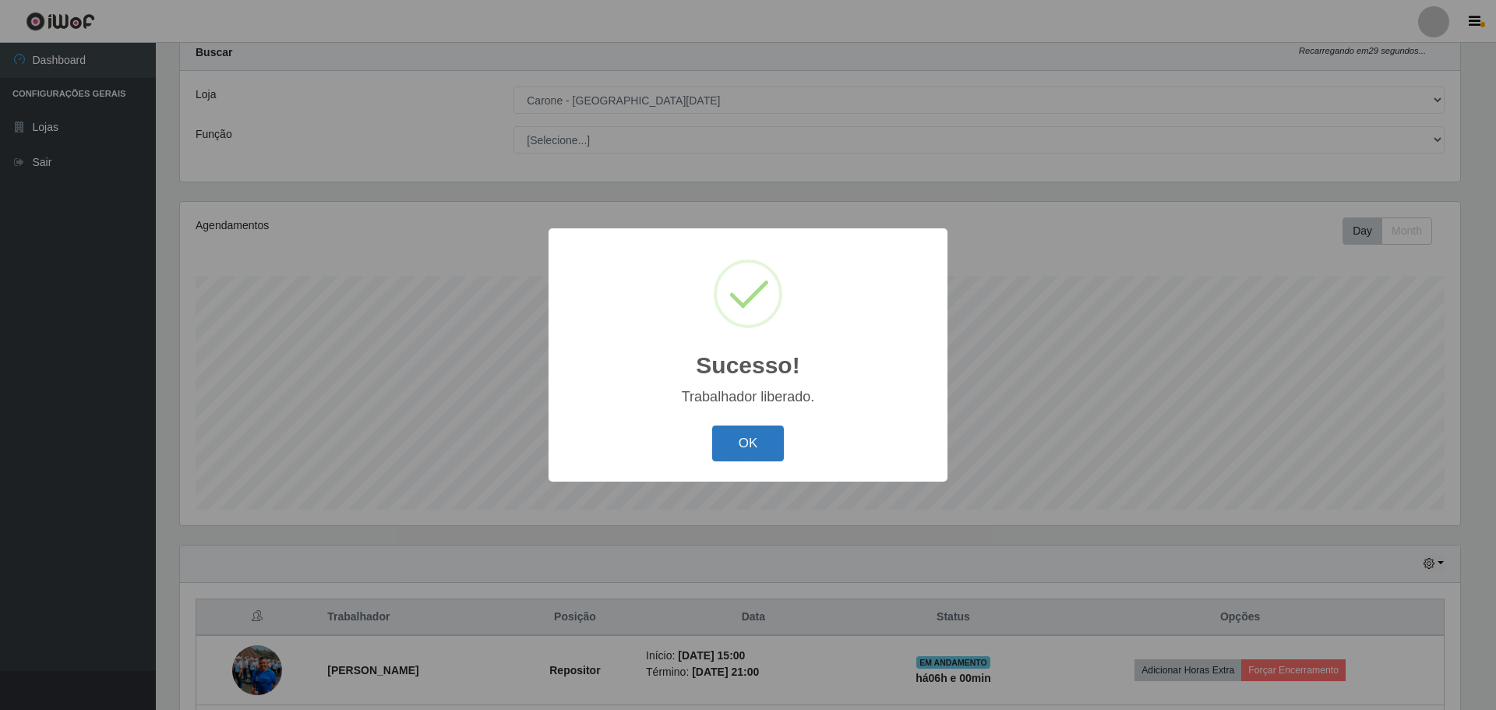
click at [745, 439] on button "OK" at bounding box center [748, 443] width 72 height 37
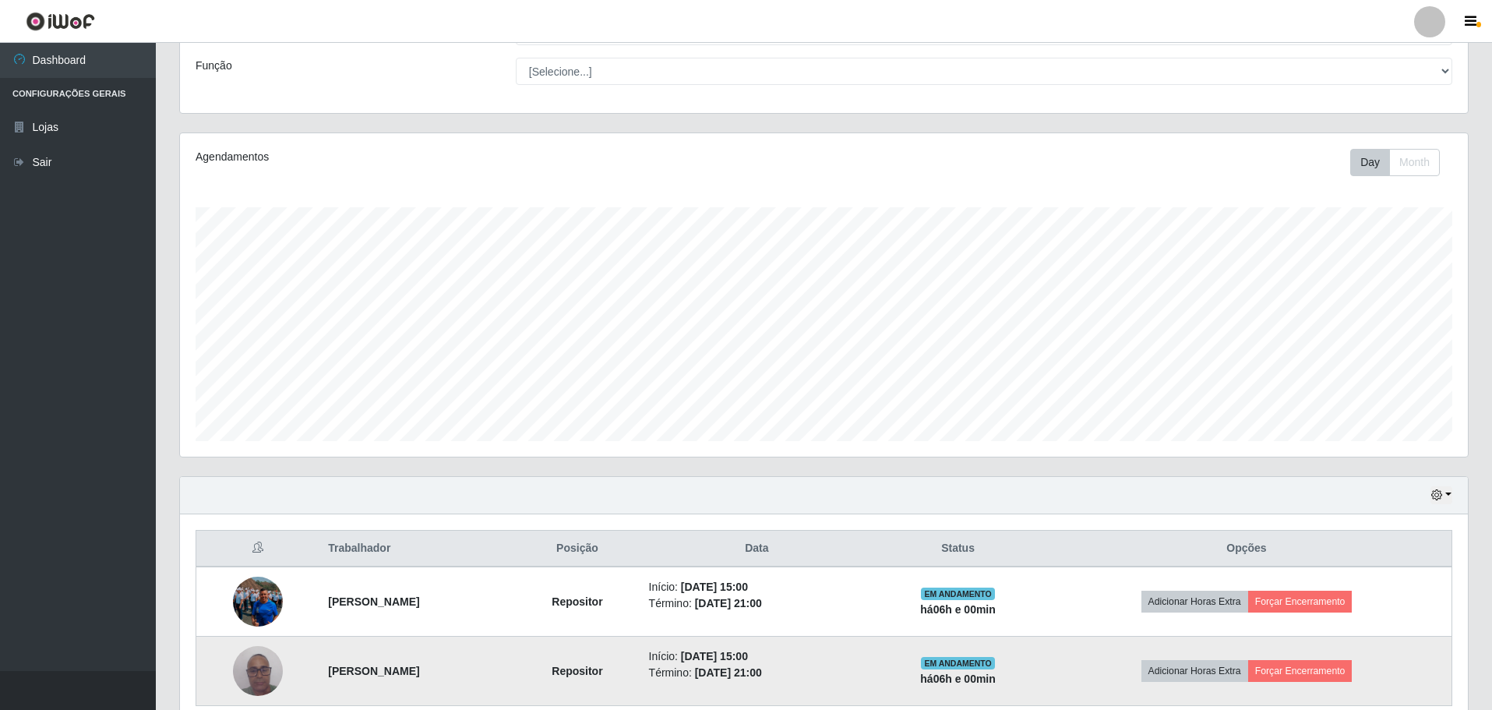
scroll to position [186, 0]
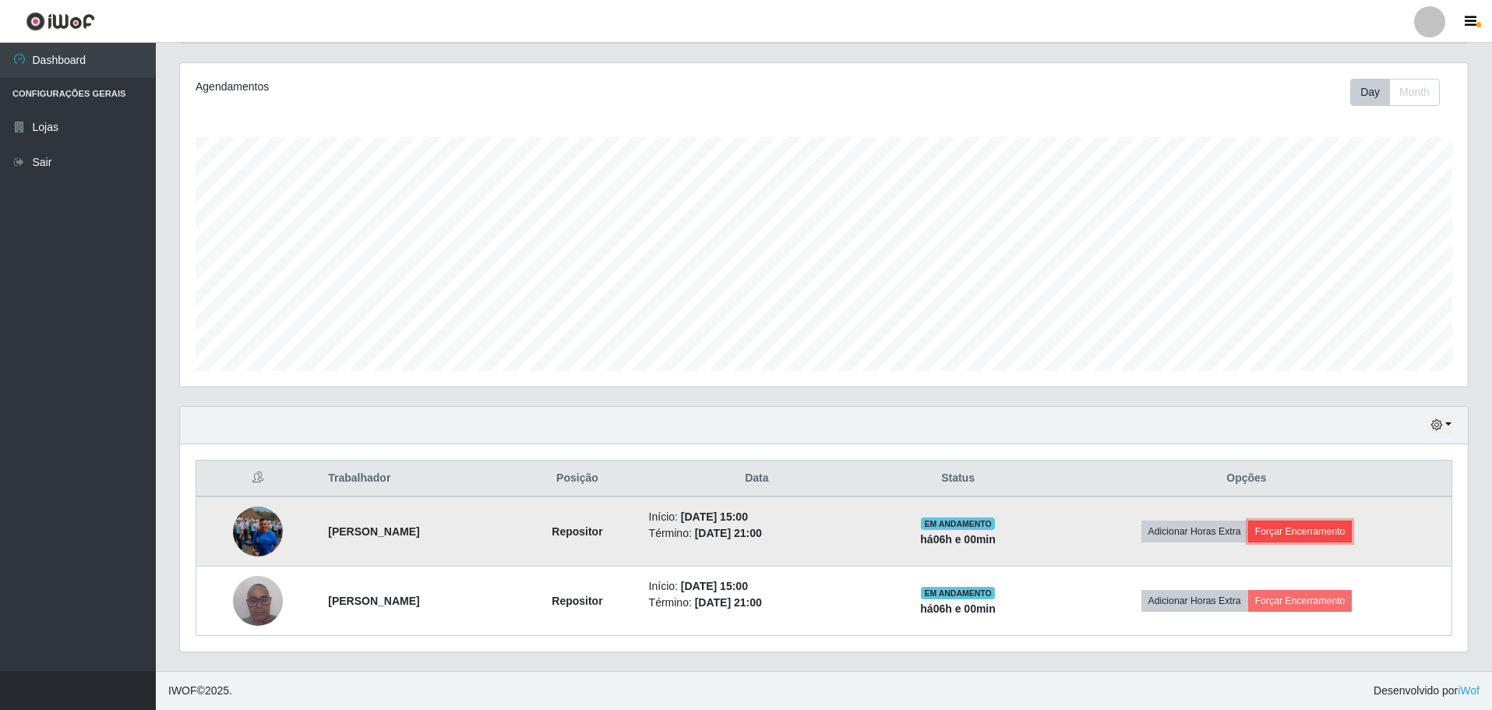
click at [1312, 529] on button "Forçar Encerramento" at bounding box center [1300, 531] width 104 height 22
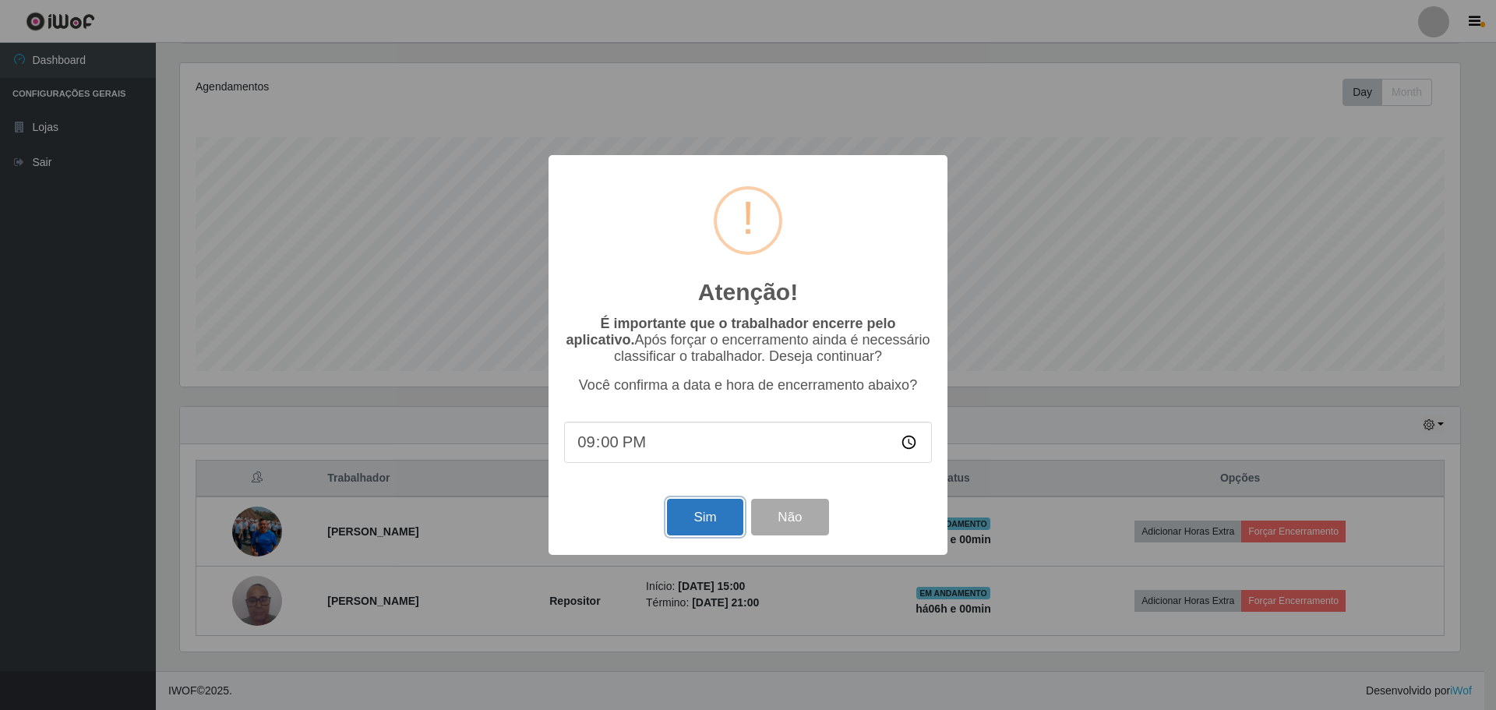
click at [724, 520] on button "Sim" at bounding box center [705, 517] width 76 height 37
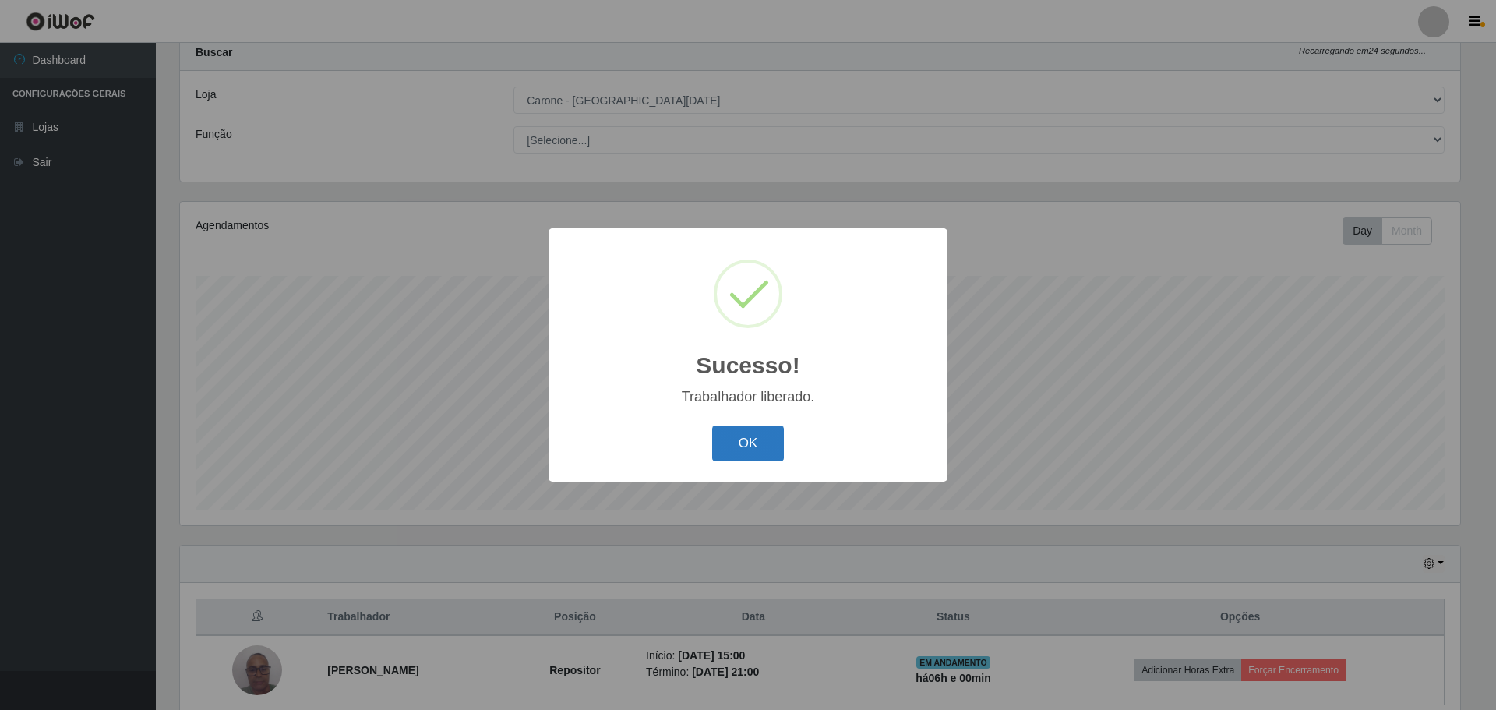
click at [762, 454] on button "OK" at bounding box center [748, 443] width 72 height 37
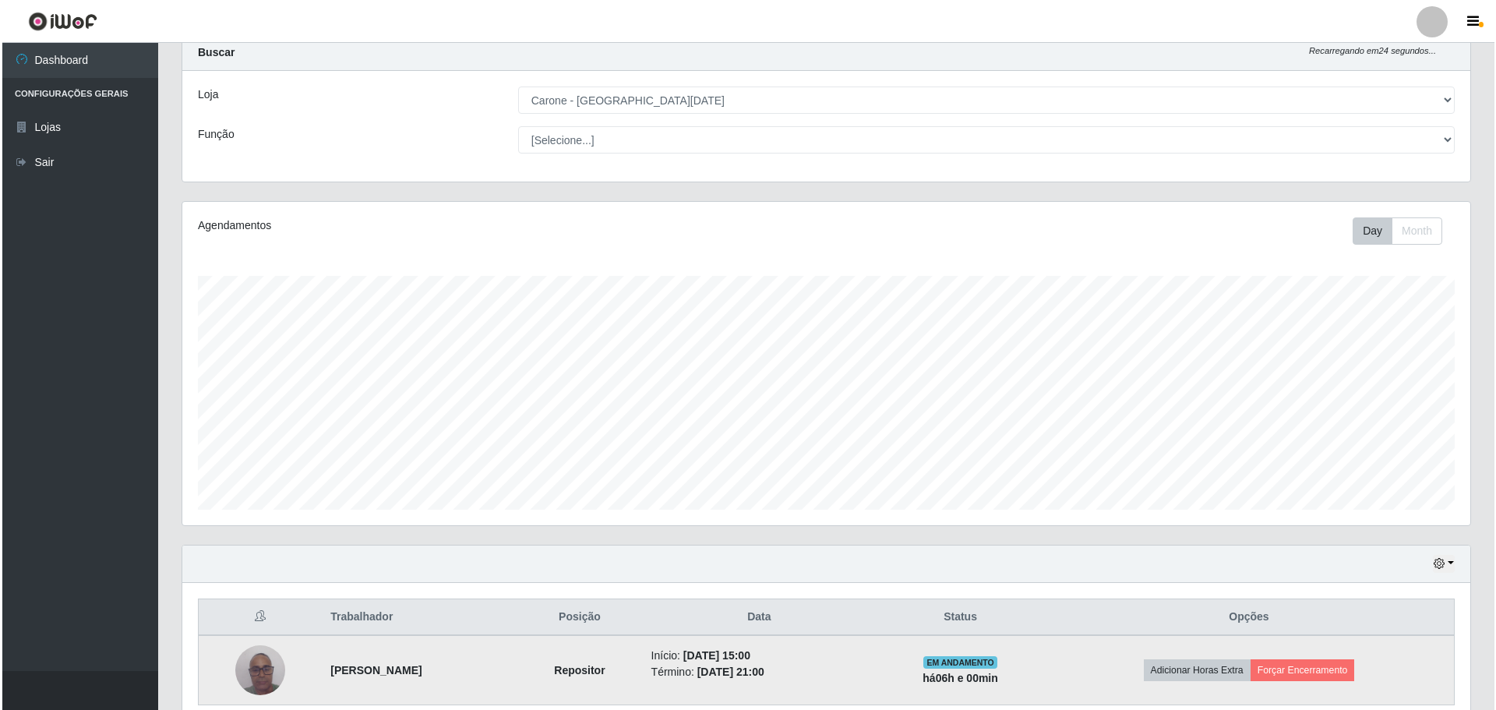
scroll to position [323, 1288]
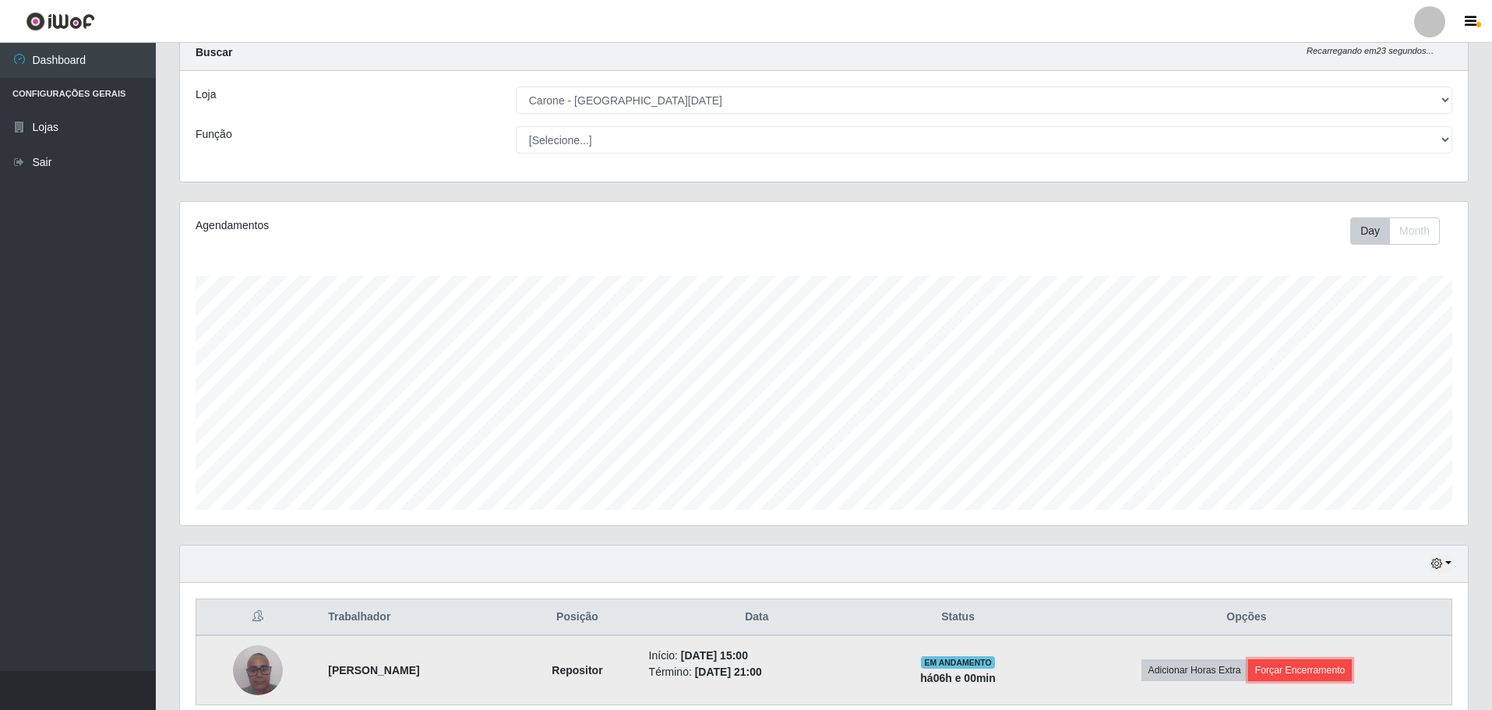
click at [1317, 670] on button "Forçar Encerramento" at bounding box center [1300, 670] width 104 height 22
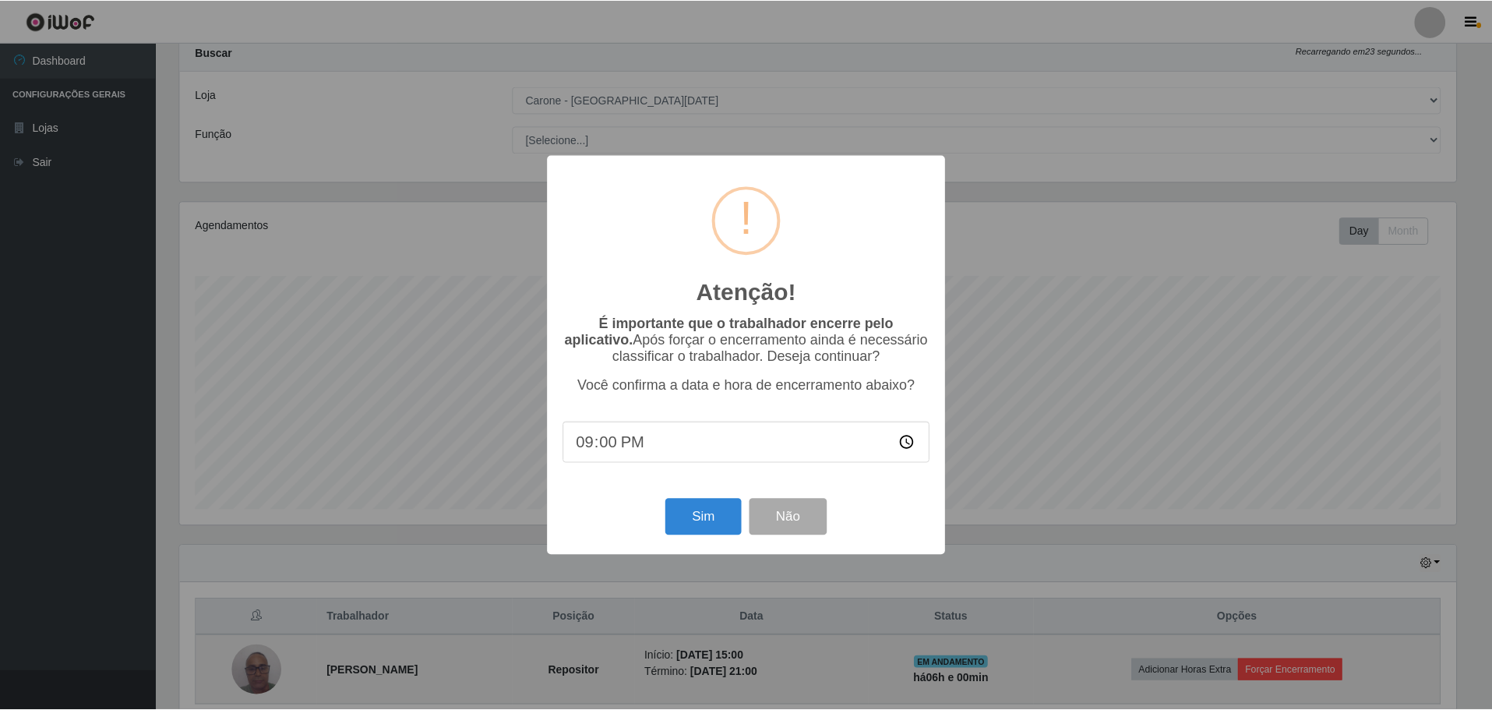
scroll to position [323, 1280]
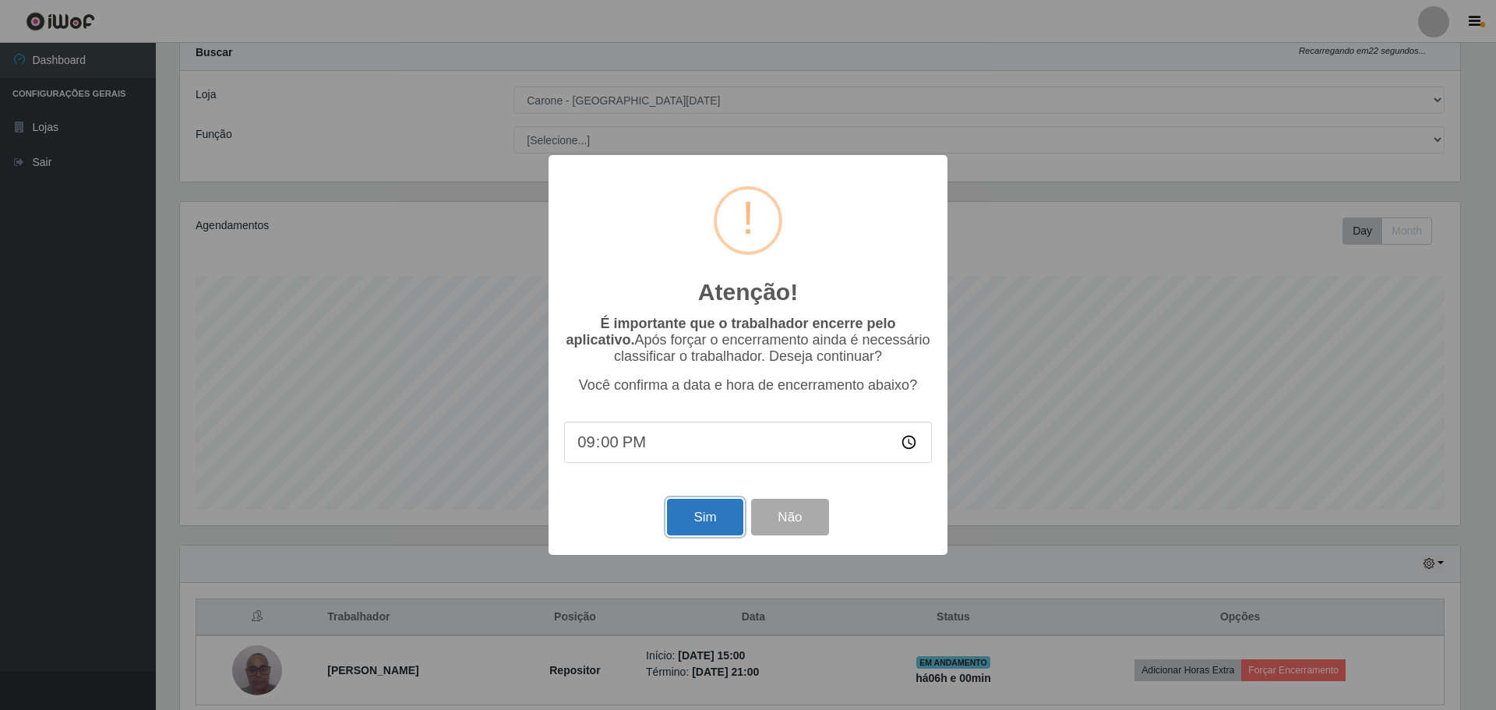
click at [721, 520] on button "Sim" at bounding box center [705, 517] width 76 height 37
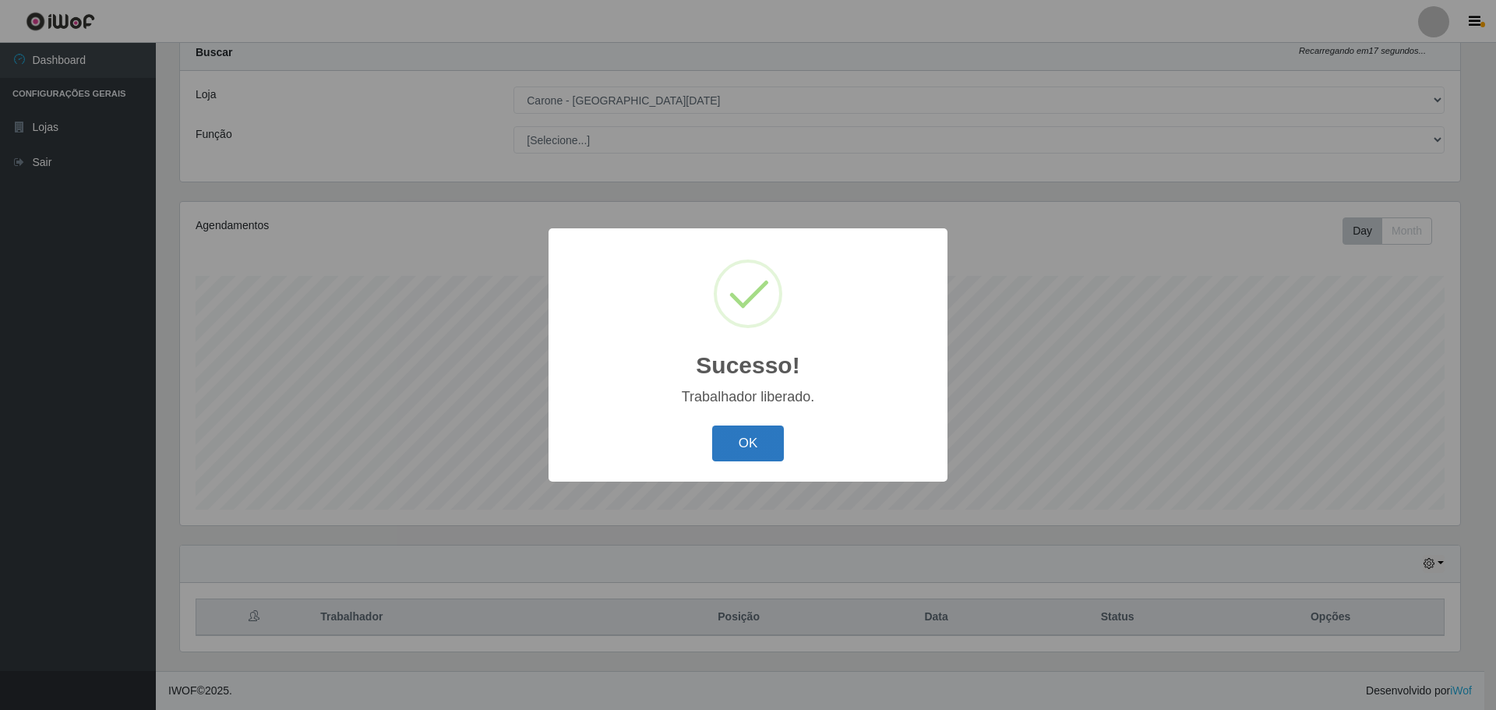
click at [775, 439] on button "OK" at bounding box center [748, 443] width 72 height 37
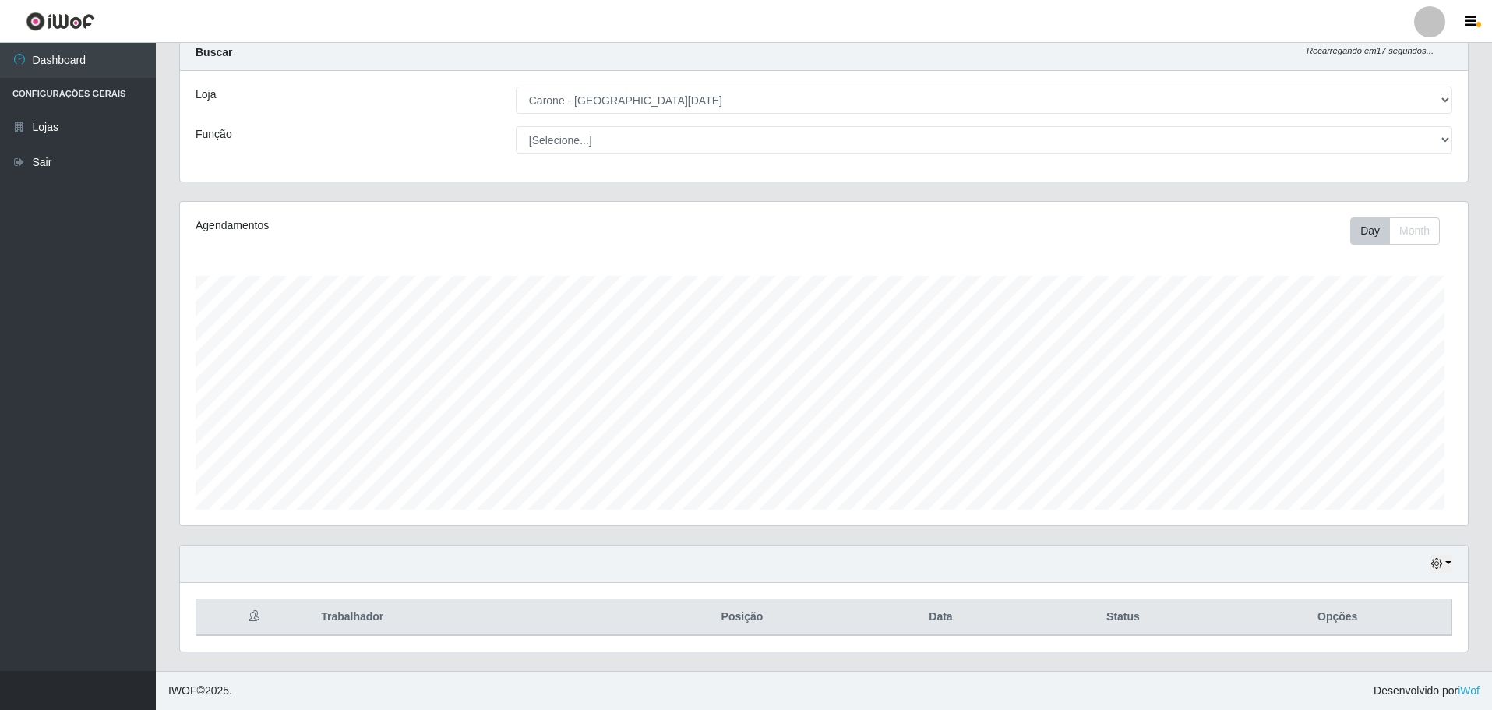
scroll to position [323, 1288]
